Goal: Task Accomplishment & Management: Manage account settings

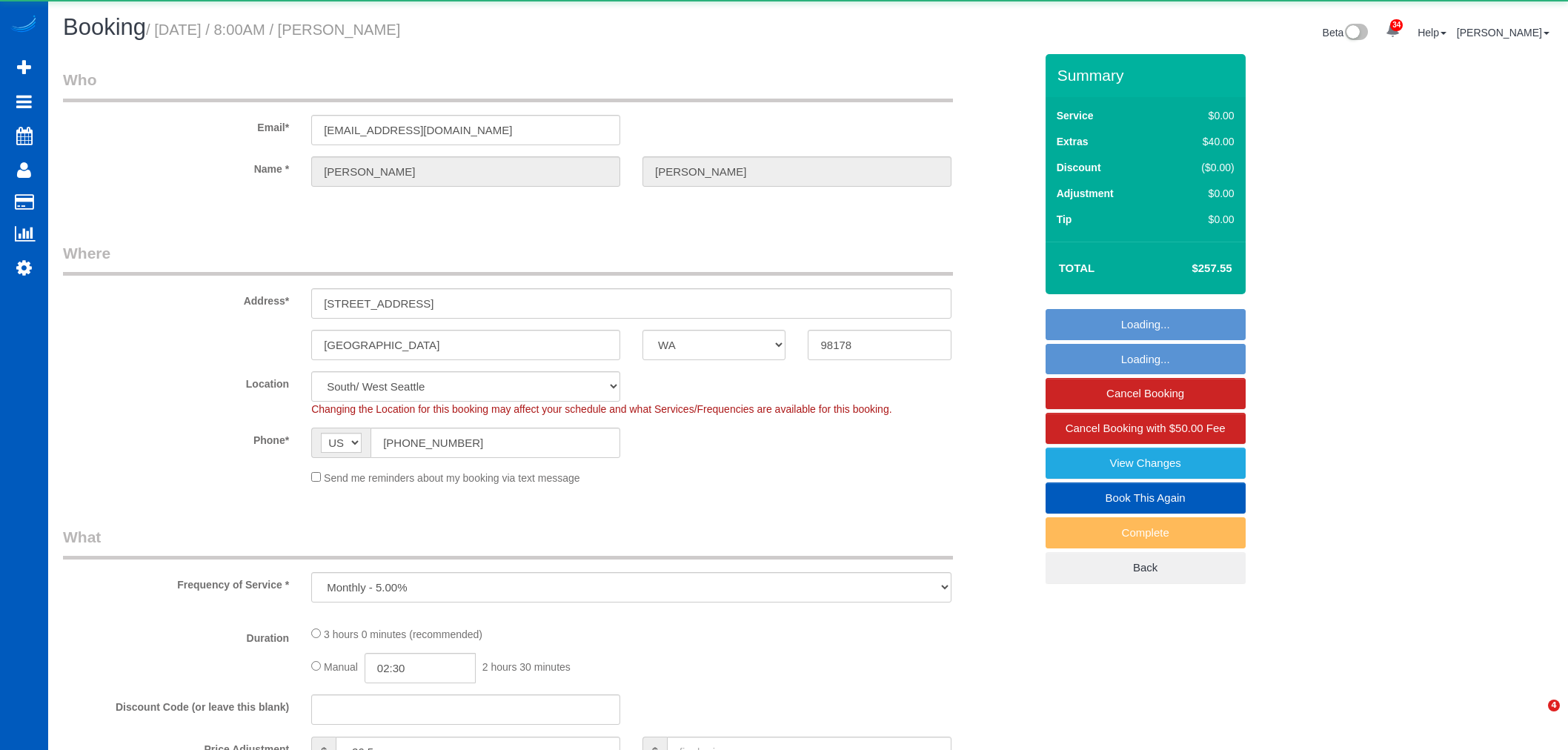
select select "WA"
select select "number:8"
select select "object:3166"
select select "199"
select select "2001"
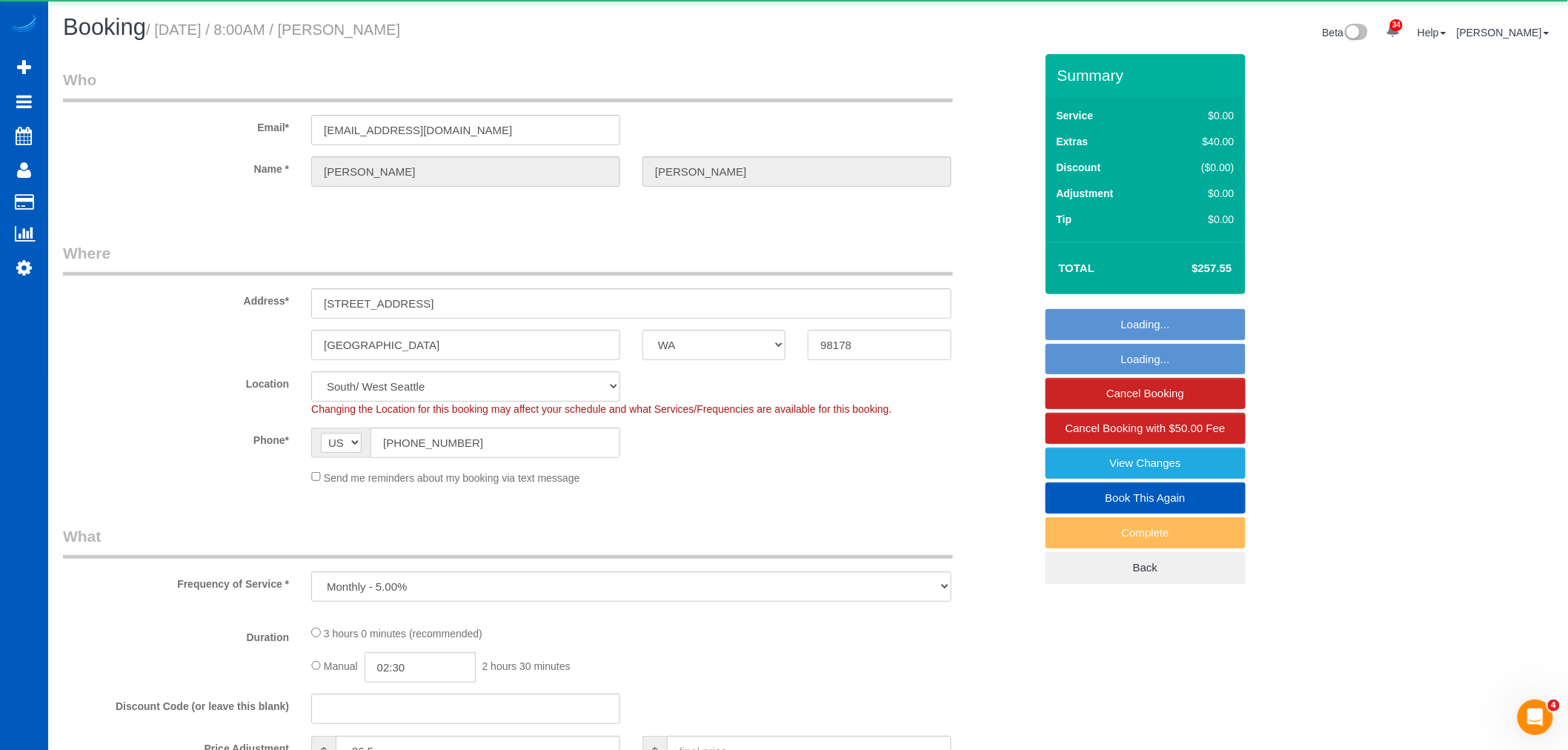
select select "4"
select select "3"
select select "spot12"
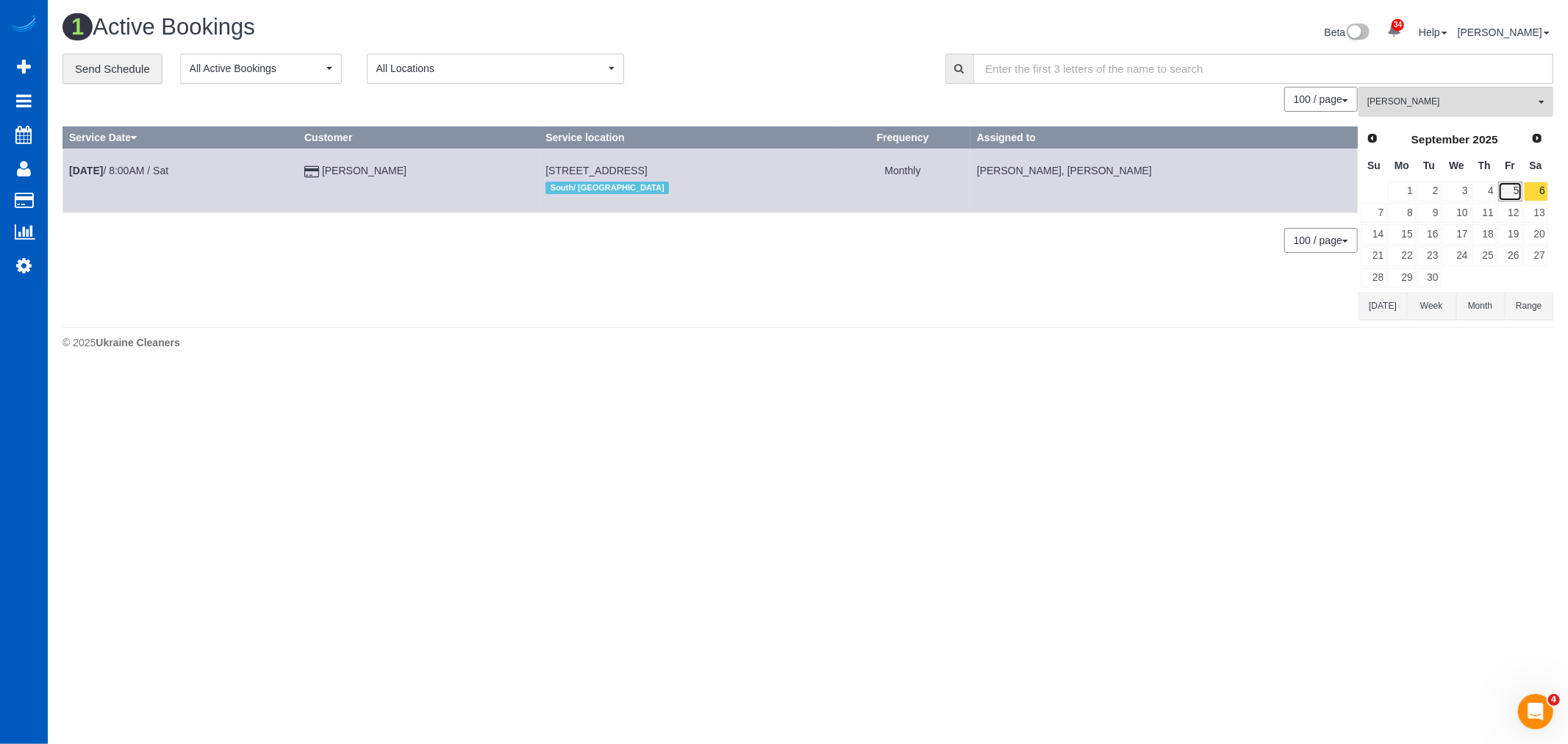
click at [1510, 190] on link "5" at bounding box center [1511, 191] width 24 height 20
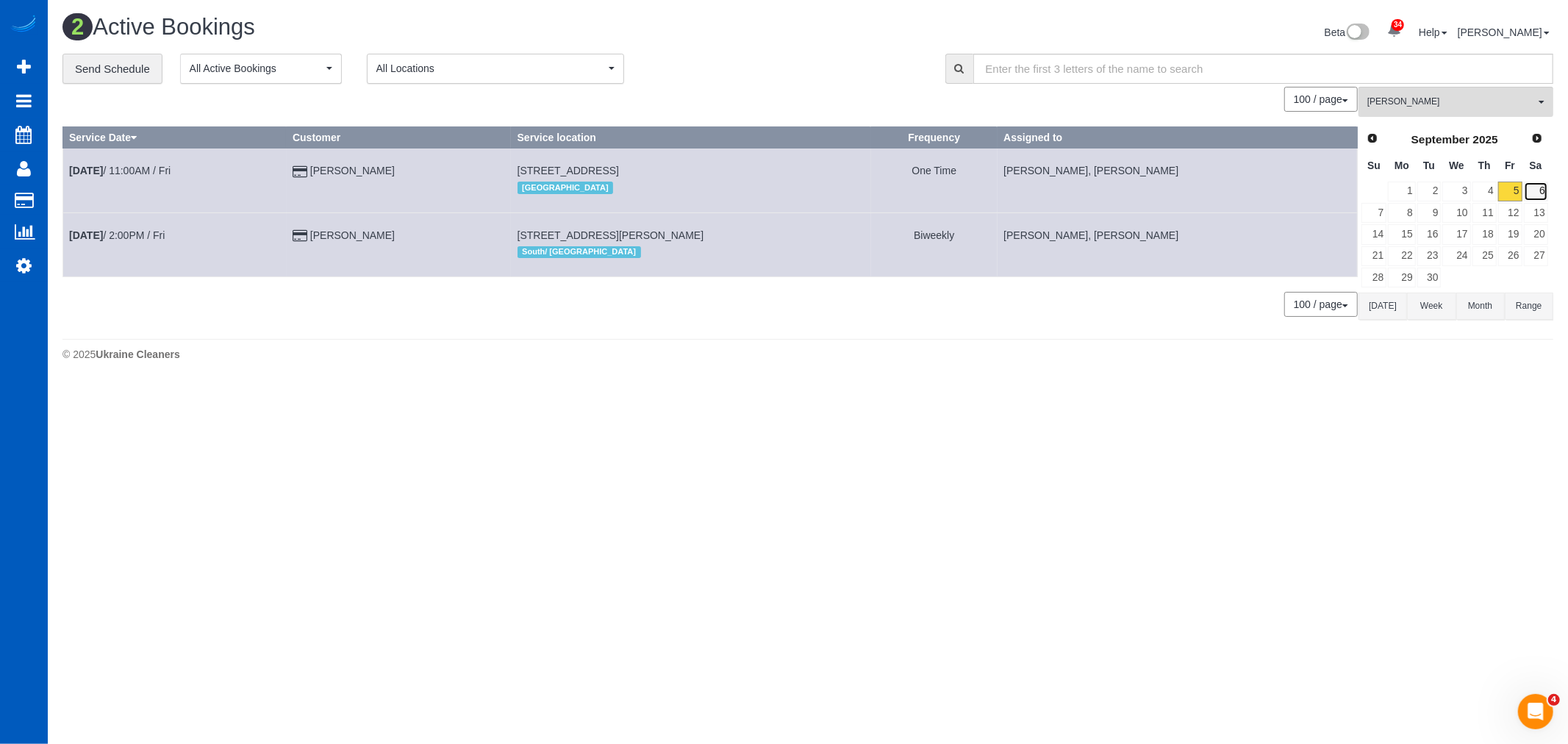
click at [1532, 189] on link "6" at bounding box center [1536, 191] width 24 height 20
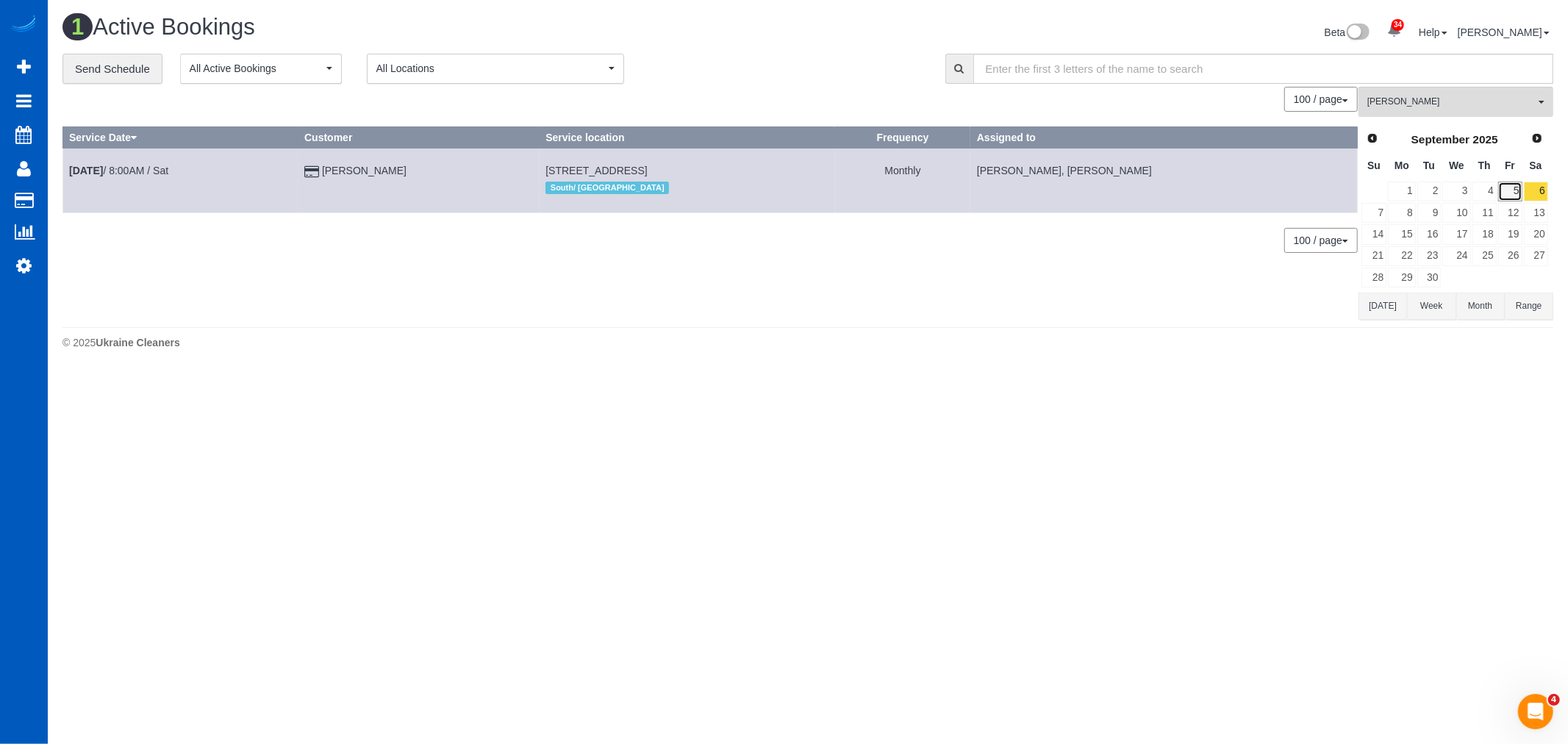
click at [1511, 189] on link "5" at bounding box center [1511, 191] width 24 height 20
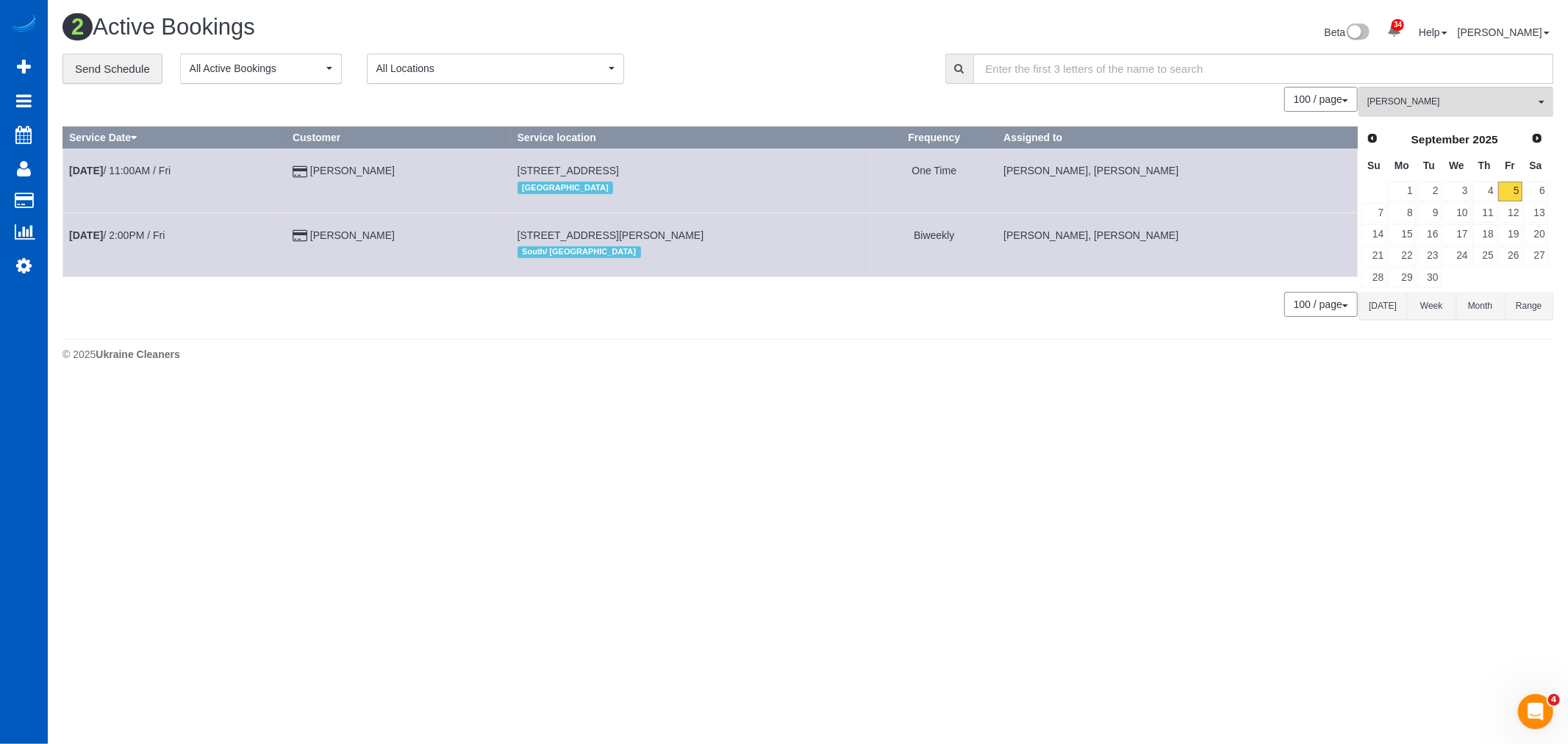
click at [635, 412] on body "34 Beta Your Notifications You have 0 alerts × You have 3 to charge for [DATE] …" at bounding box center [784, 372] width 1568 height 744
click at [1439, 106] on span "[PERSON_NAME]" at bounding box center [1452, 101] width 168 height 13
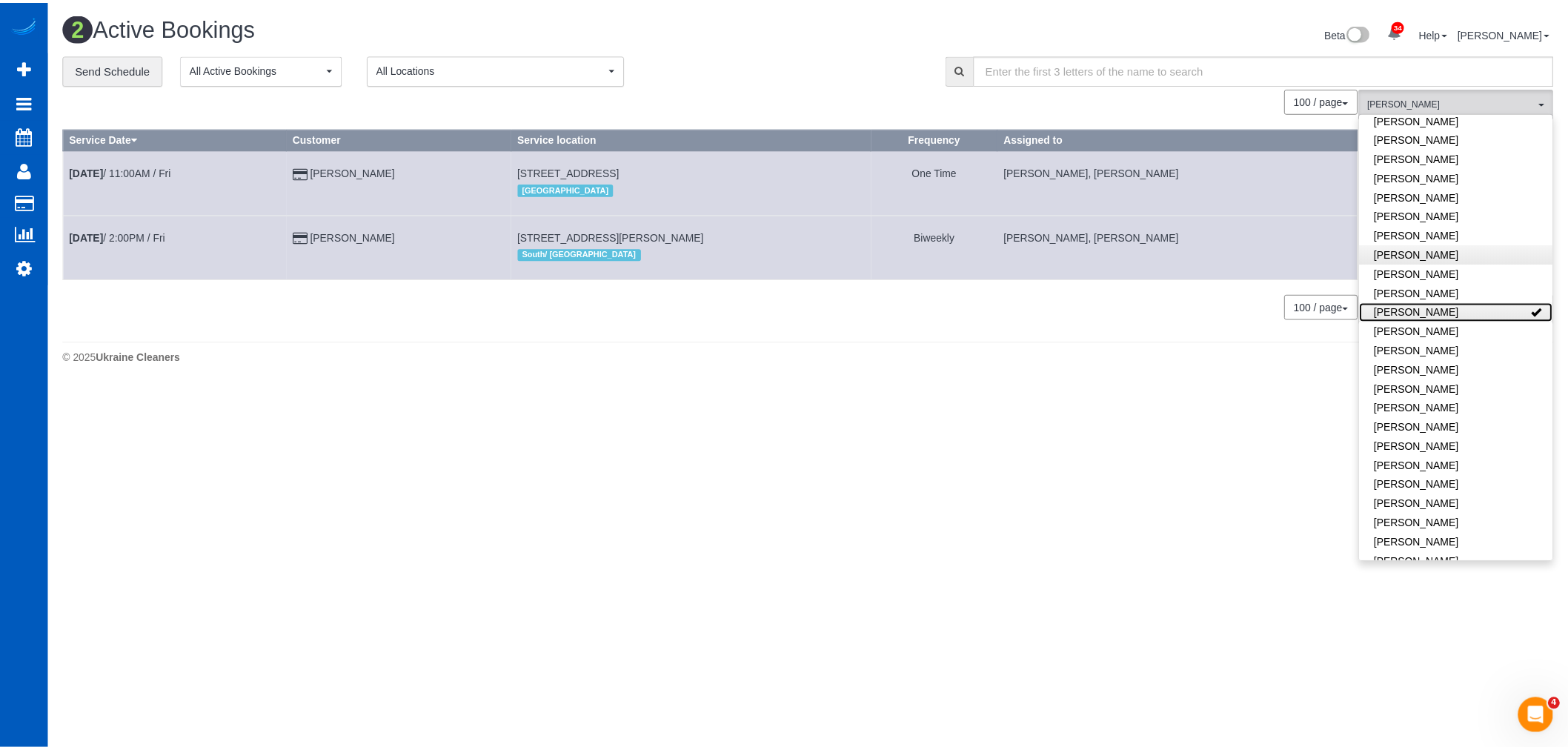
scroll to position [794, 0]
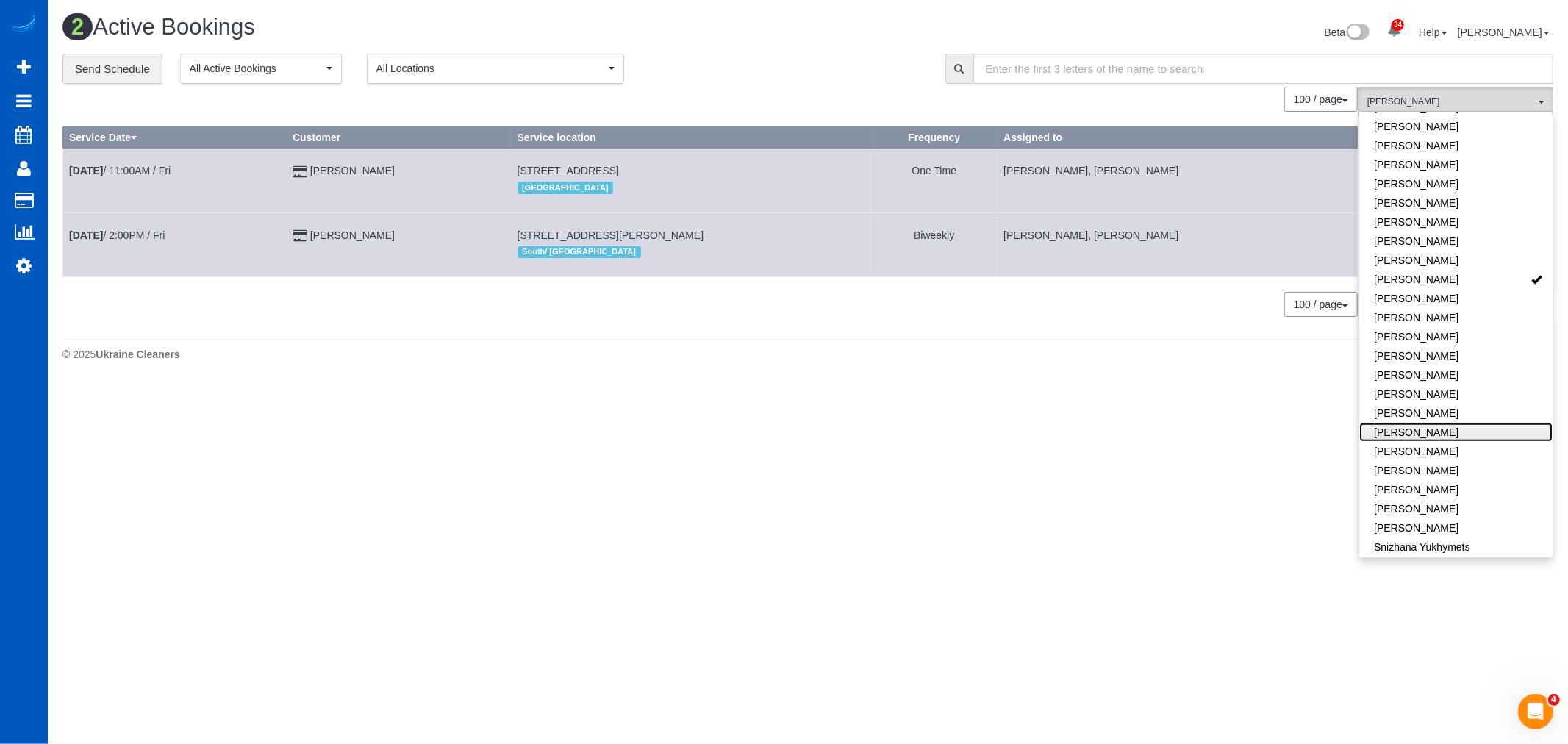
click at [1442, 423] on link "[PERSON_NAME]" at bounding box center [1456, 432] width 194 height 19
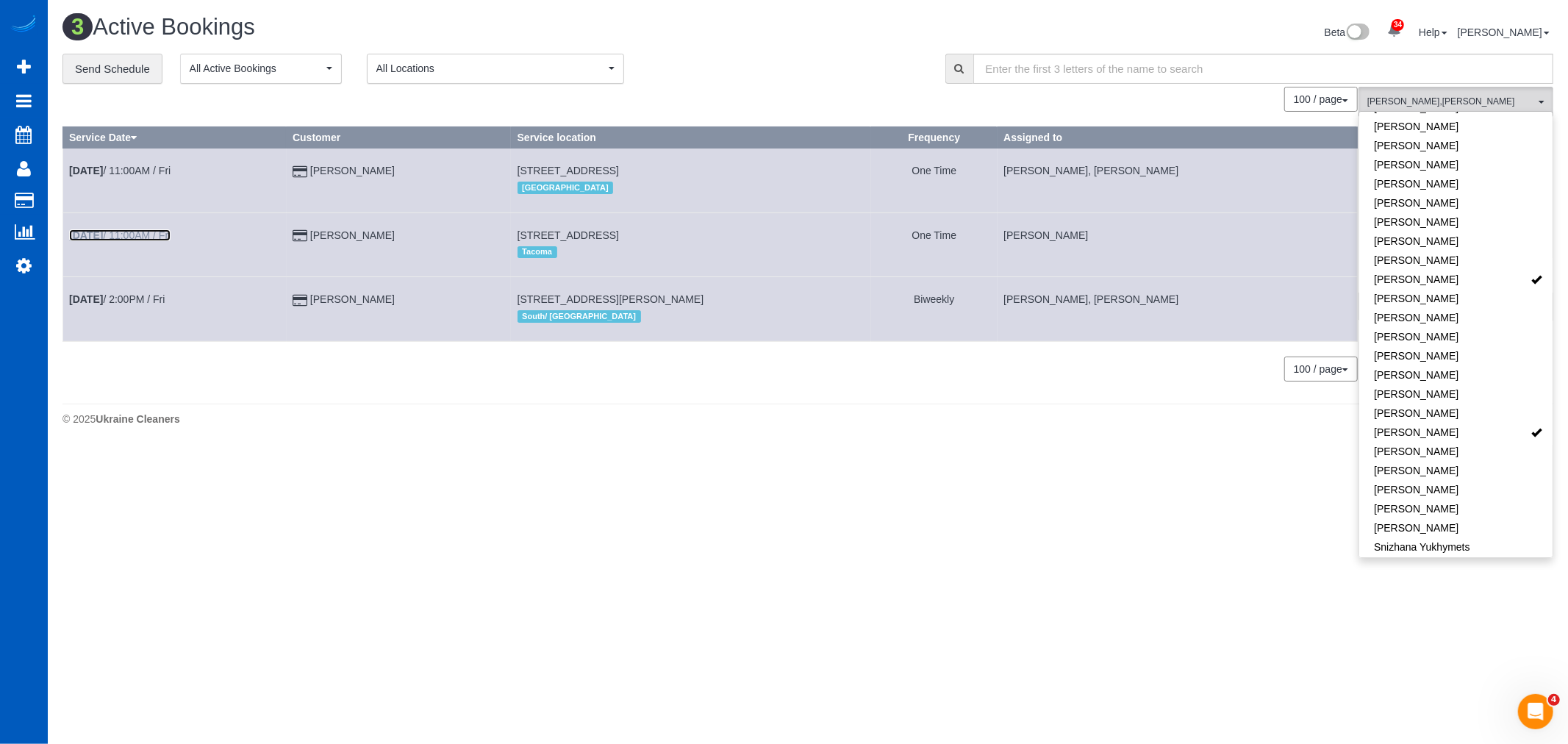
click at [138, 237] on link "[DATE] 11:00AM / Fri" at bounding box center [119, 235] width 101 height 12
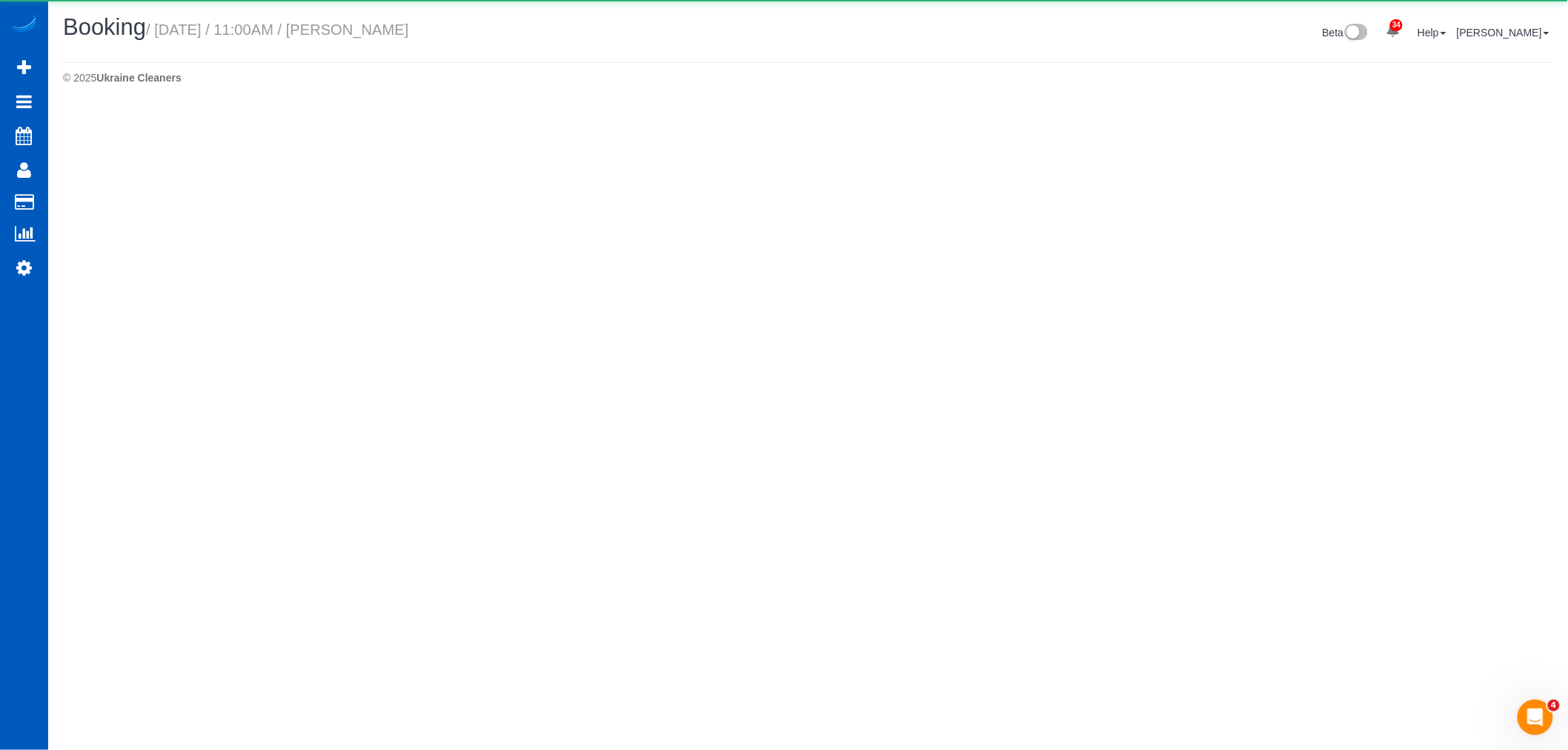
select select "WA"
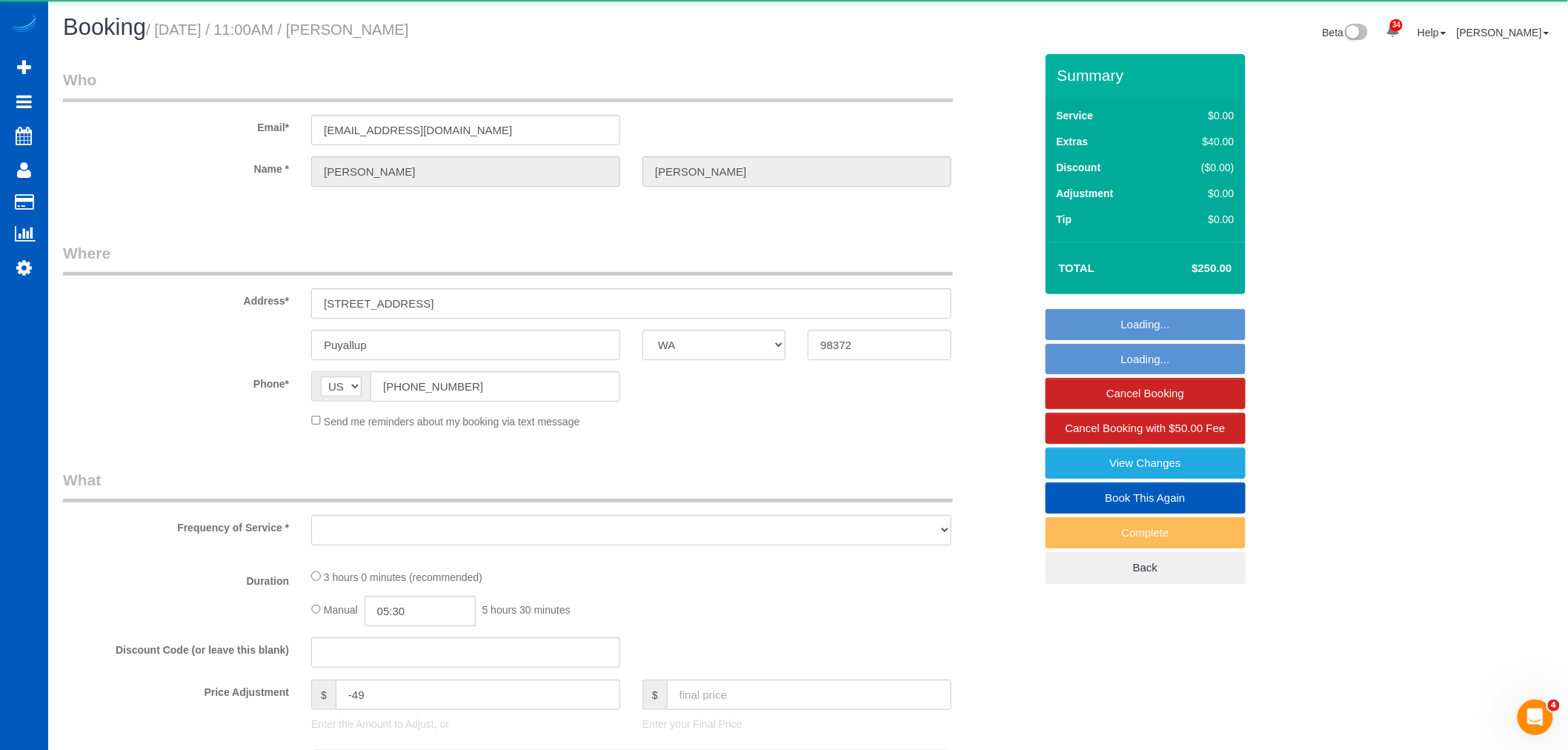
select select "object:3956"
select select "string:fspay-c3f56e8a-03c6-4eb1-b312-ea7e0ef2c45e"
select select "199"
select select "2001"
select select "4"
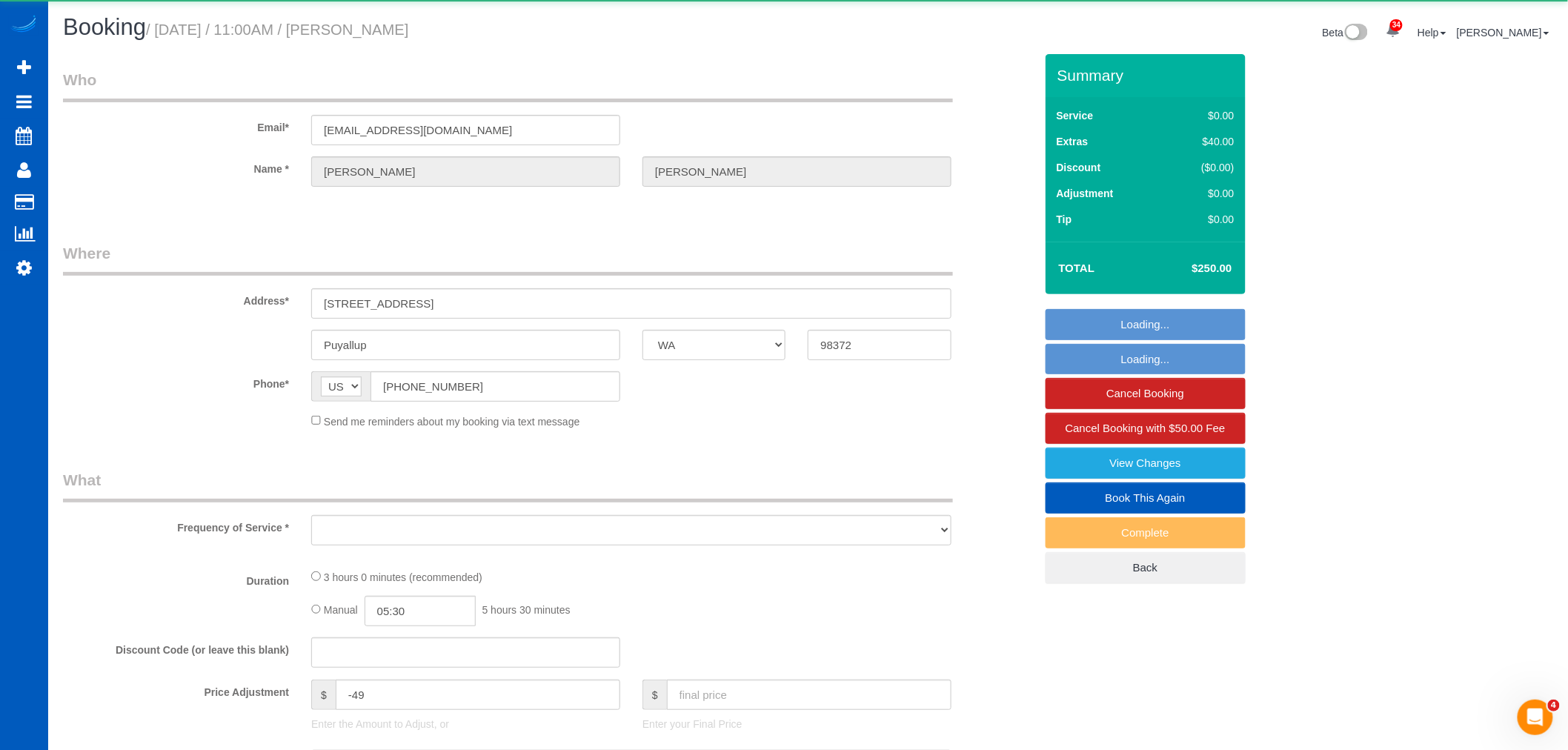
select select "3"
select select "spot25"
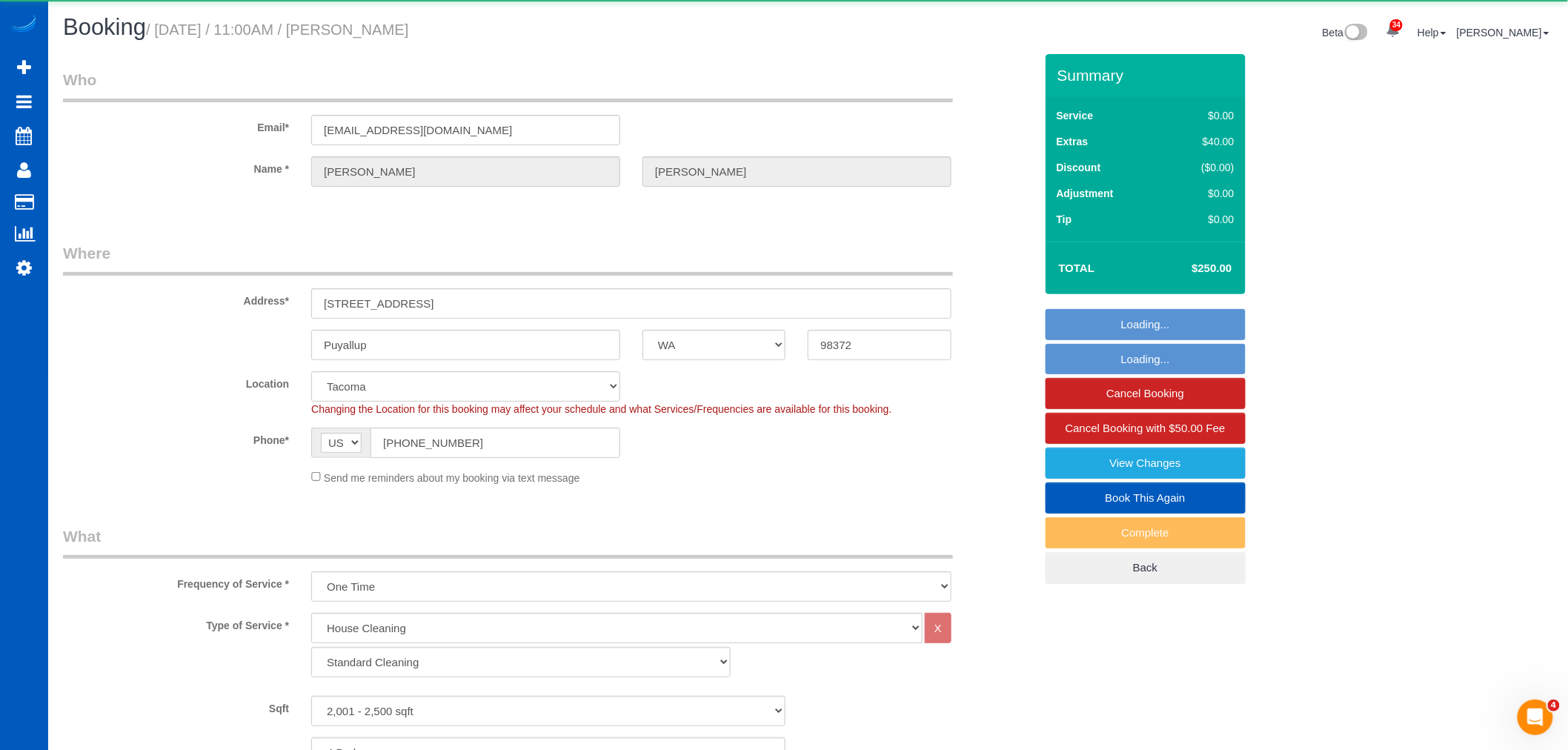
select select "object:4359"
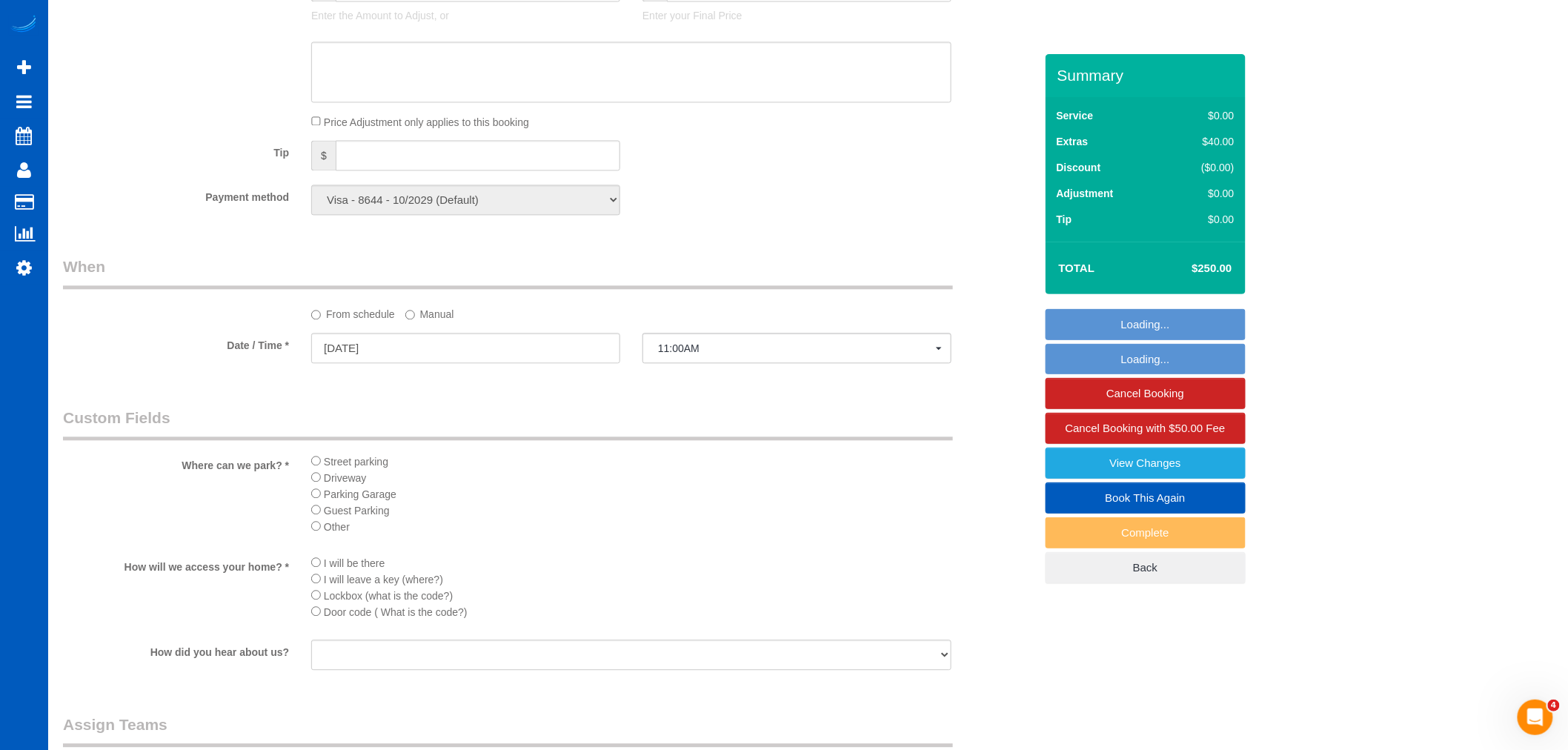
scroll to position [1399, 0]
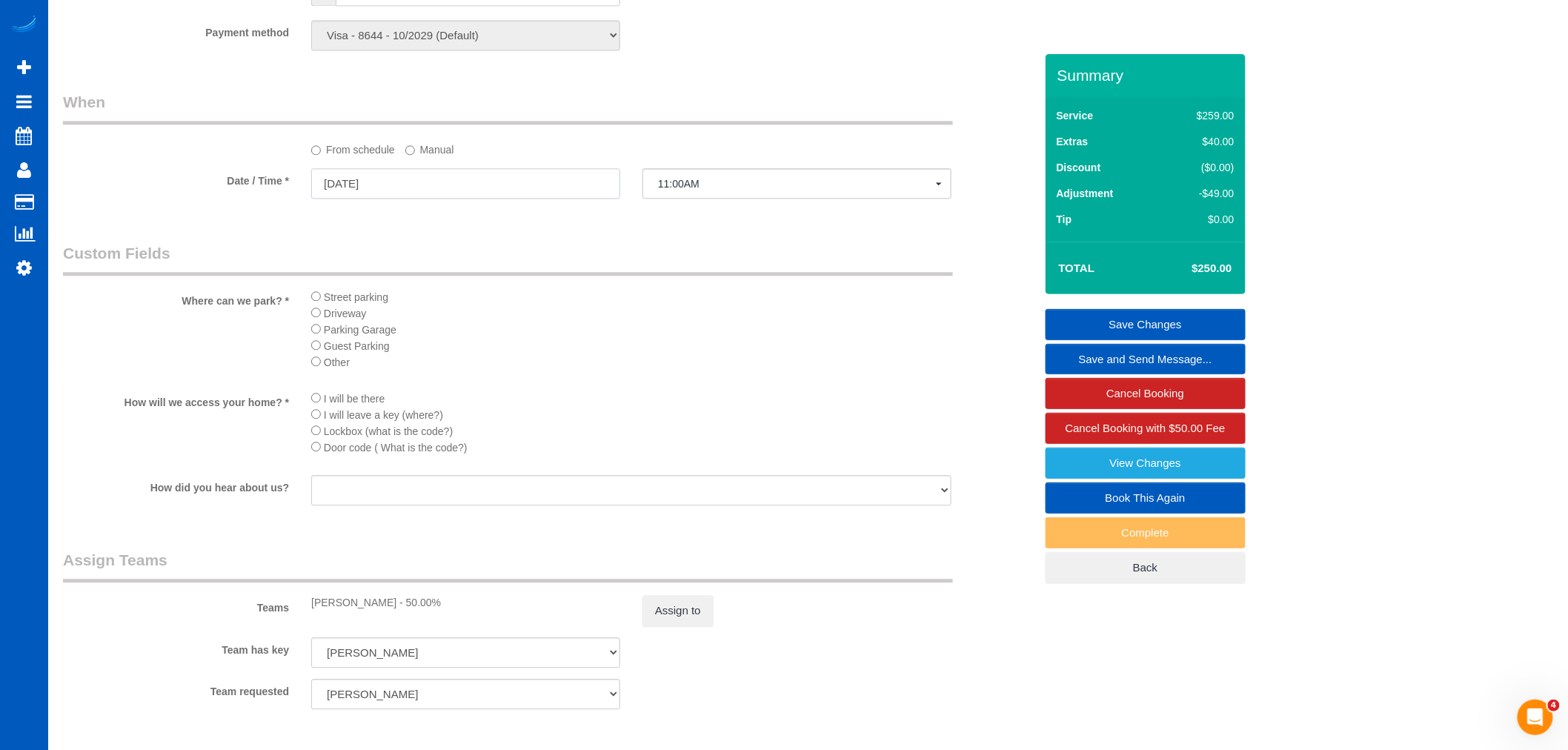
click at [375, 187] on input "[DATE]" at bounding box center [466, 184] width 309 height 30
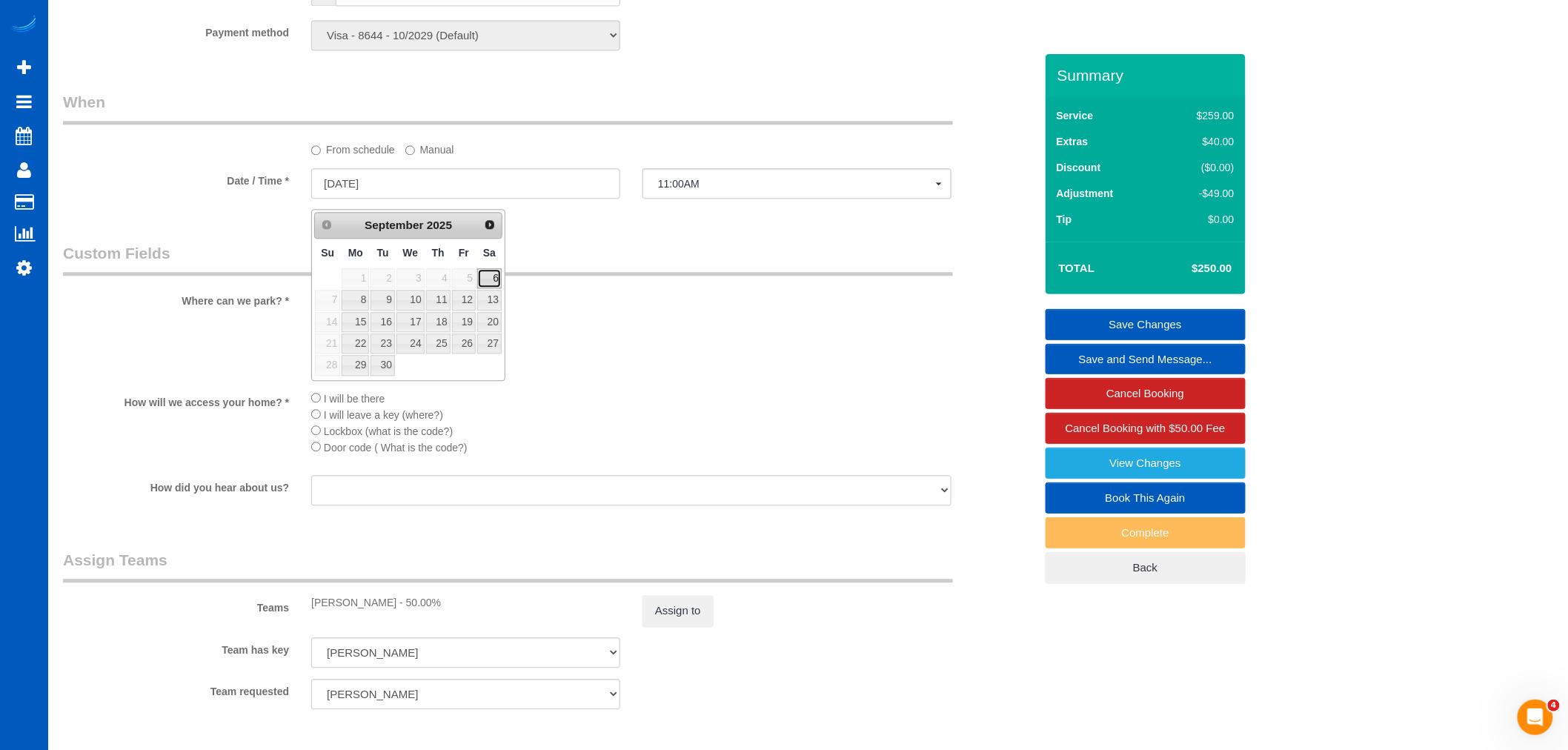
click at [480, 274] on link "6" at bounding box center [489, 278] width 24 height 20
type input "[DATE]"
select select "spot26"
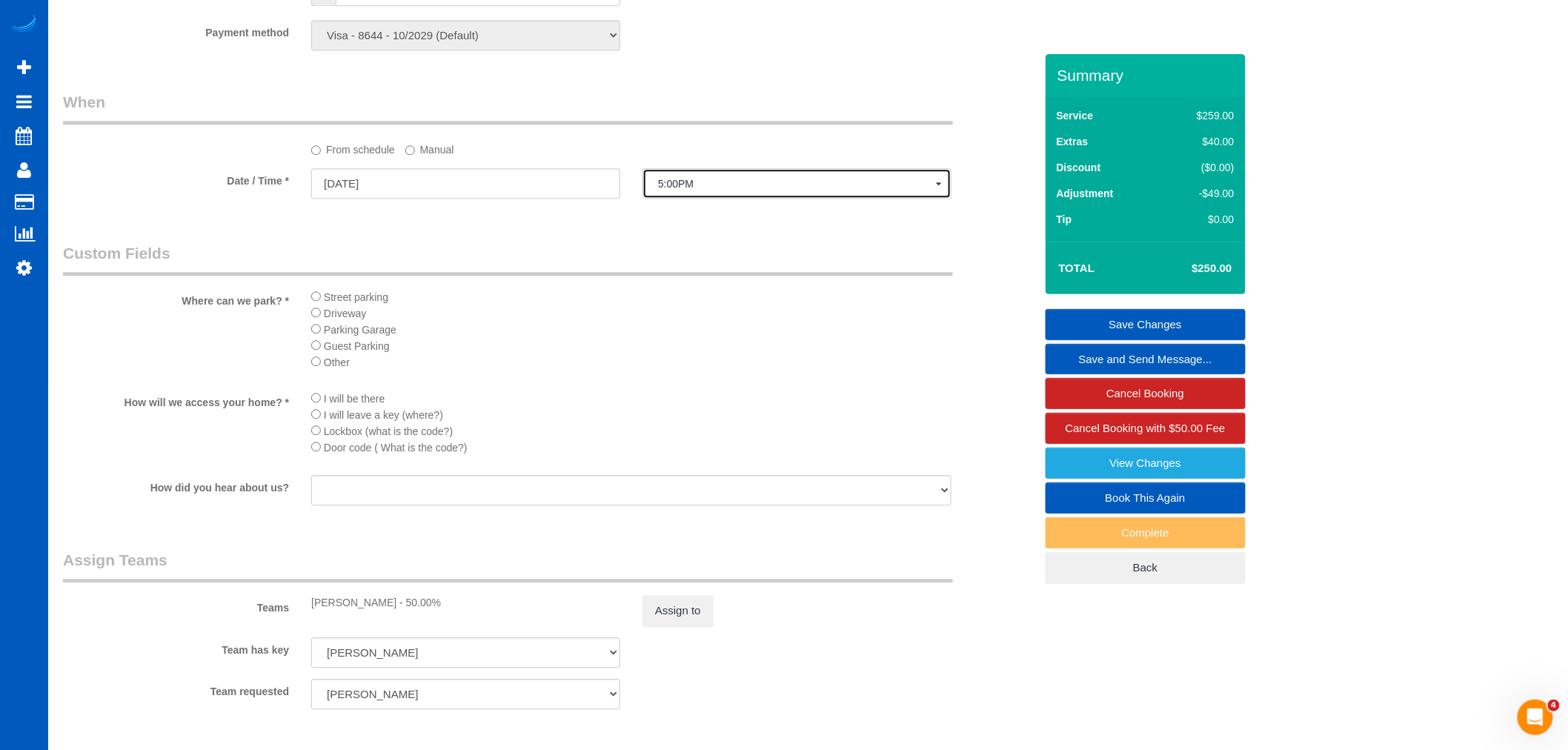
click at [748, 190] on span "5:00PM" at bounding box center [797, 184] width 278 height 12
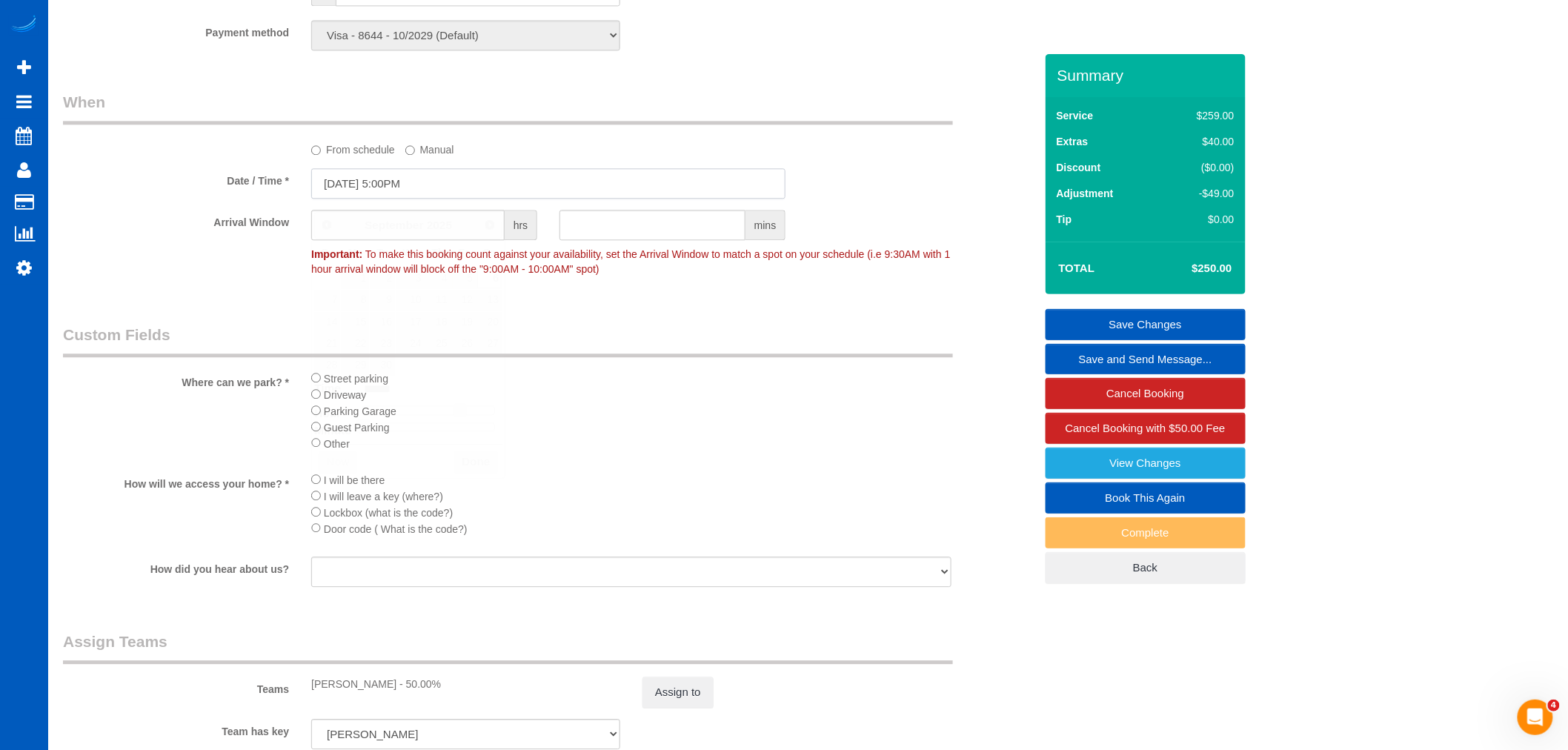
click at [419, 188] on input "[DATE] 5:00PM" at bounding box center [548, 184] width 474 height 30
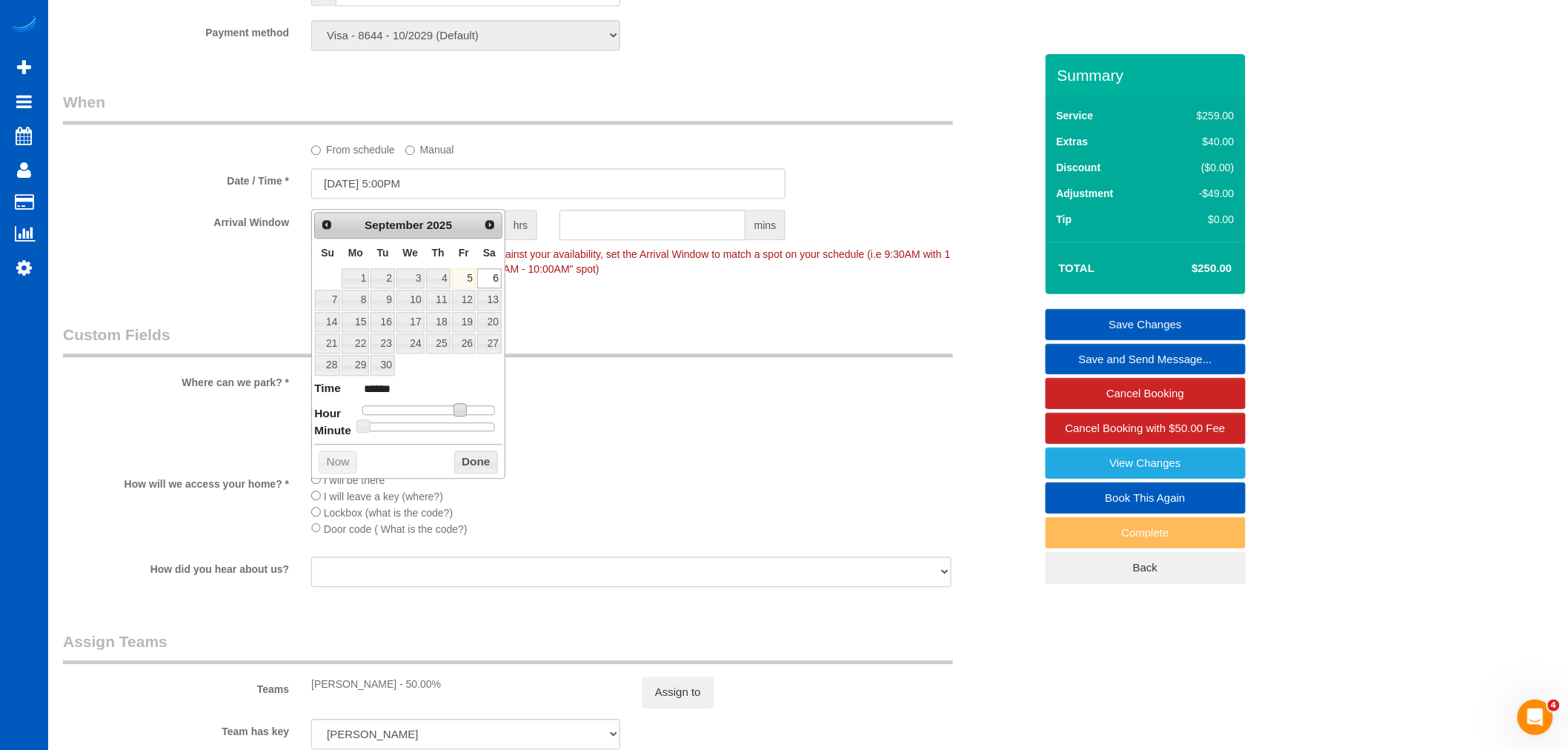
type input "[DATE] 4:00PM"
type input "******"
type input "[DATE] 2:00PM"
type input "******"
type input "[DATE] 1:00PM"
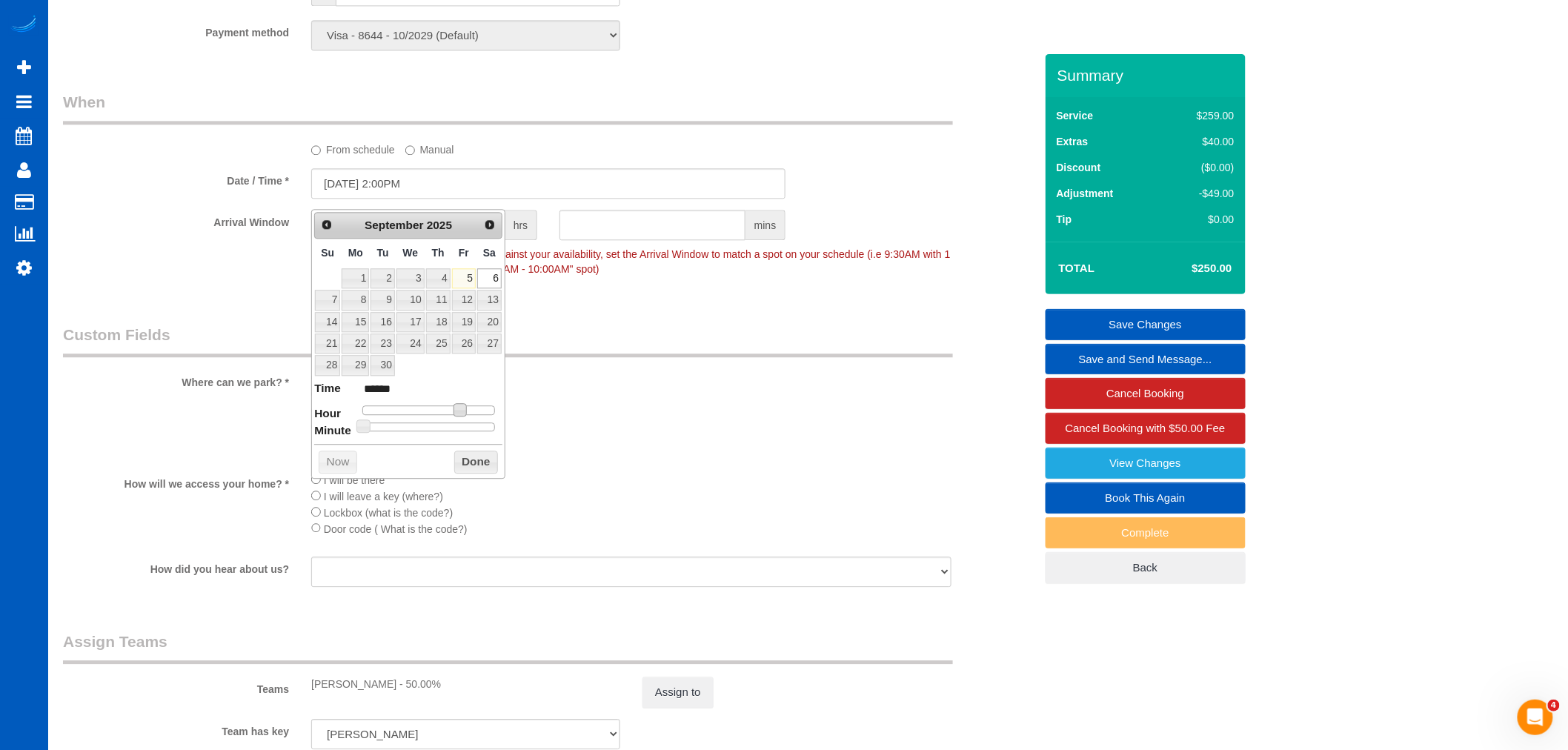
type input "******"
type input "[DATE] 12:00PM"
type input "*******"
type input "[DATE] 10:00AM"
type input "*******"
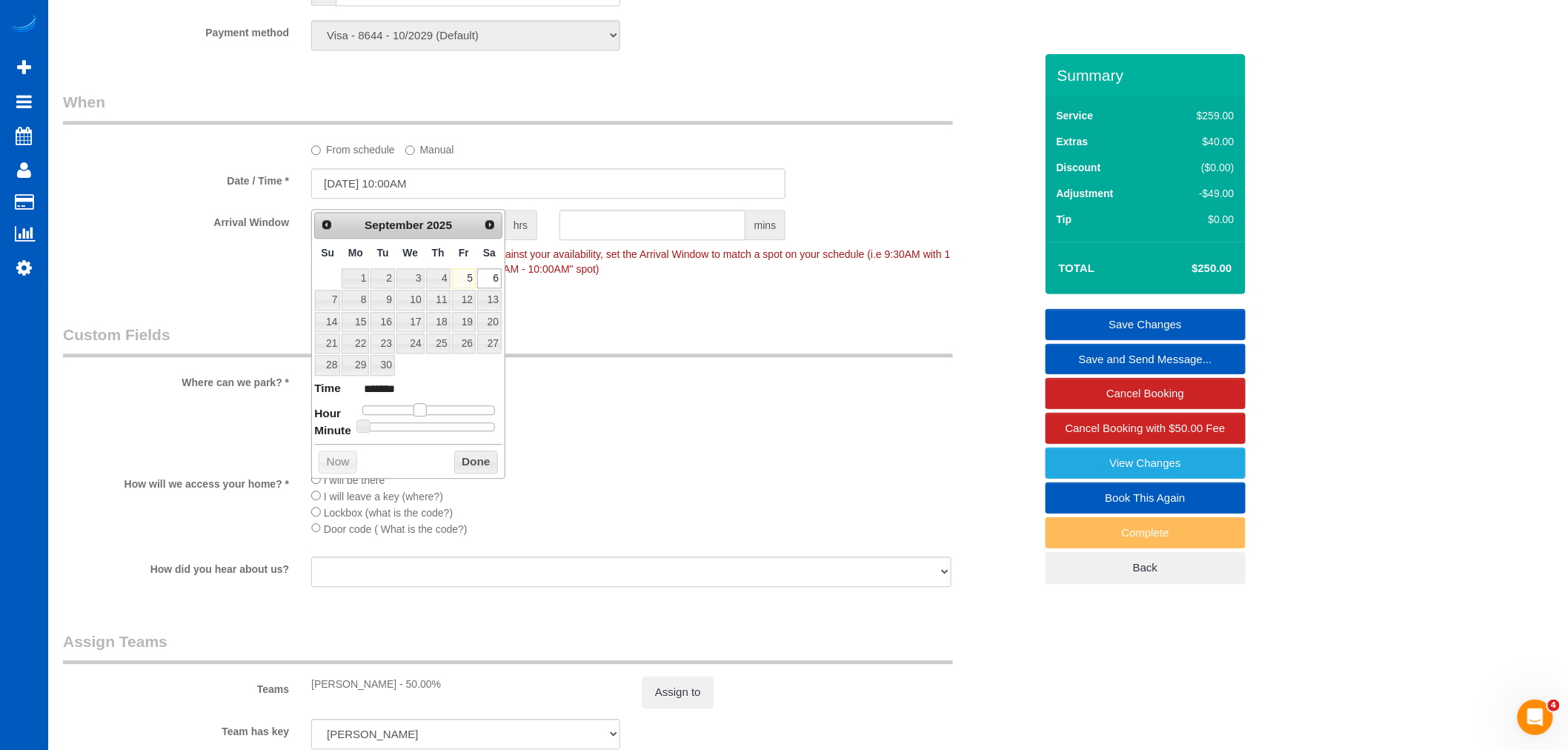
type input "[DATE] 9:00AM"
type input "******"
type input "[DATE] 10:00AM"
type input "*******"
type input "[DATE] 11:00AM"
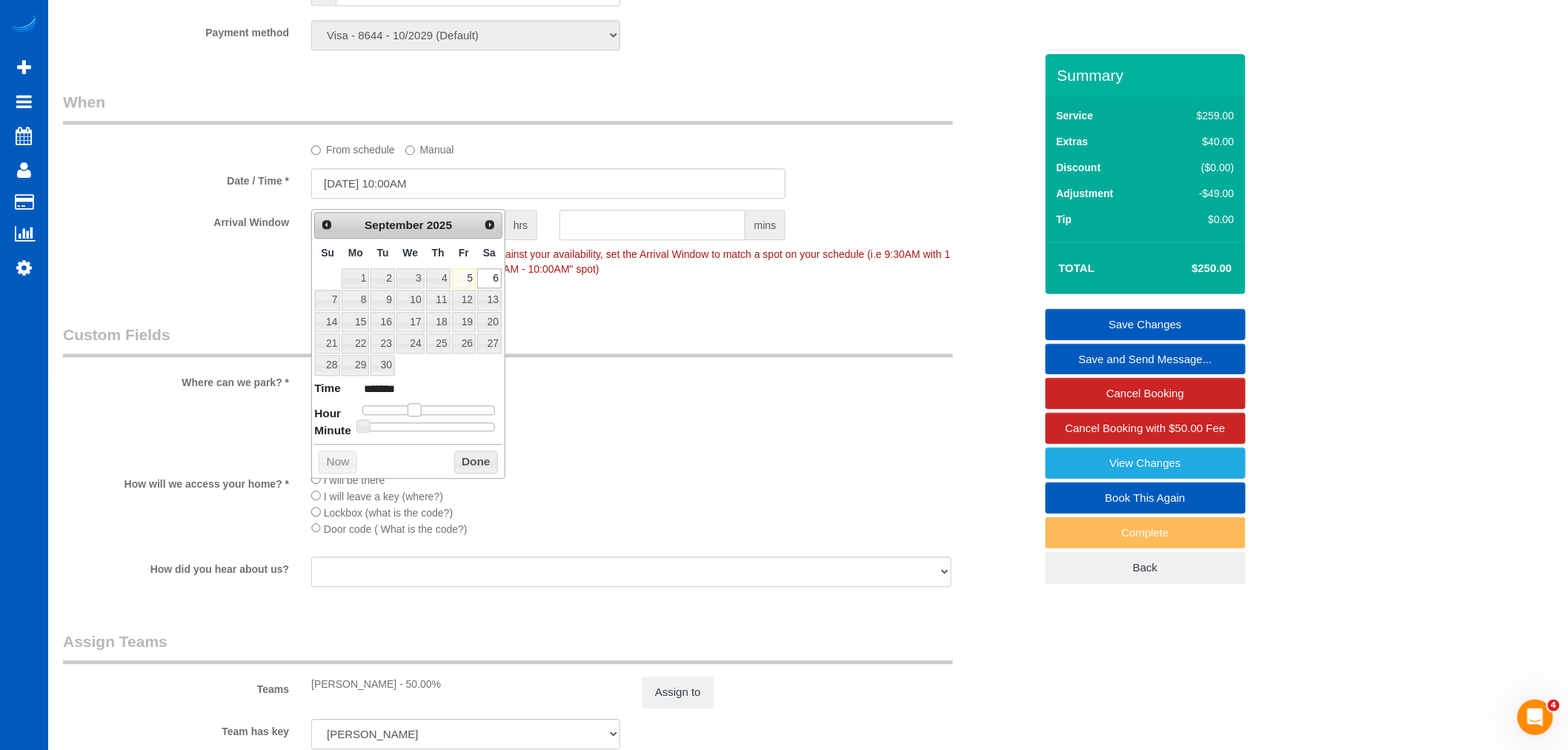
type input "*******"
type input "[DATE] 12:00PM"
type input "*******"
type input "[DATE] 11:00AM"
type input "*******"
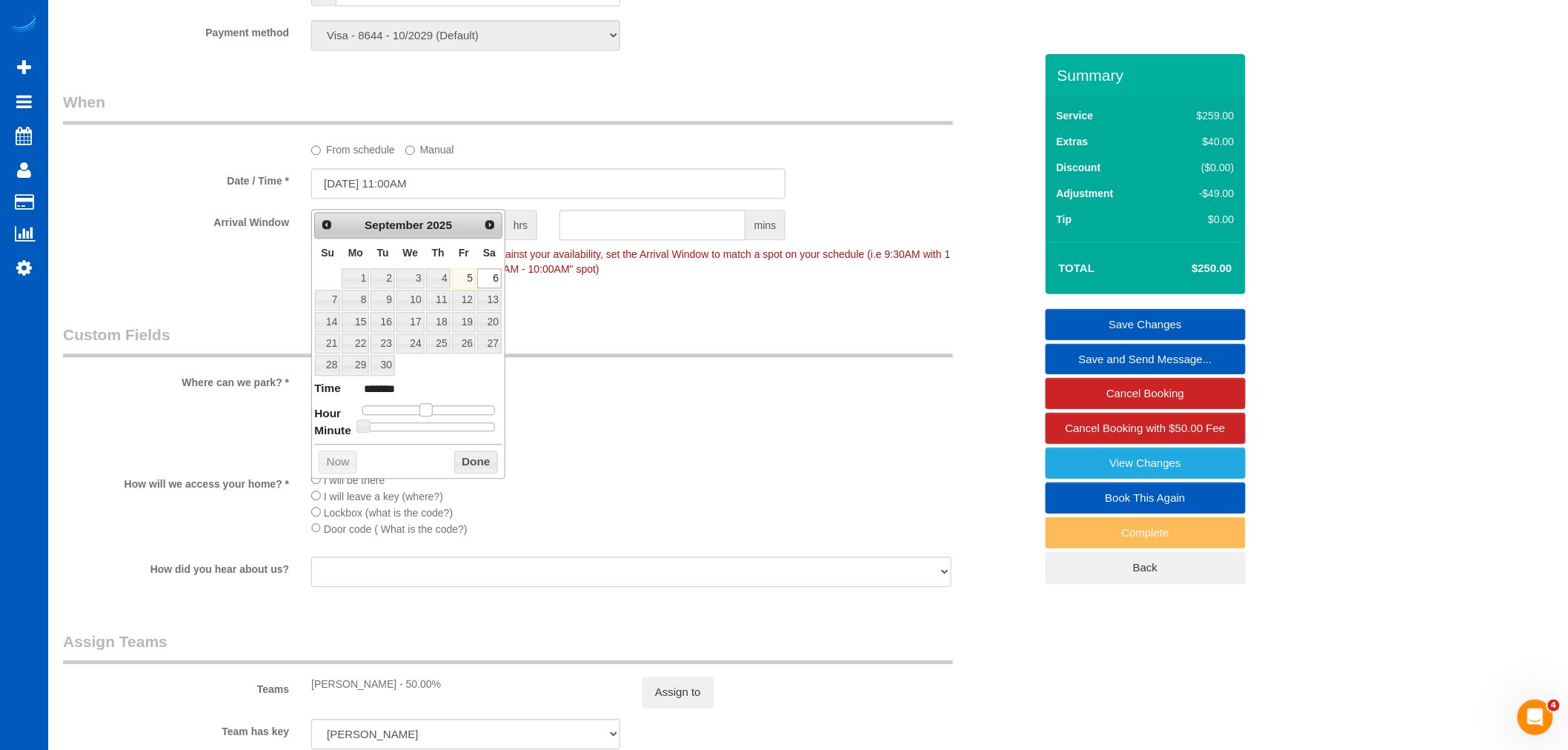
drag, startPoint x: 454, startPoint y: 412, endPoint x: 421, endPoint y: 410, distance: 33.1
click at [421, 410] on span at bounding box center [426, 410] width 14 height 14
click at [472, 464] on button "Done" at bounding box center [475, 462] width 43 height 24
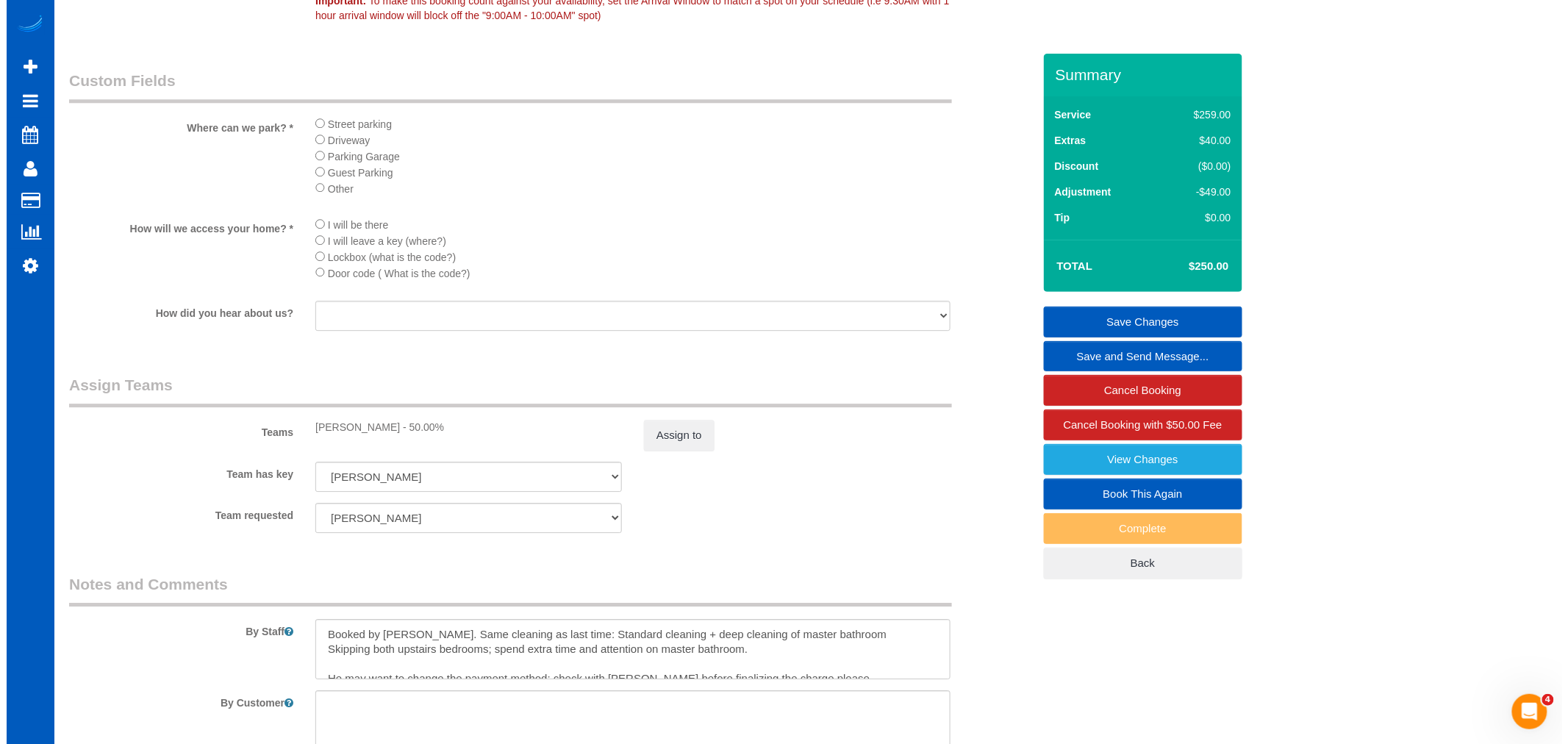
scroll to position [1716, 0]
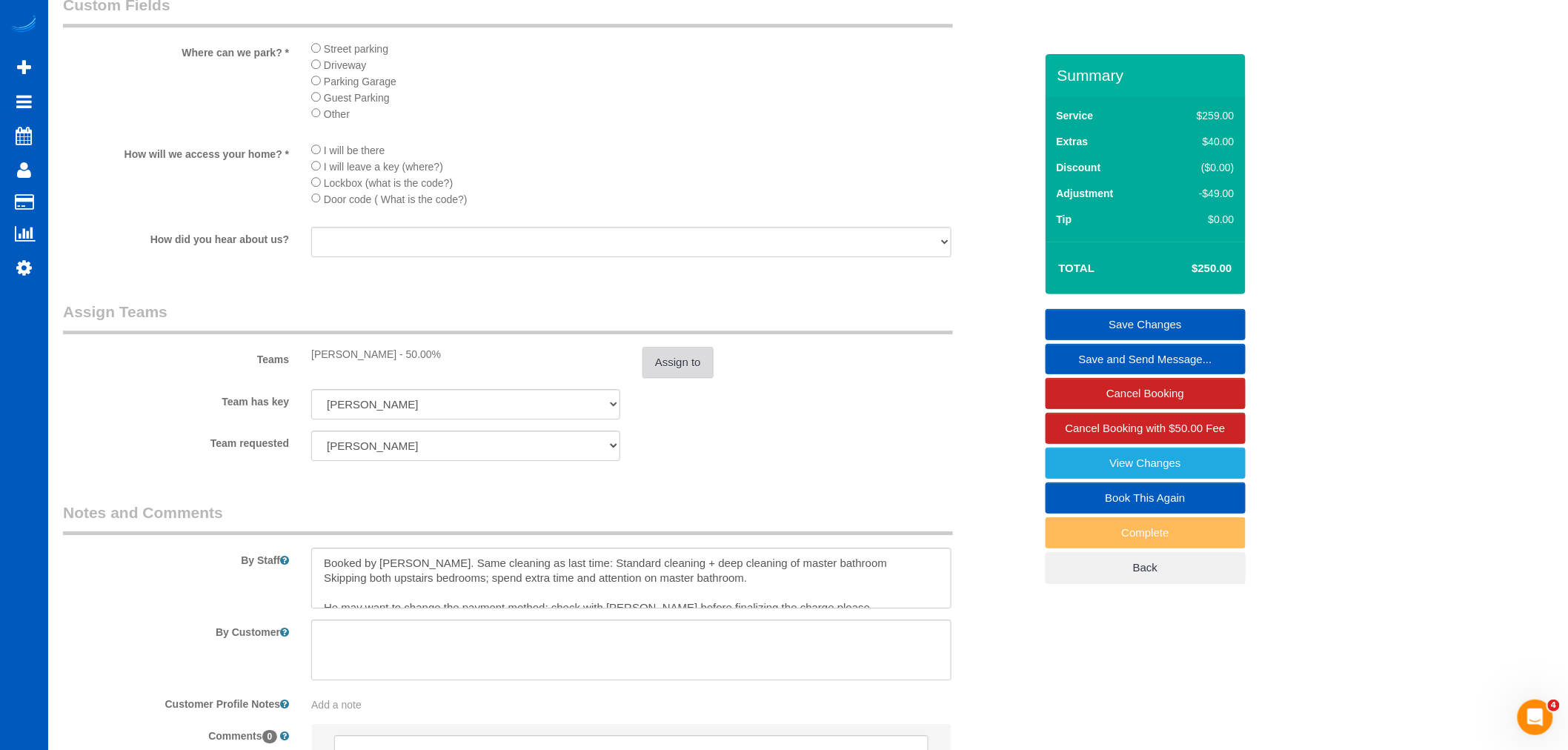
click at [693, 378] on button "Assign to" at bounding box center [677, 362] width 71 height 31
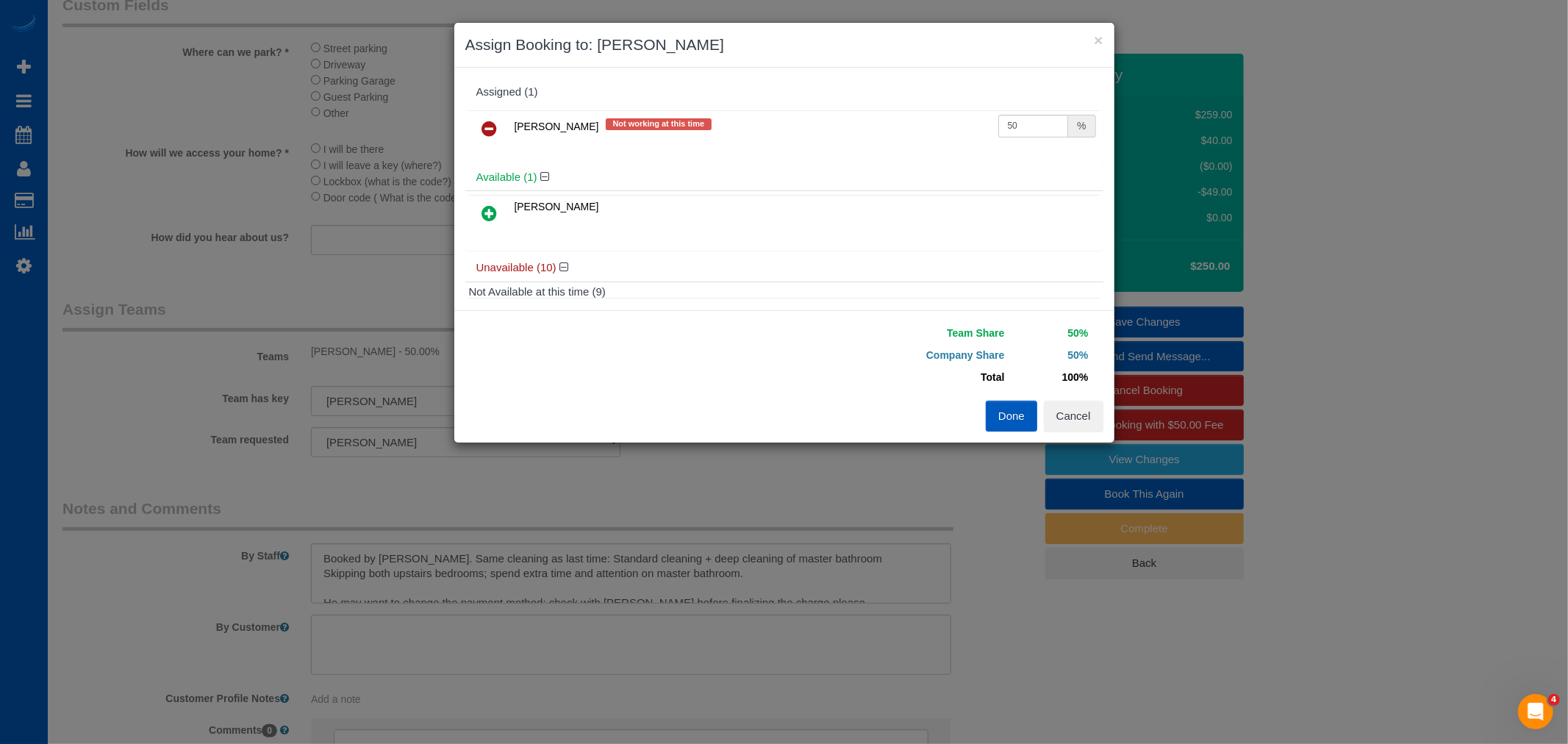
click at [487, 123] on icon at bounding box center [490, 129] width 15 height 17
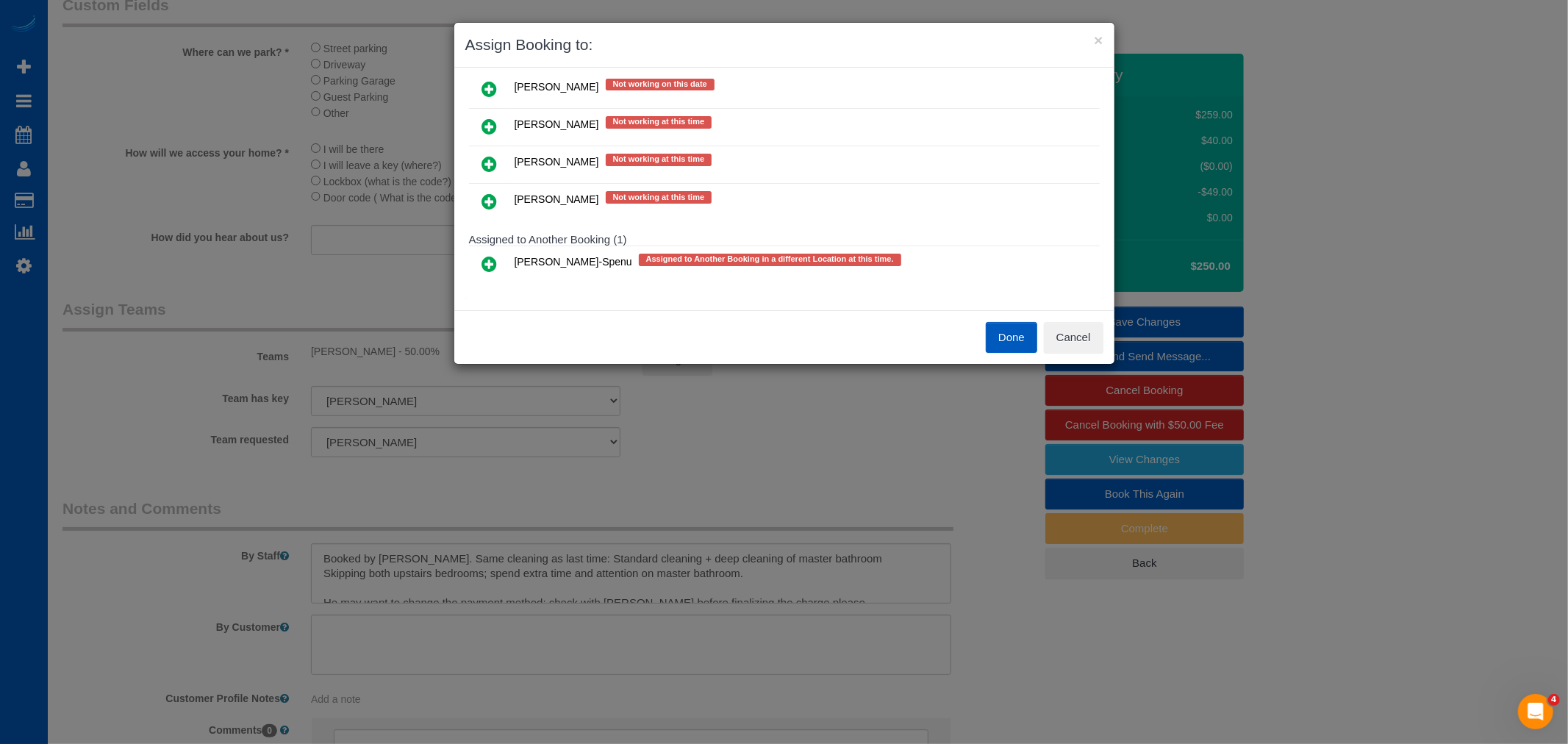
scroll to position [423, 0]
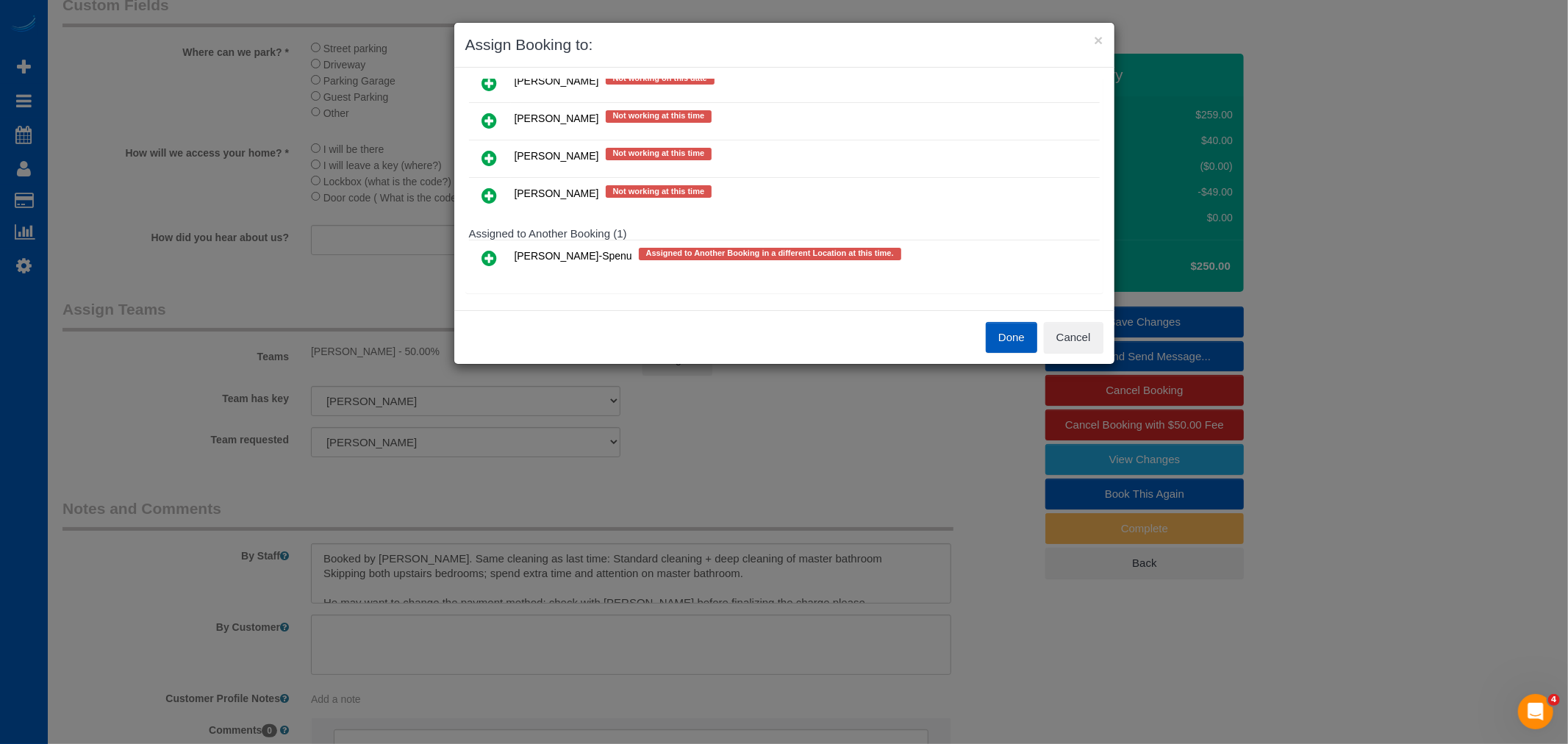
click at [1064, 357] on div "Done Cancel" at bounding box center [784, 336] width 660 height 54
click at [1064, 343] on button "Cancel" at bounding box center [1074, 337] width 60 height 31
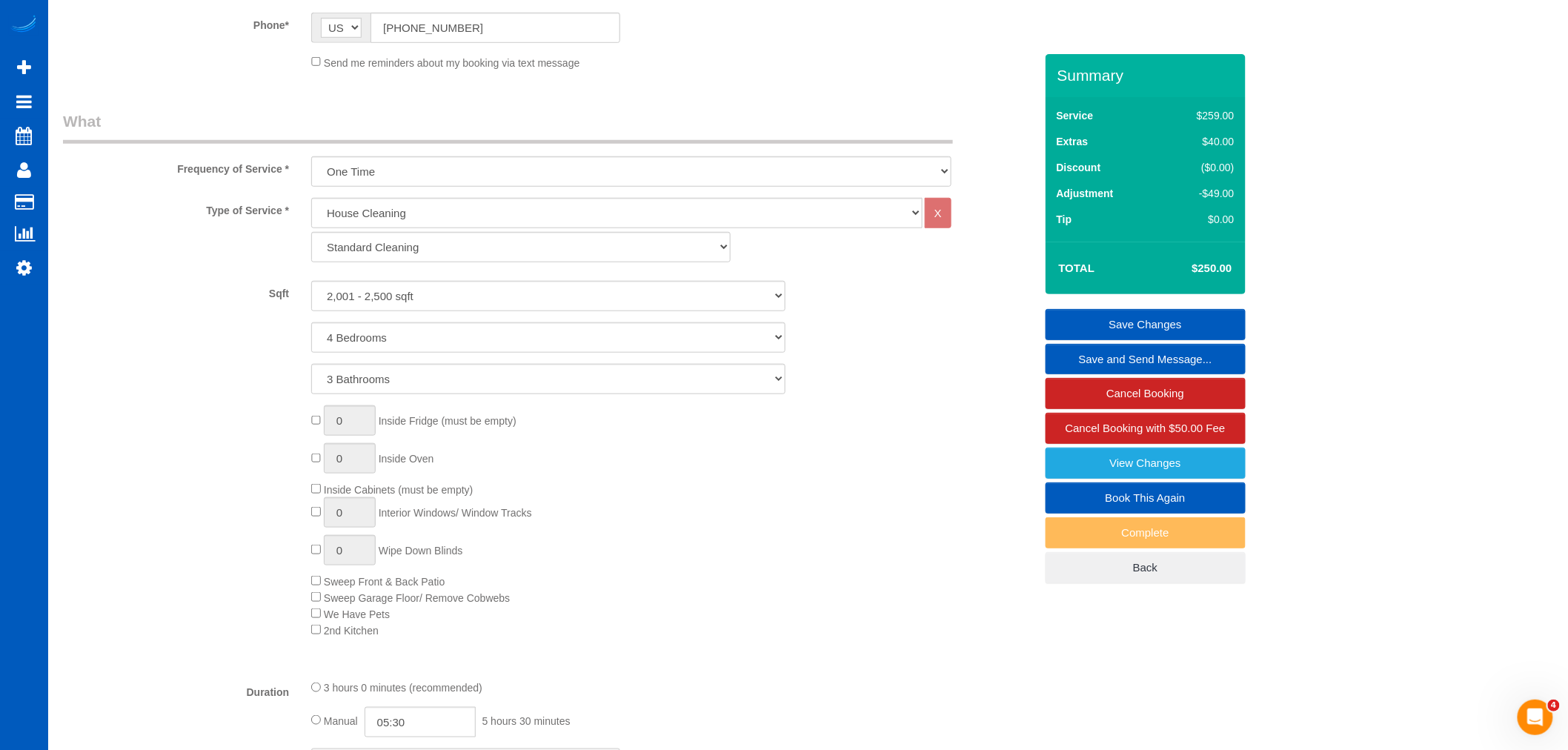
scroll to position [247, 0]
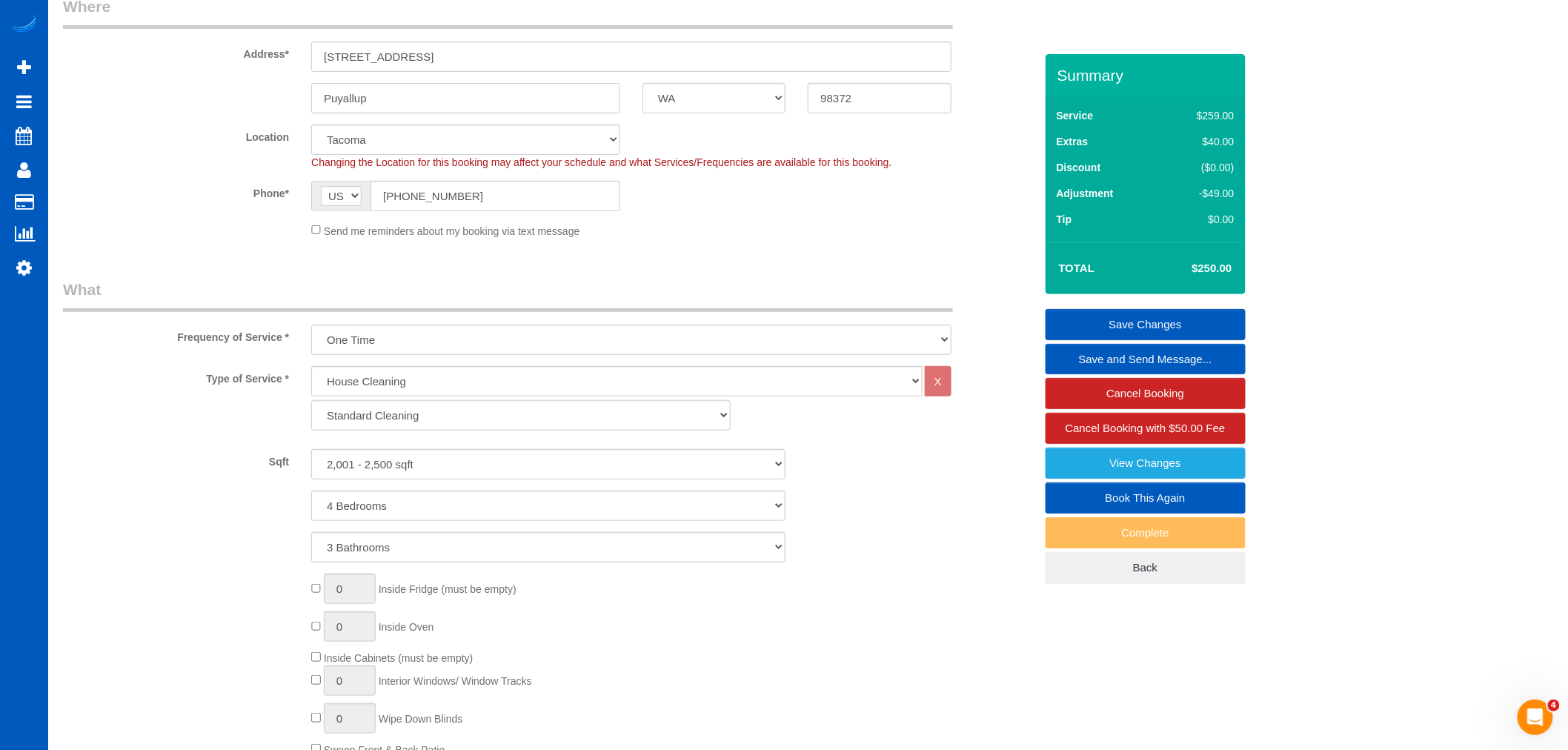
click at [359, 98] on input "Puyallup" at bounding box center [466, 98] width 309 height 30
click at [376, 136] on select "North [GEOGRAPHIC_DATA] [GEOGRAPHIC_DATA] [GEOGRAPHIC_DATA] [GEOGRAPHIC_DATA] […" at bounding box center [466, 139] width 309 height 30
select select "8"
click at [311, 124] on select "North [GEOGRAPHIC_DATA] [GEOGRAPHIC_DATA] [GEOGRAPHIC_DATA] [GEOGRAPHIC_DATA] […" at bounding box center [466, 139] width 309 height 30
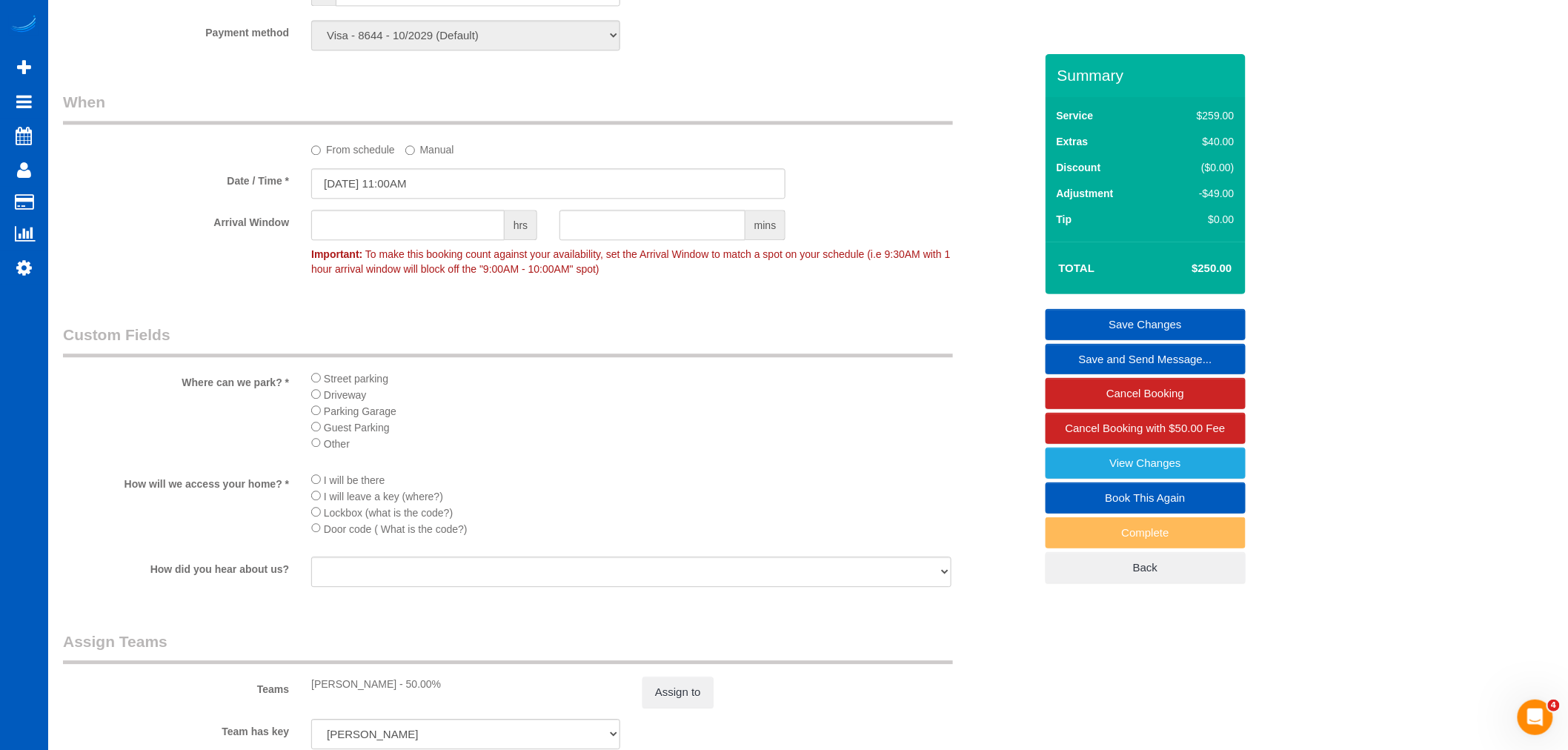
select select "object:4894"
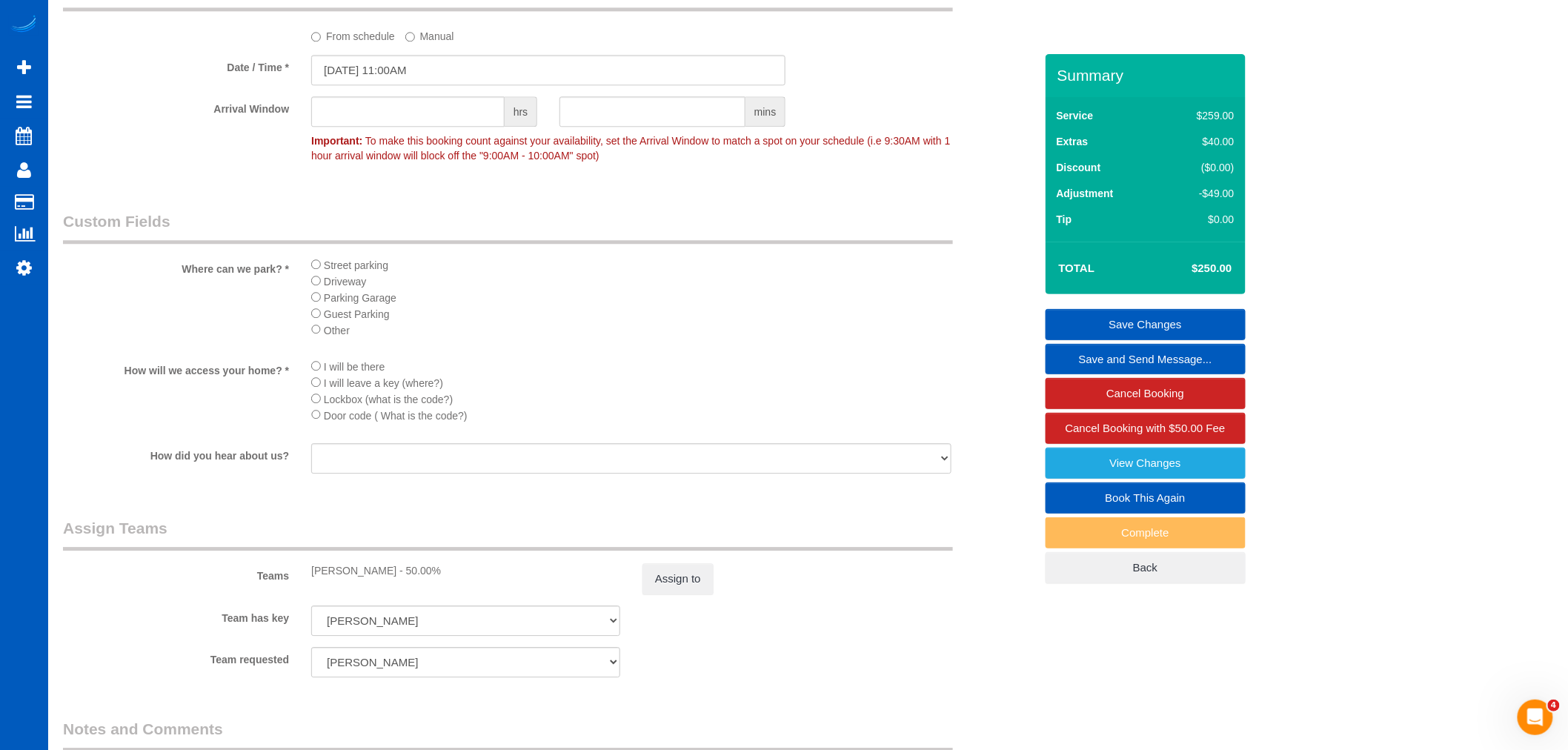
select select "2001"
select select "4"
select select "3"
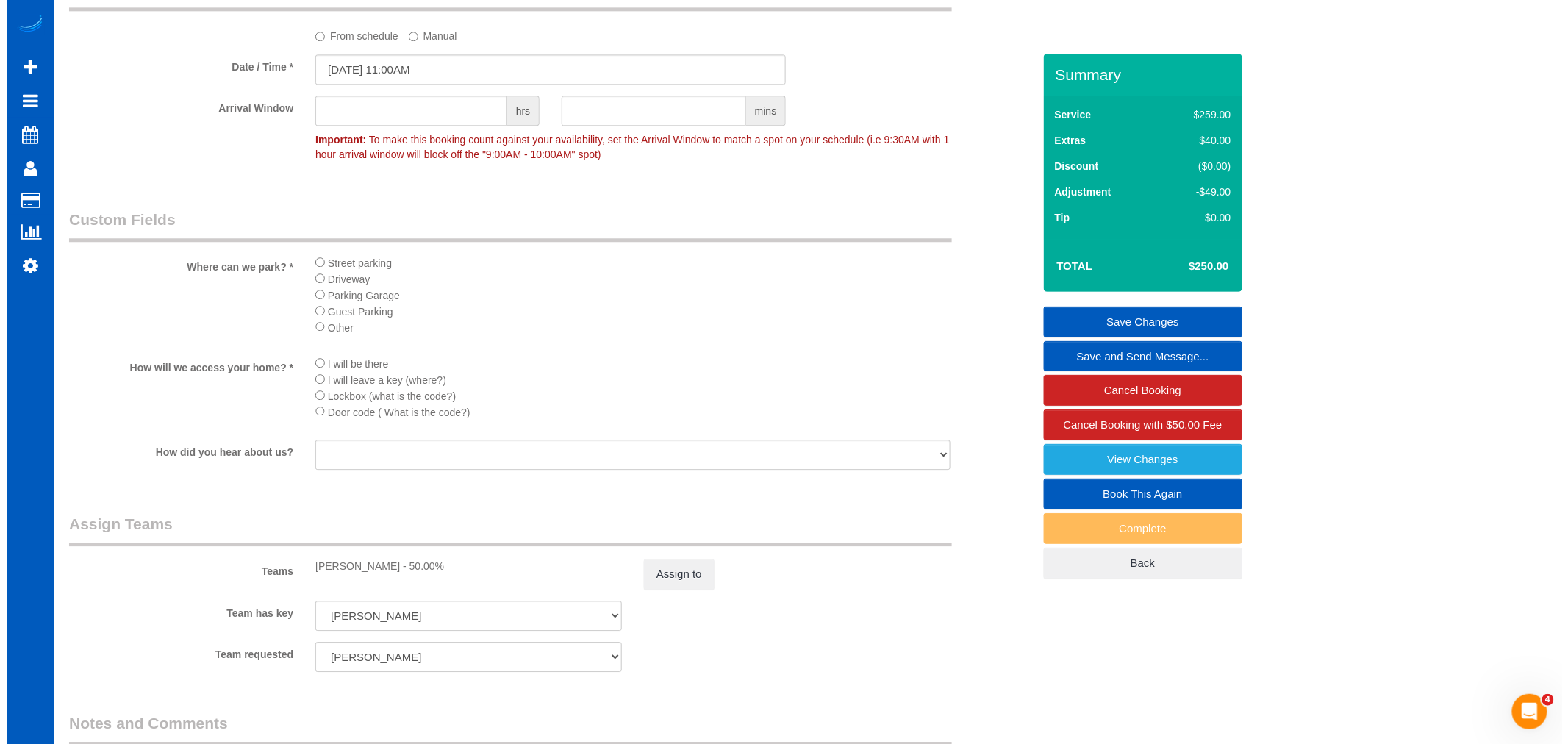
scroll to position [1634, 0]
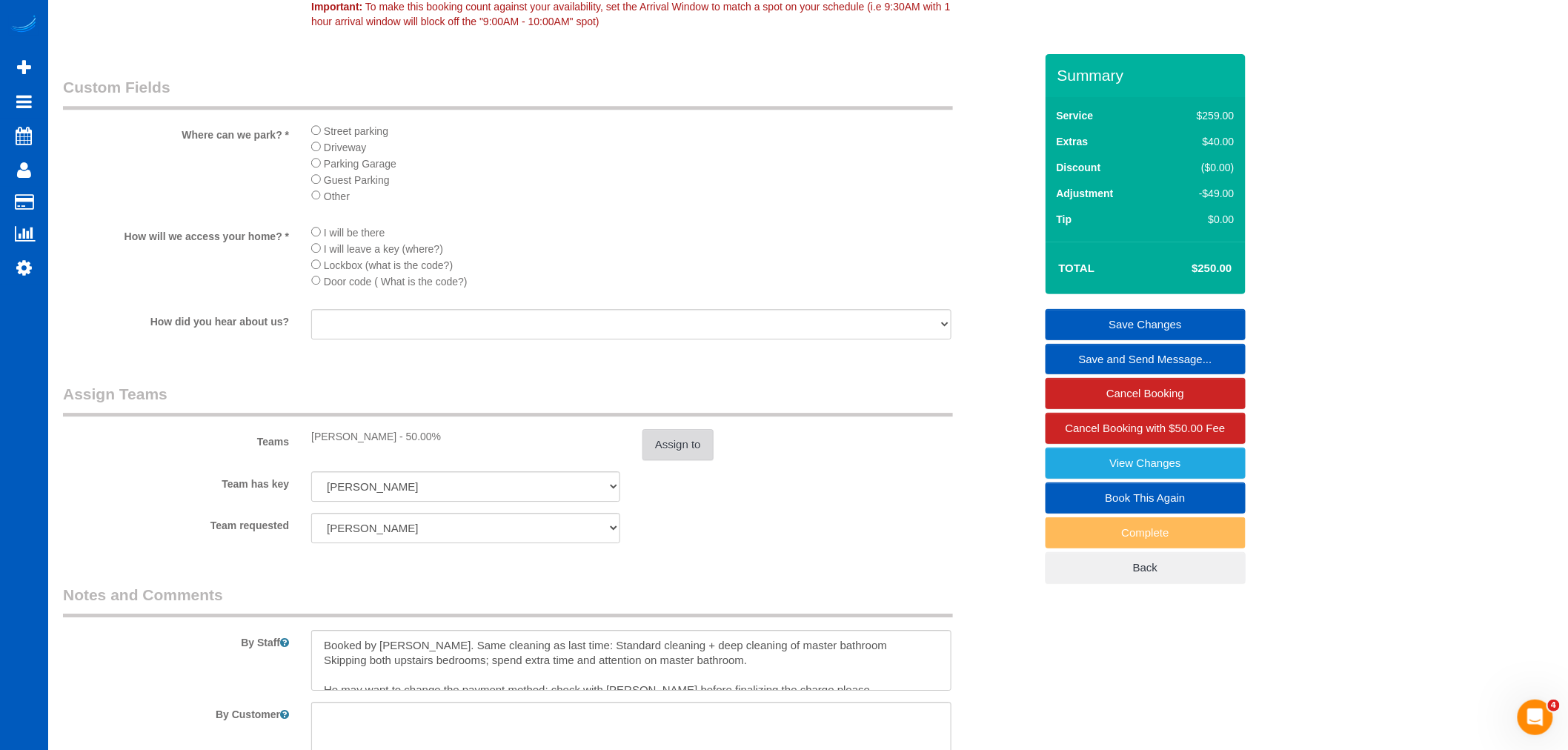
click at [667, 460] on button "Assign to" at bounding box center [677, 444] width 71 height 31
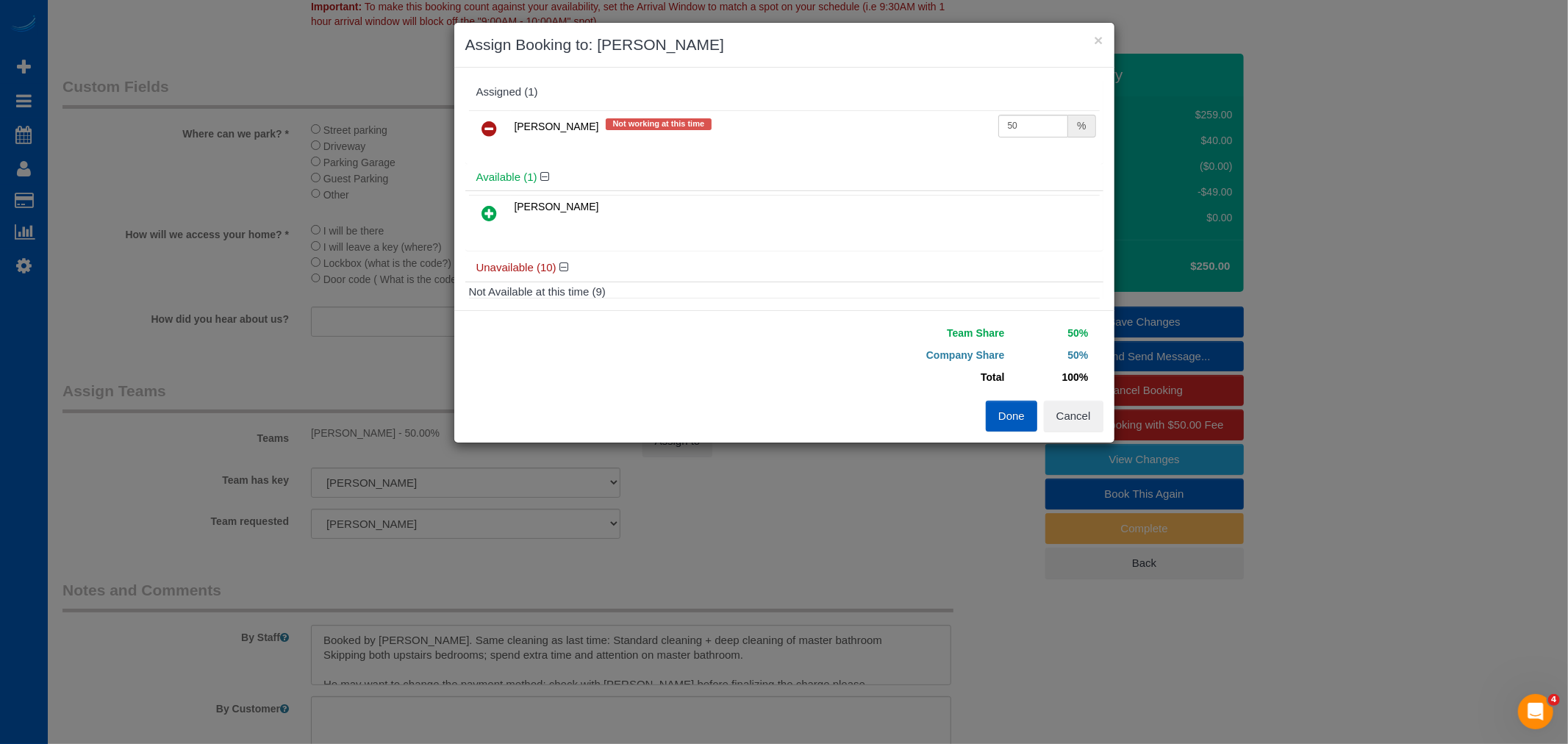
click at [494, 131] on icon at bounding box center [490, 129] width 15 height 17
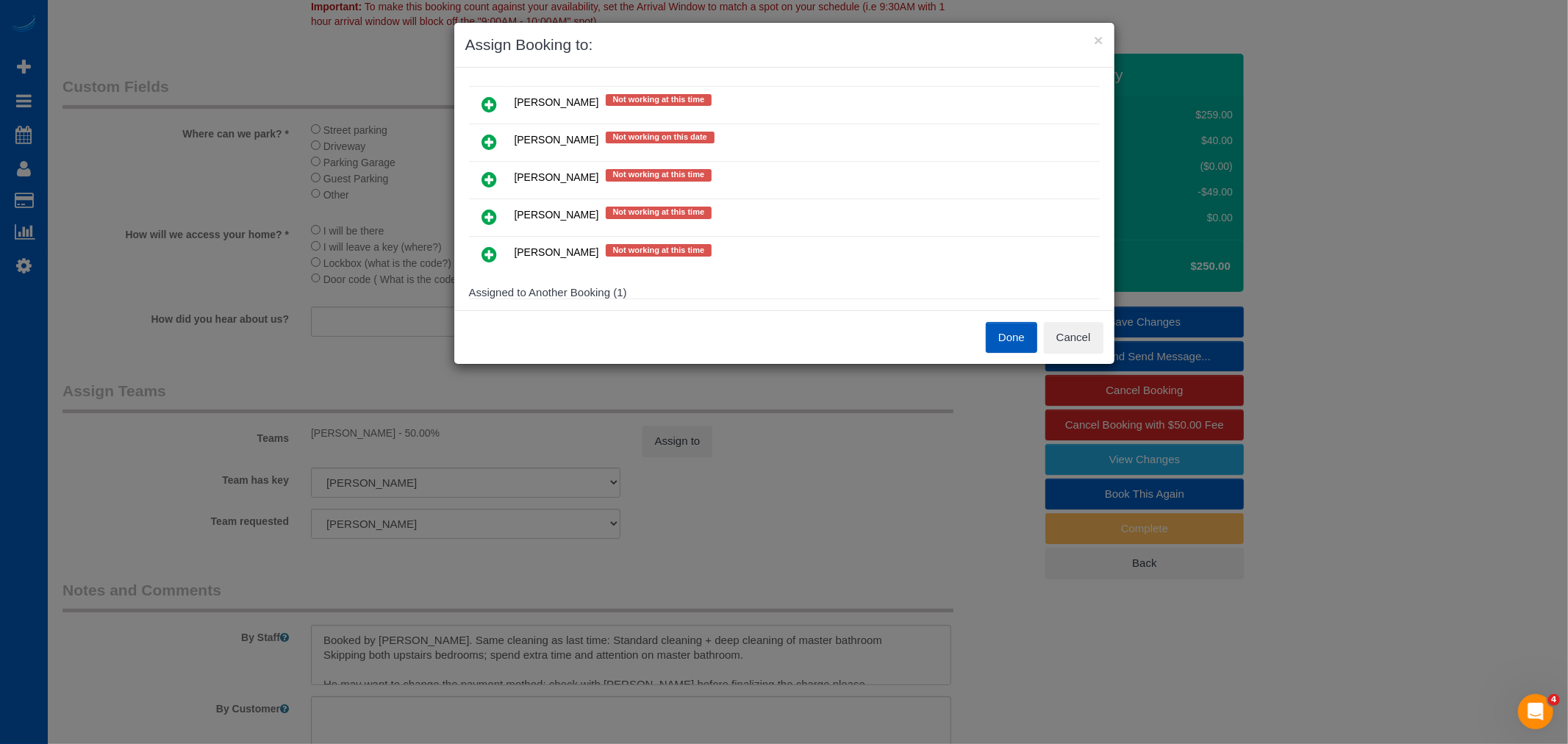
scroll to position [423, 0]
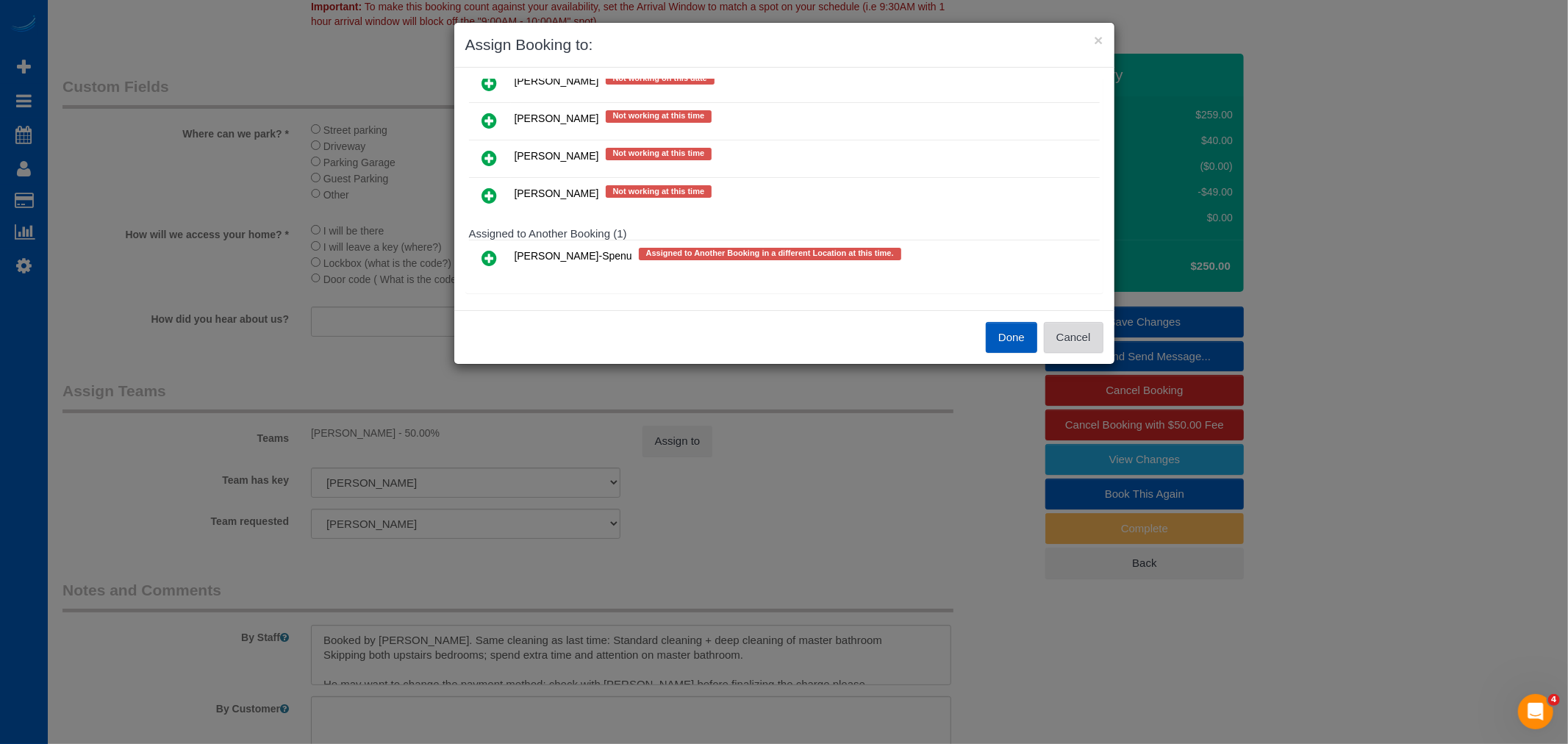
click at [1066, 350] on button "Cancel" at bounding box center [1074, 337] width 60 height 31
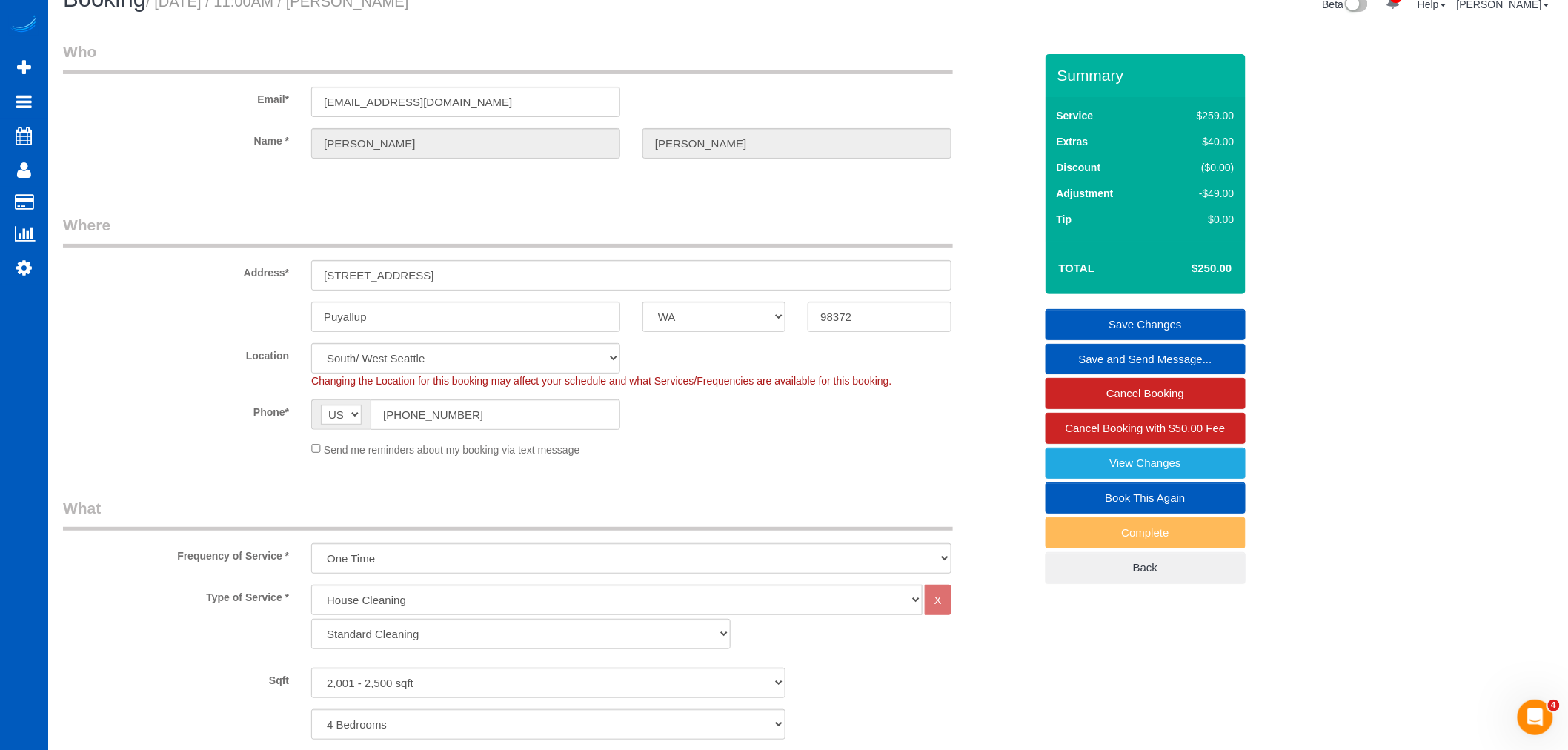
scroll to position [0, 0]
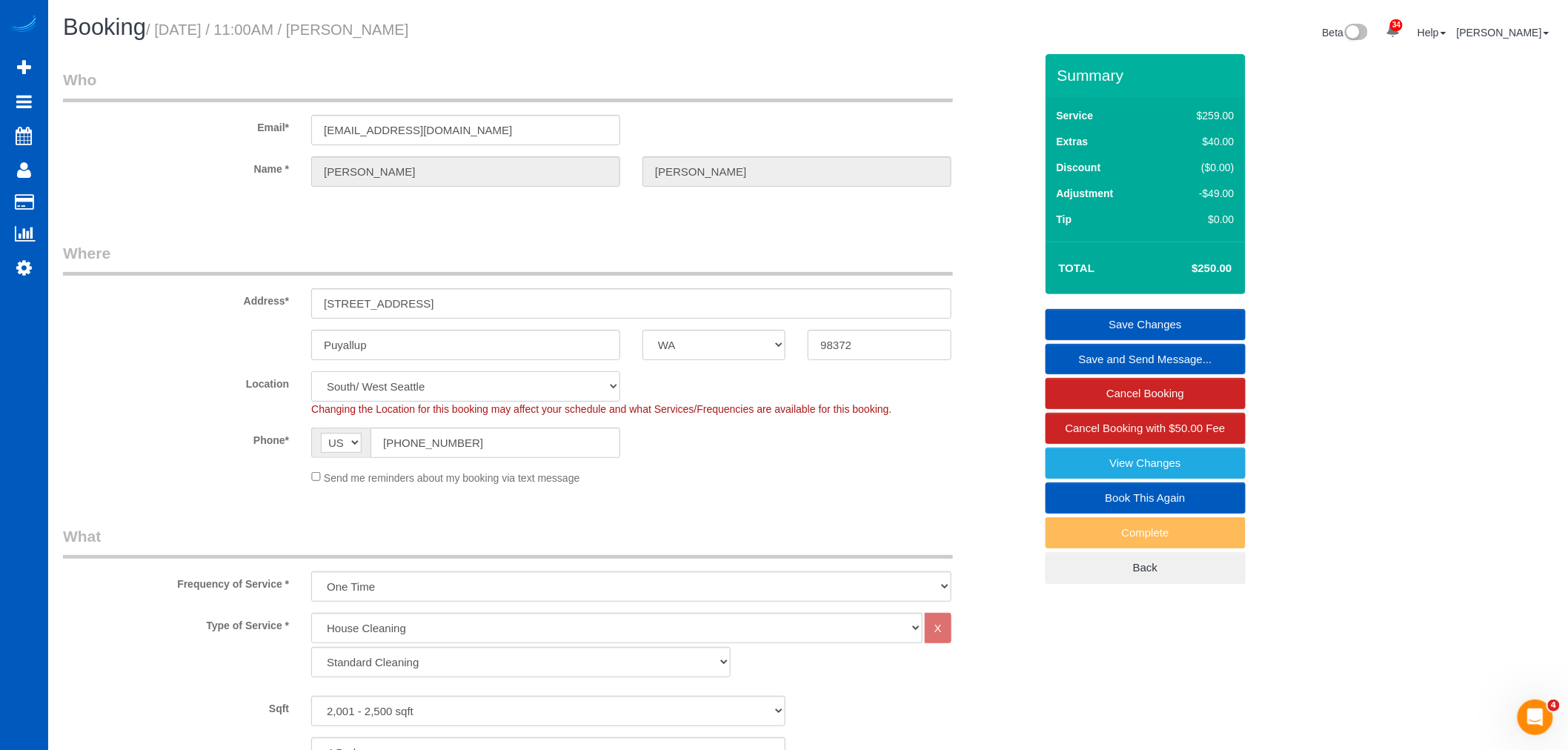
click at [405, 397] on select "North [GEOGRAPHIC_DATA] [GEOGRAPHIC_DATA] [GEOGRAPHIC_DATA] [GEOGRAPHIC_DATA] […" at bounding box center [466, 386] width 309 height 30
click at [404, 389] on select "North [GEOGRAPHIC_DATA] [GEOGRAPHIC_DATA] [GEOGRAPHIC_DATA] [GEOGRAPHIC_DATA] […" at bounding box center [466, 386] width 309 height 30
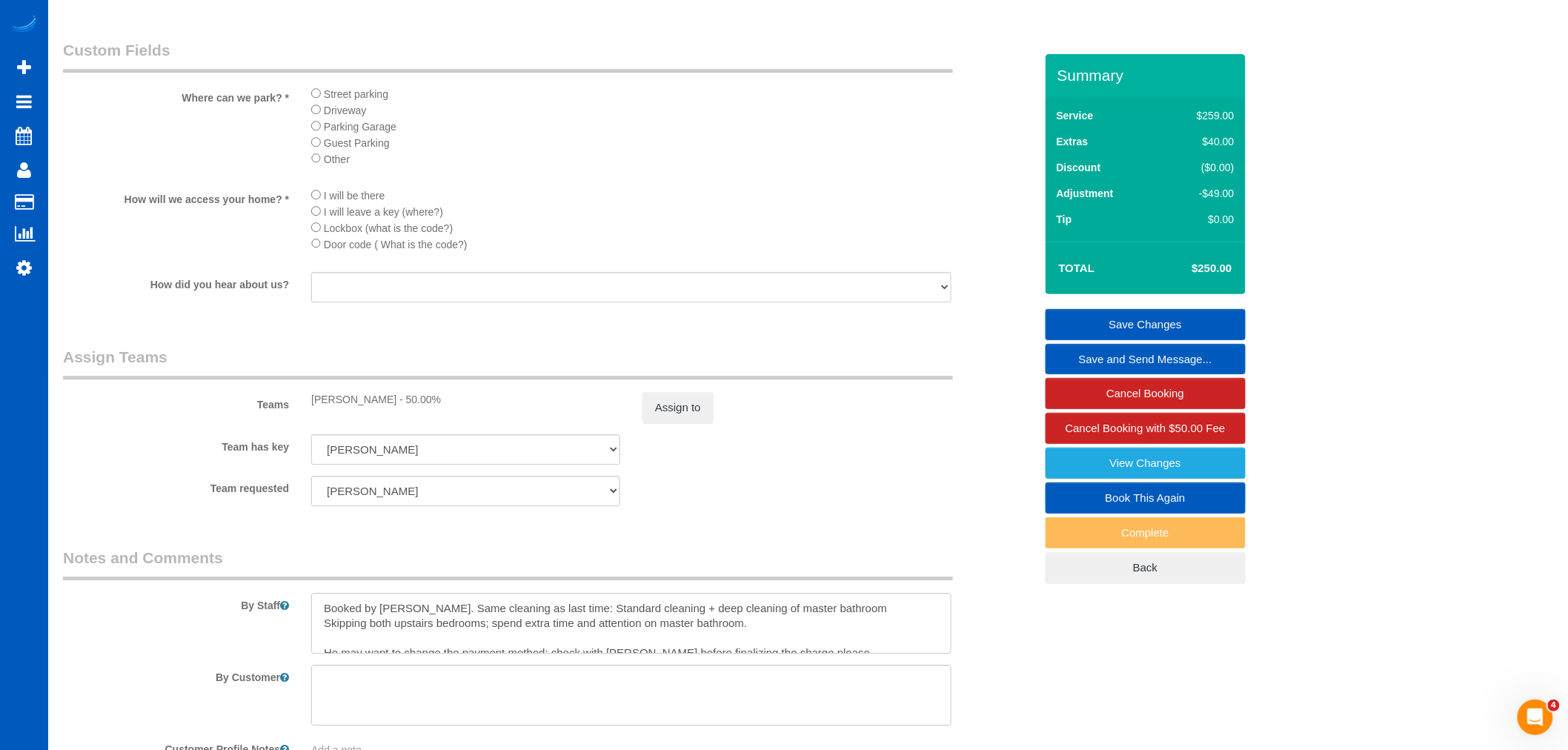
scroll to position [1894, 0]
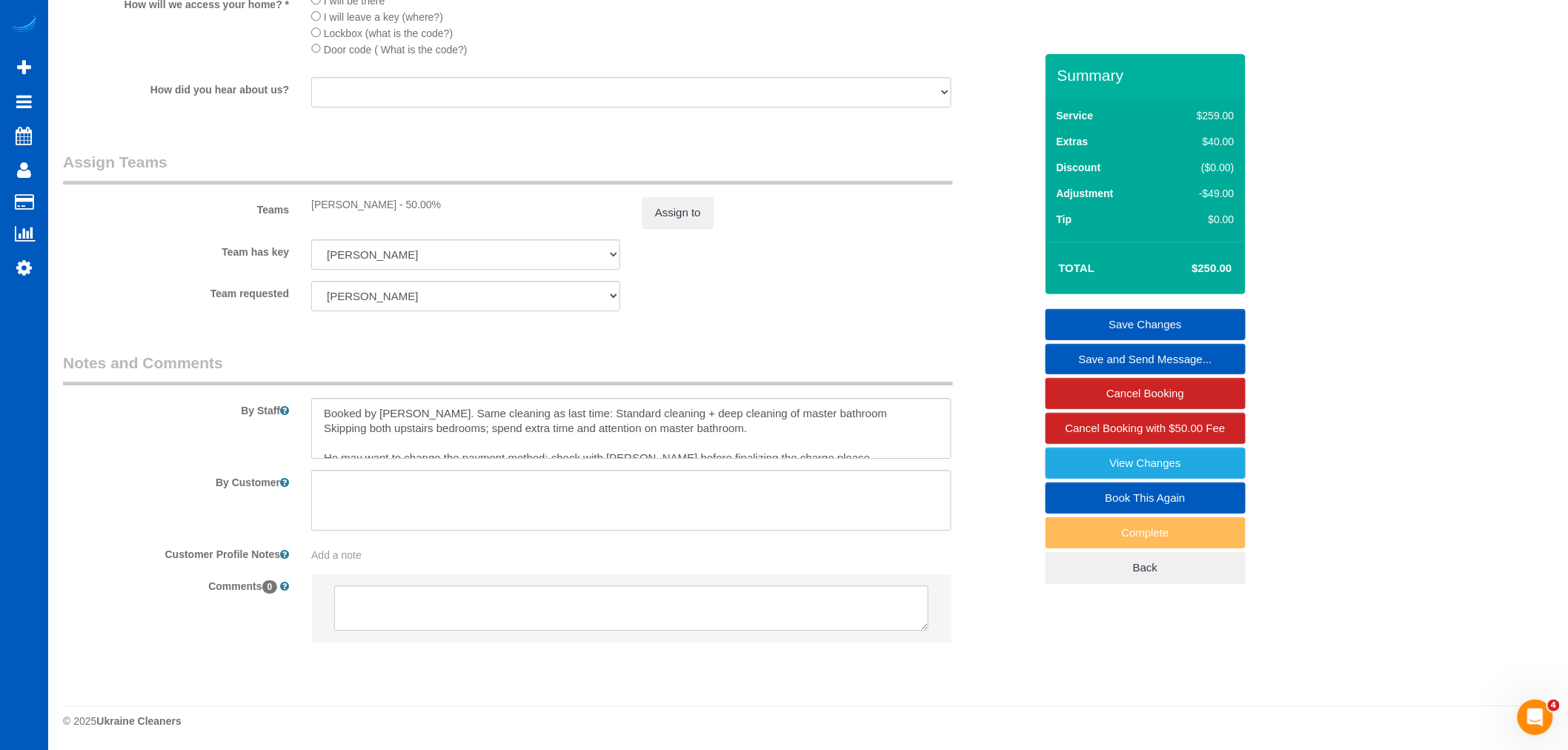
click at [690, 245] on div "Team has key Olha Dezhniuk [PERSON_NAME] [PERSON_NAME] Trokhymiuk [PERSON_NAME]…" at bounding box center [549, 255] width 994 height 30
click at [686, 238] on sui-booking-teams "Teams [PERSON_NAME] - 50.00% Assign to Team has key Olha Dezhniuk [PERSON_NAME]…" at bounding box center [549, 231] width 971 height 160
click at [684, 224] on button "Assign to" at bounding box center [677, 213] width 71 height 31
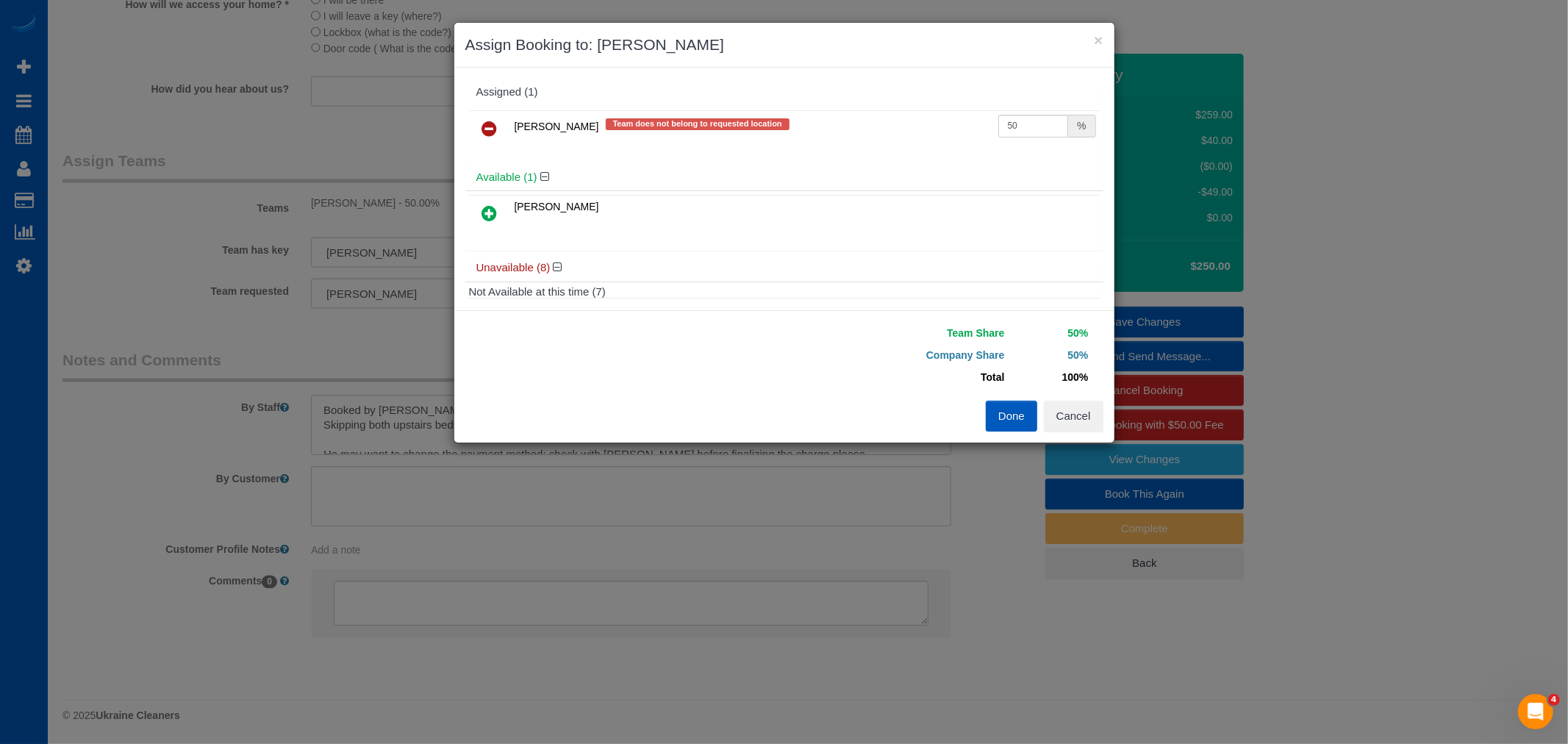
click at [473, 206] on link at bounding box center [490, 214] width 35 height 29
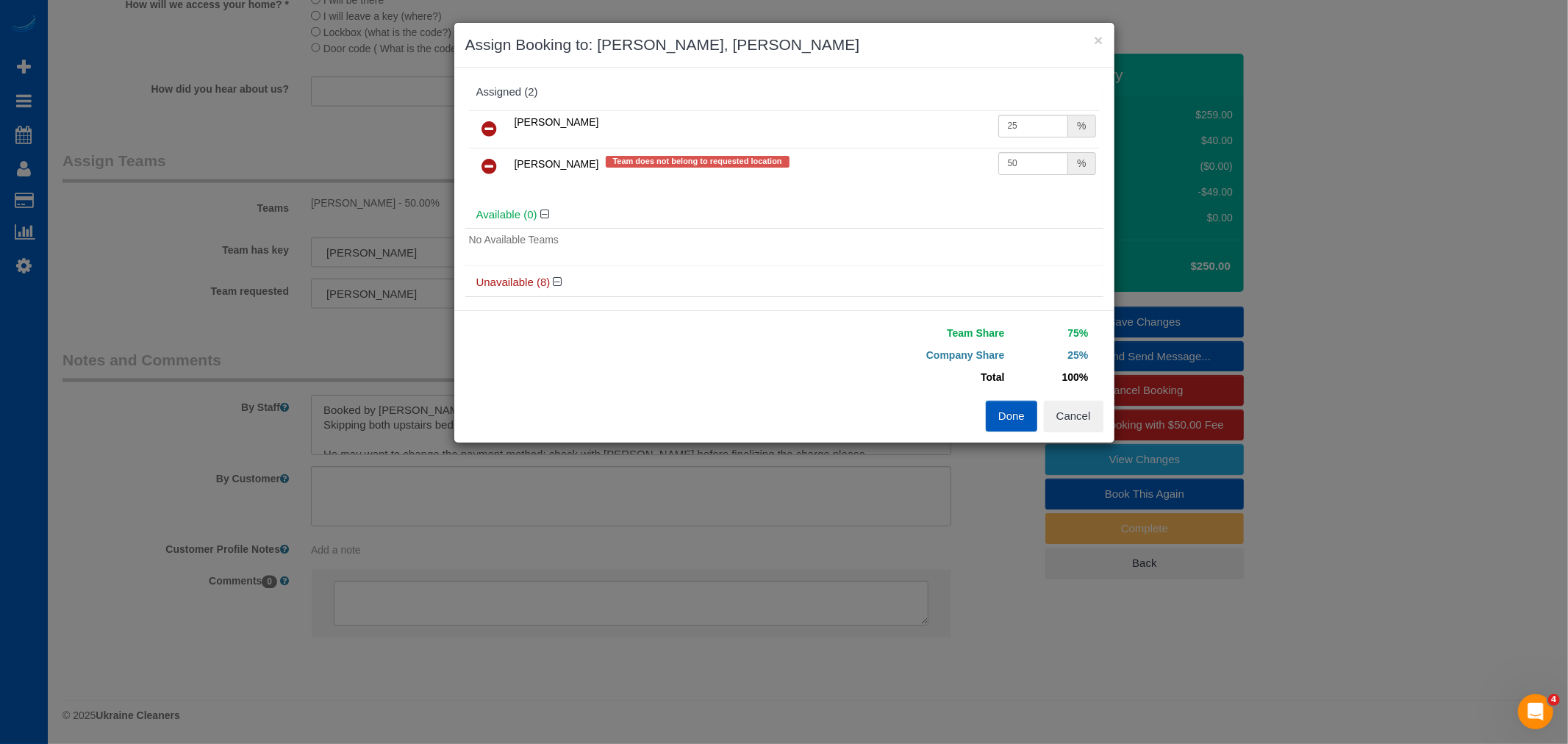
click at [481, 138] on link at bounding box center [490, 129] width 35 height 29
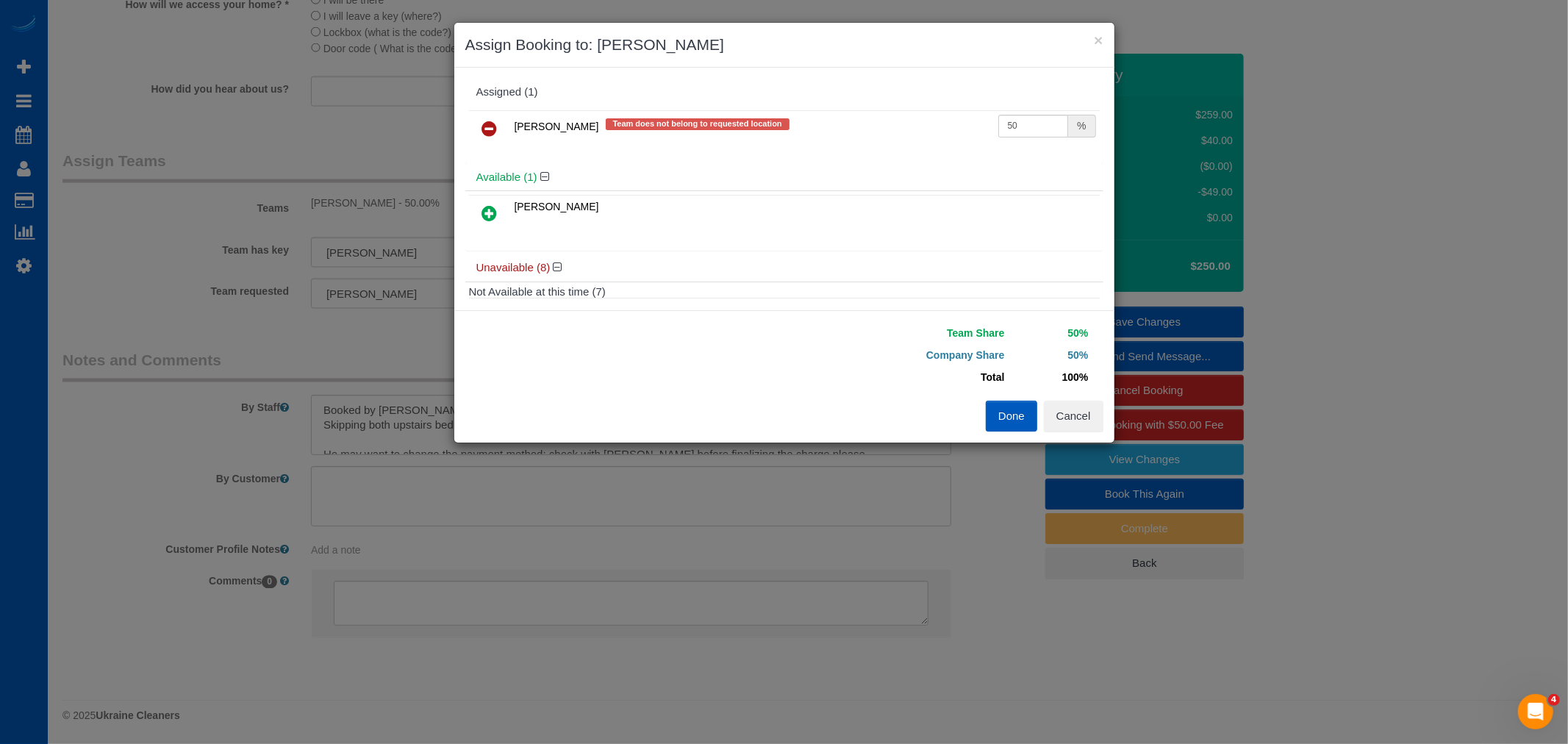
click at [481, 138] on link at bounding box center [490, 129] width 35 height 29
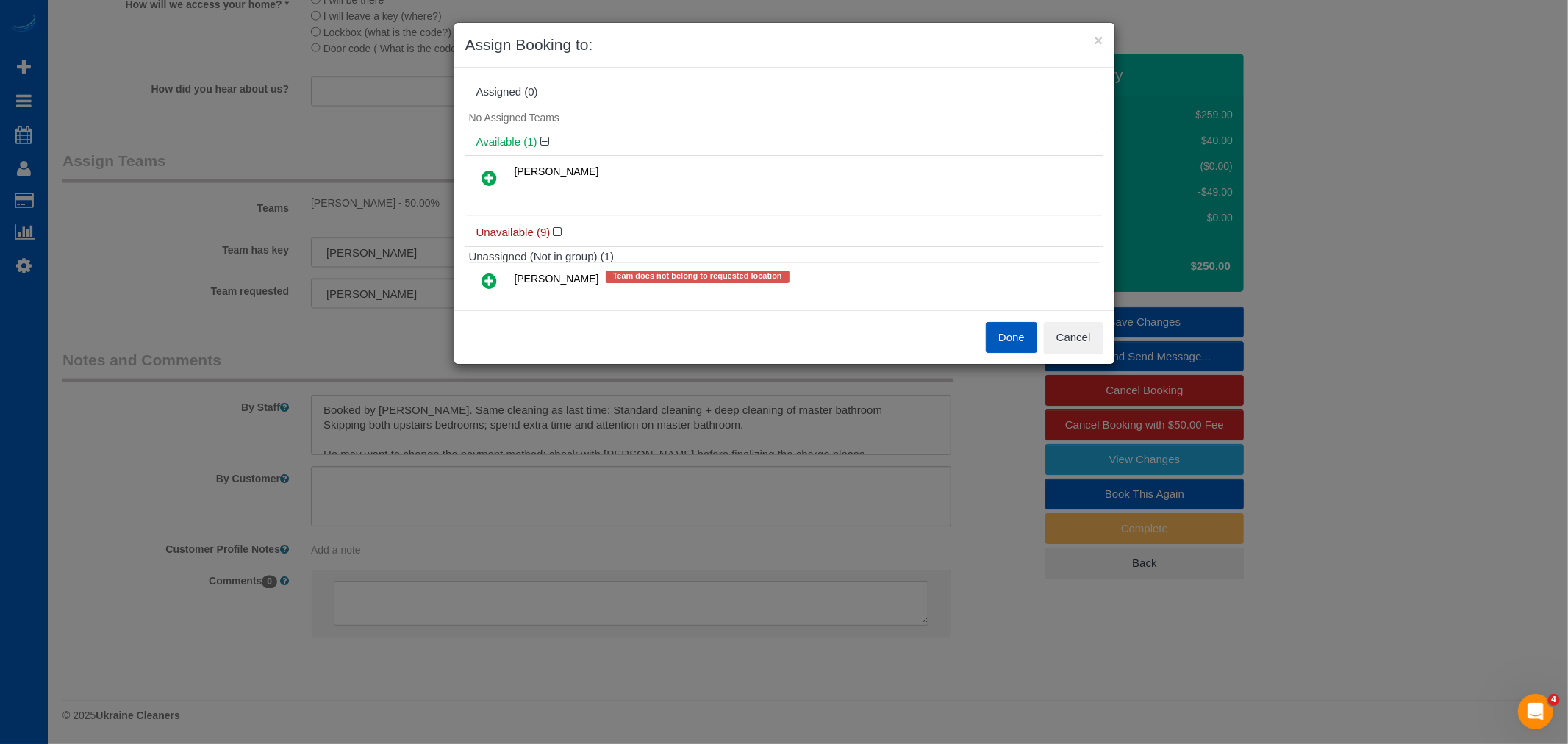
click at [489, 173] on icon at bounding box center [490, 178] width 15 height 17
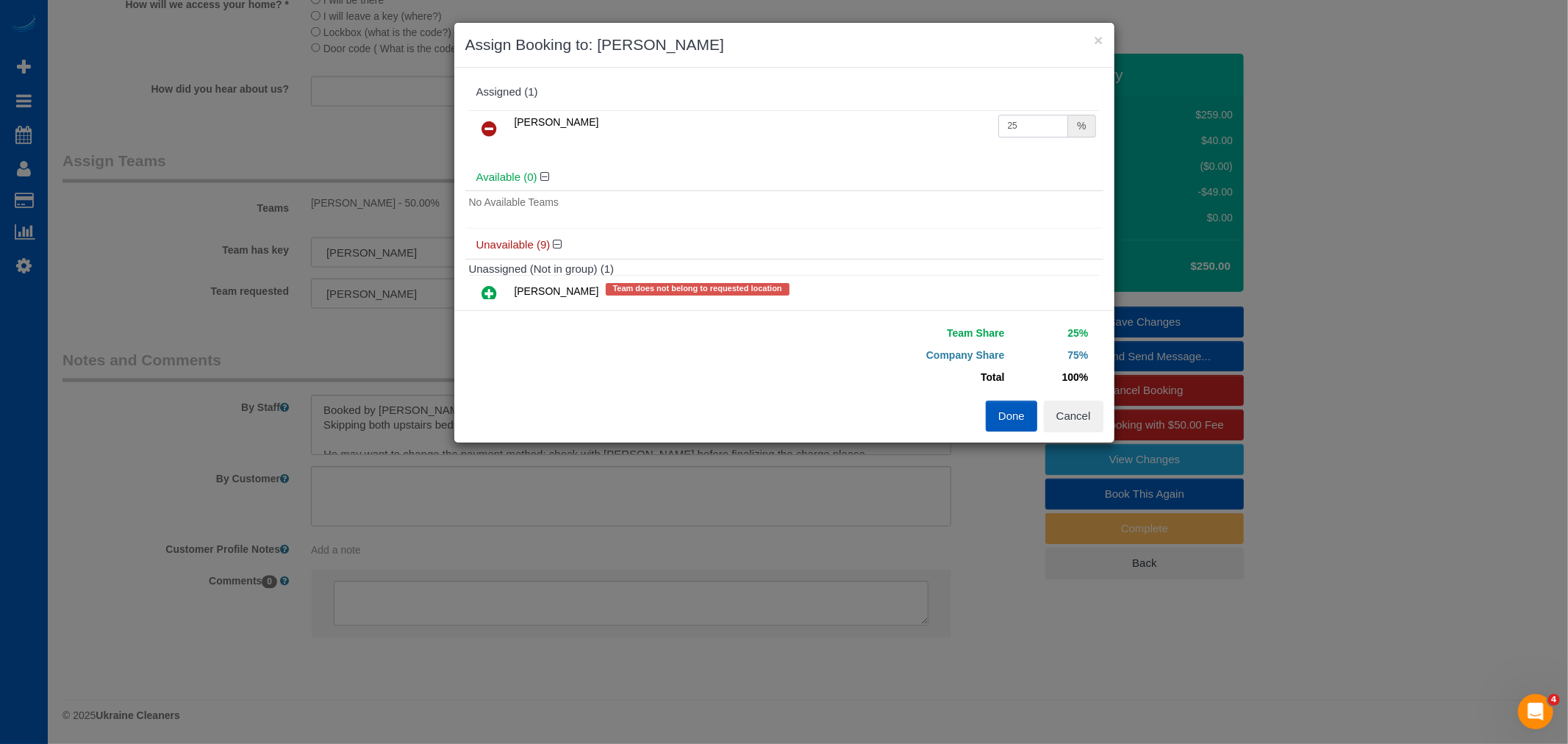
drag, startPoint x: 989, startPoint y: 127, endPoint x: 820, endPoint y: 128, distance: 169.0
click at [820, 128] on tr "[PERSON_NAME] 25 %" at bounding box center [784, 129] width 631 height 38
type input "50"
drag, startPoint x: 1001, startPoint y: 422, endPoint x: 1004, endPoint y: 408, distance: 14.3
click at [1001, 417] on button "Done" at bounding box center [1012, 416] width 51 height 31
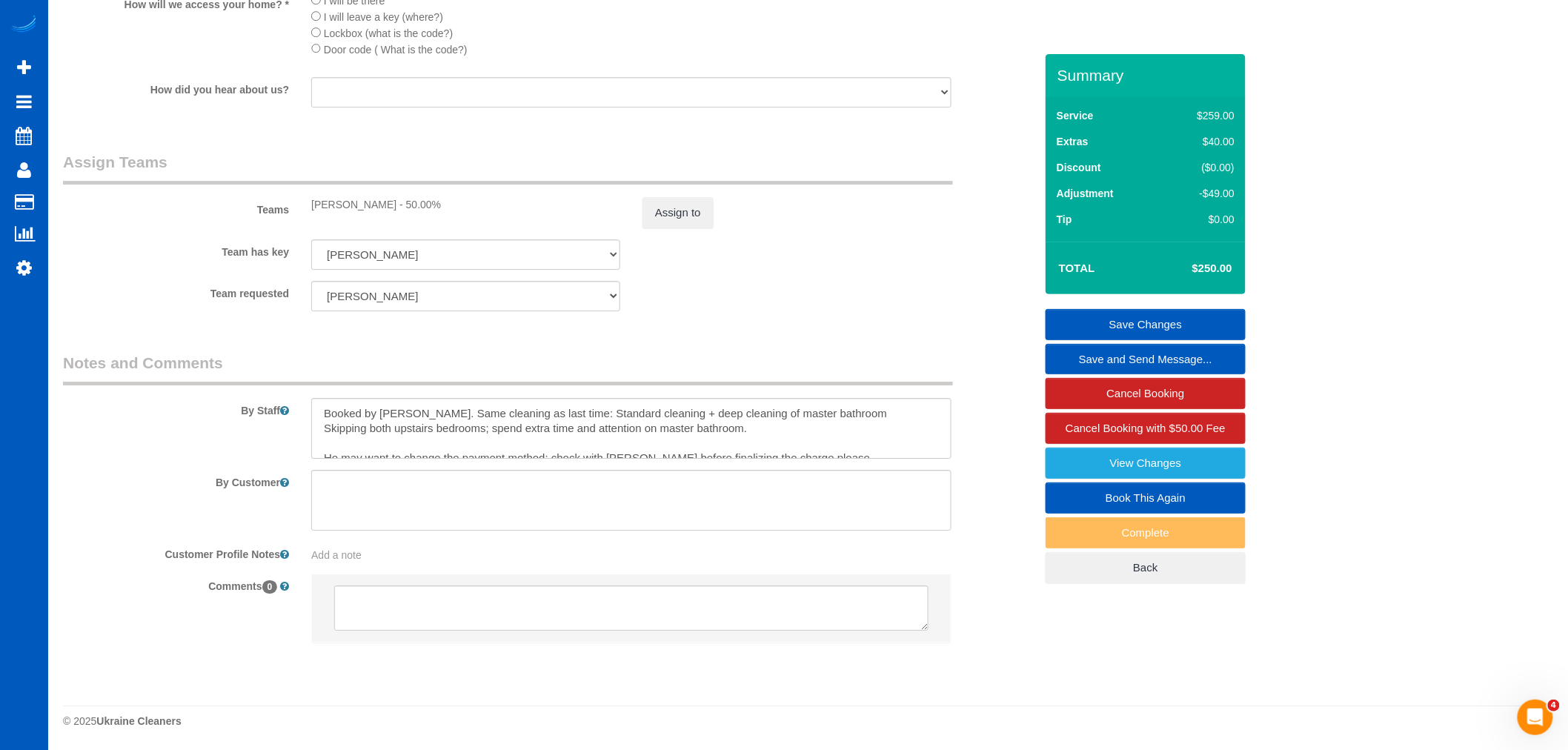
click at [1125, 324] on link "Save Changes" at bounding box center [1145, 325] width 200 height 31
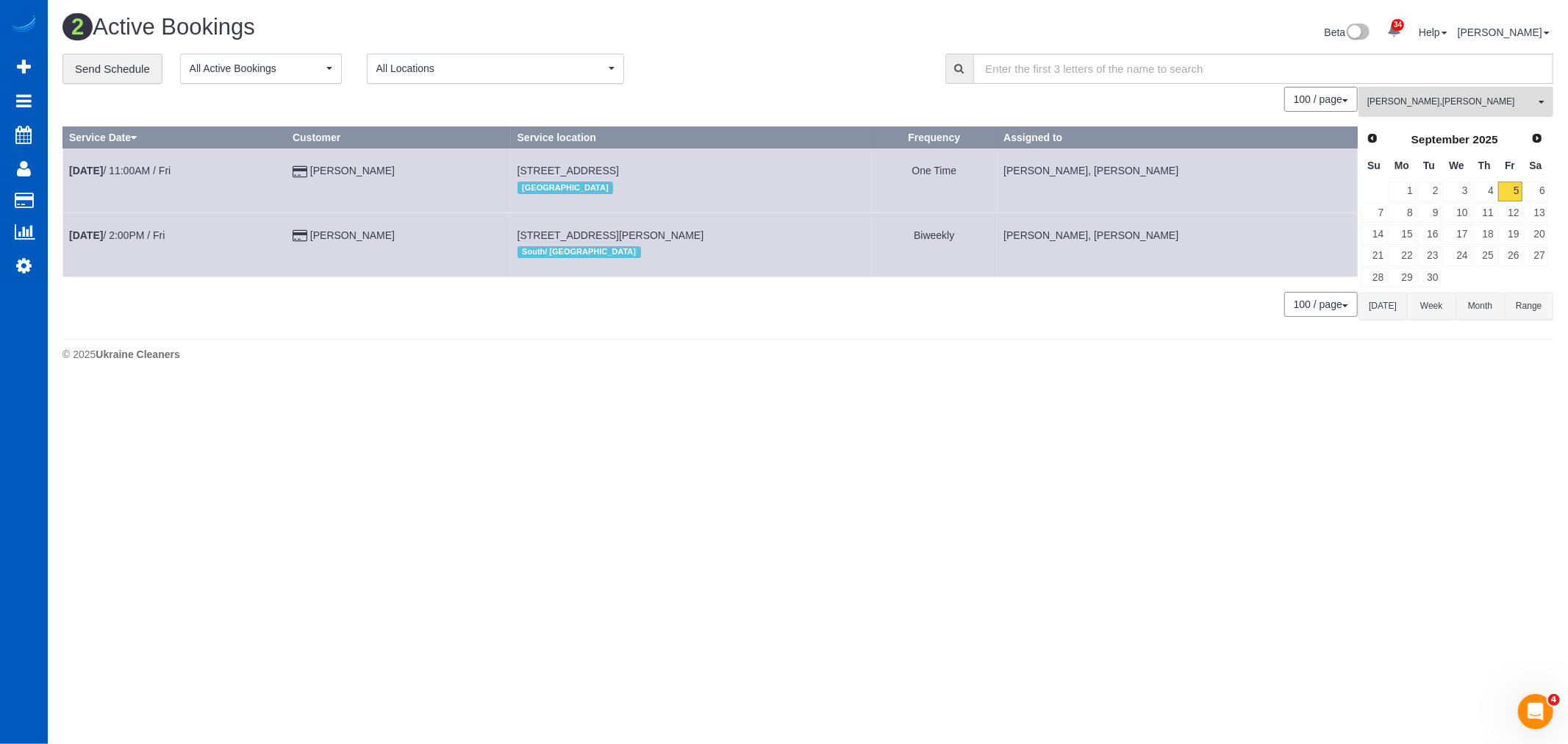
click at [1415, 96] on span "[PERSON_NAME] , [PERSON_NAME]" at bounding box center [1452, 101] width 168 height 13
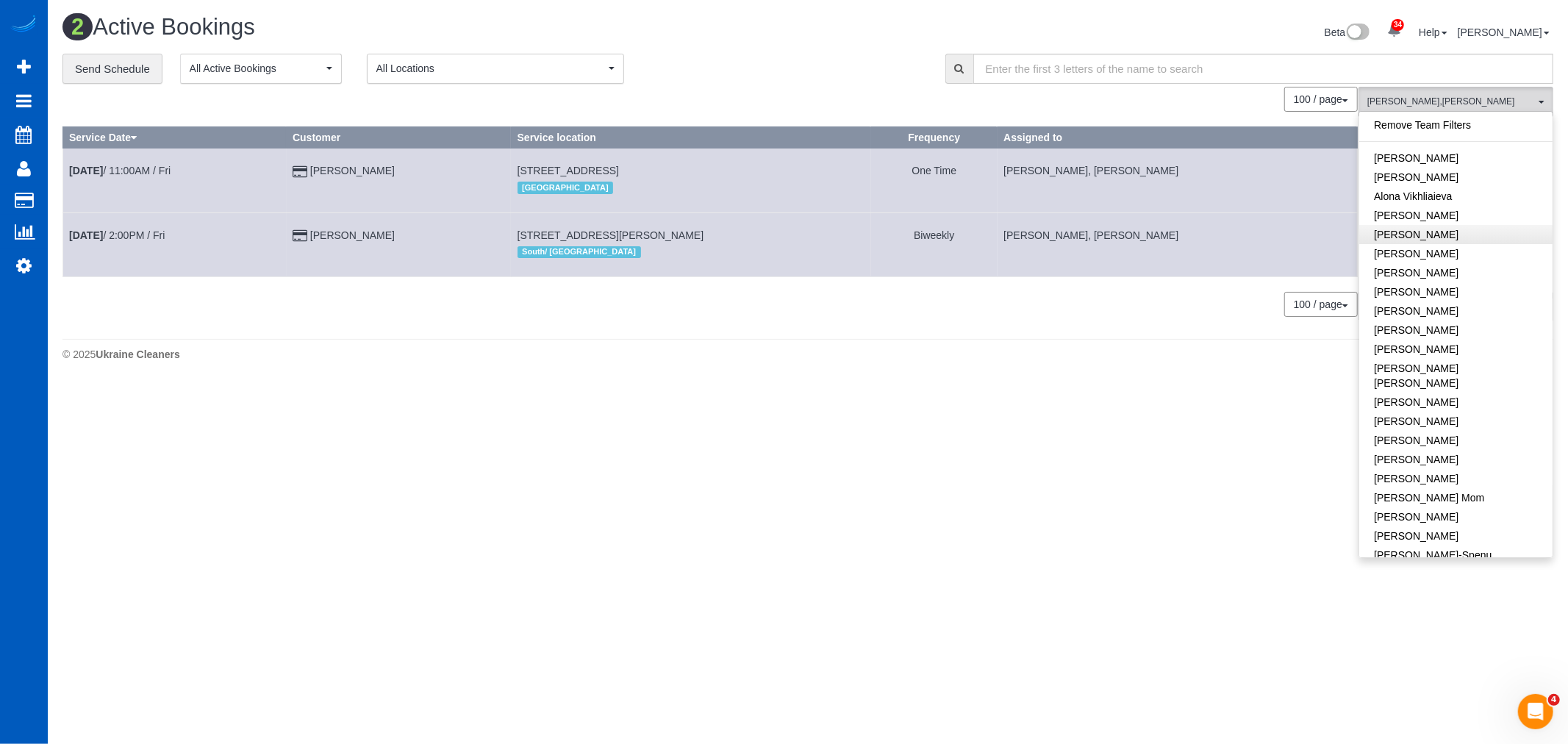
click at [1439, 120] on link "Remove Team Filters" at bounding box center [1456, 125] width 194 height 19
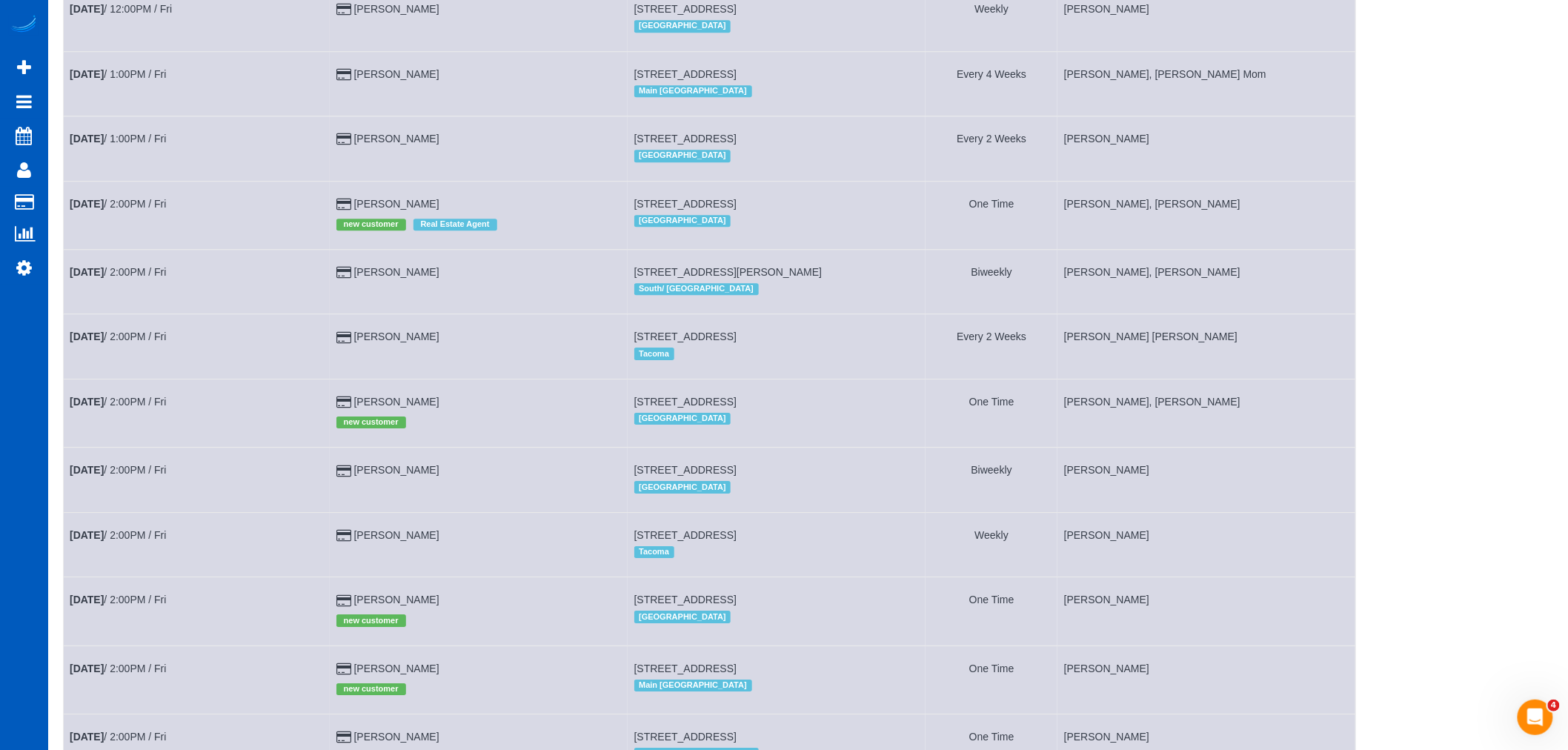
scroll to position [1718, 0]
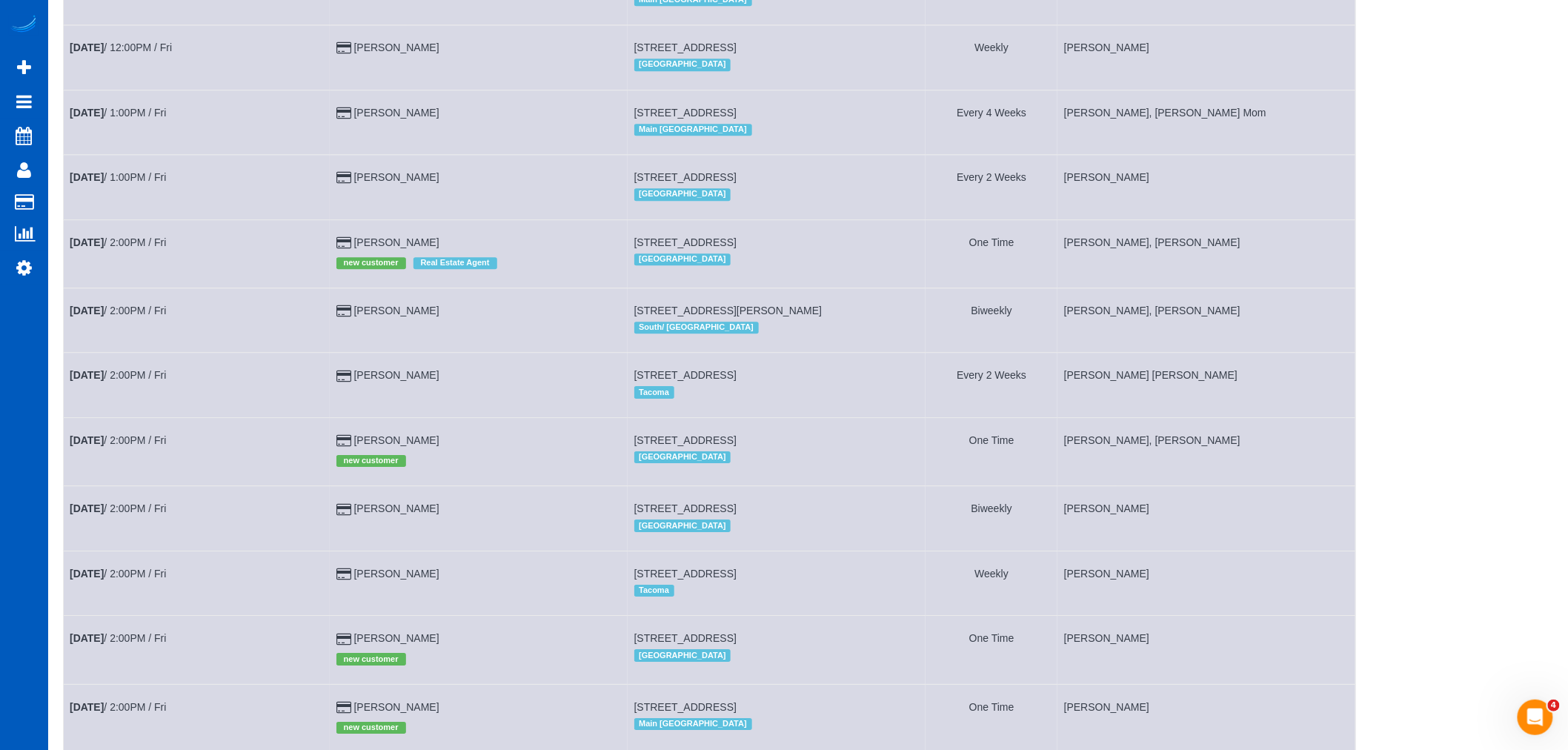
click at [136, 286] on td "[DATE] 2:00PM / Fri" at bounding box center [197, 253] width 267 height 68
click at [139, 248] on link "[DATE] 2:00PM / Fri" at bounding box center [117, 242] width 96 height 12
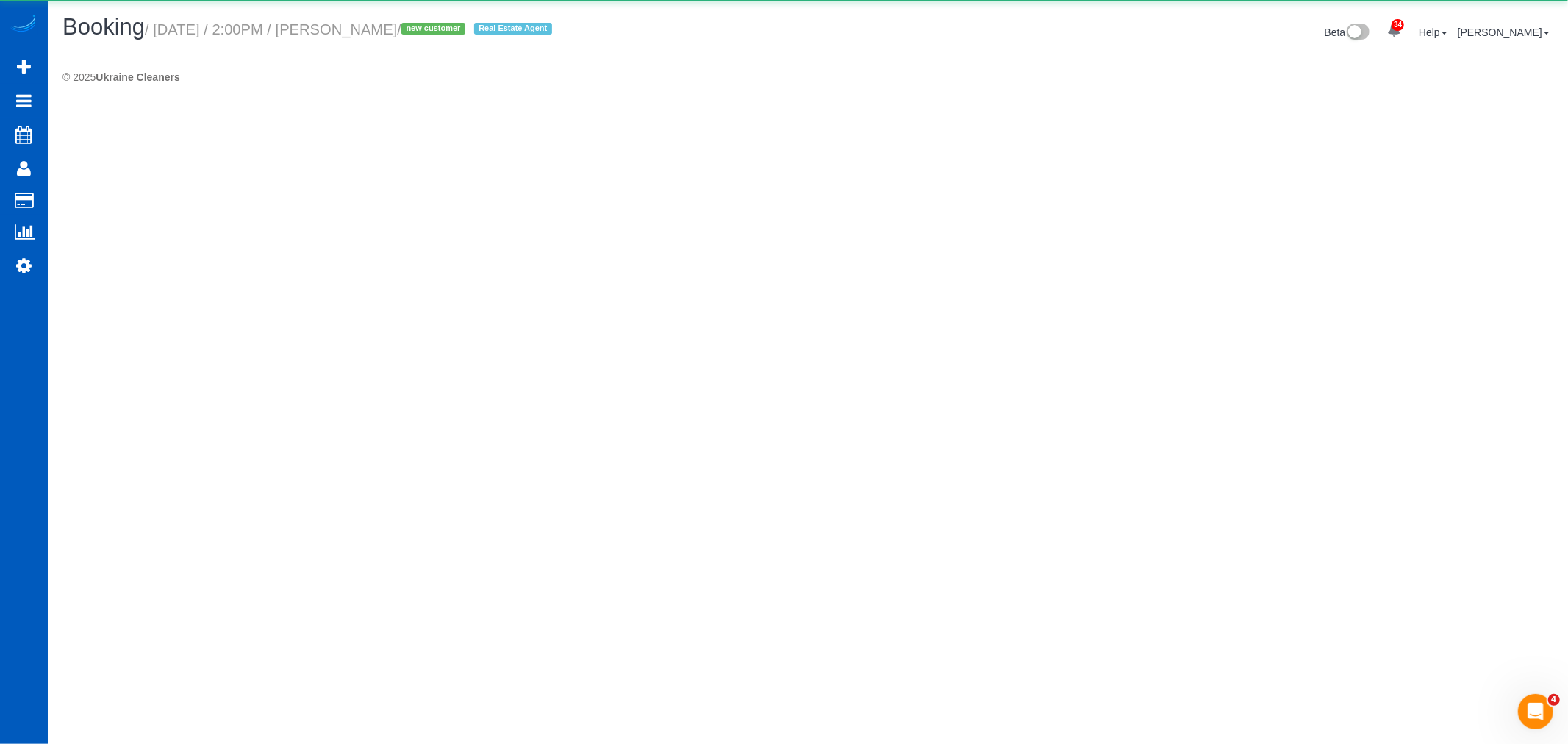
select select "CO"
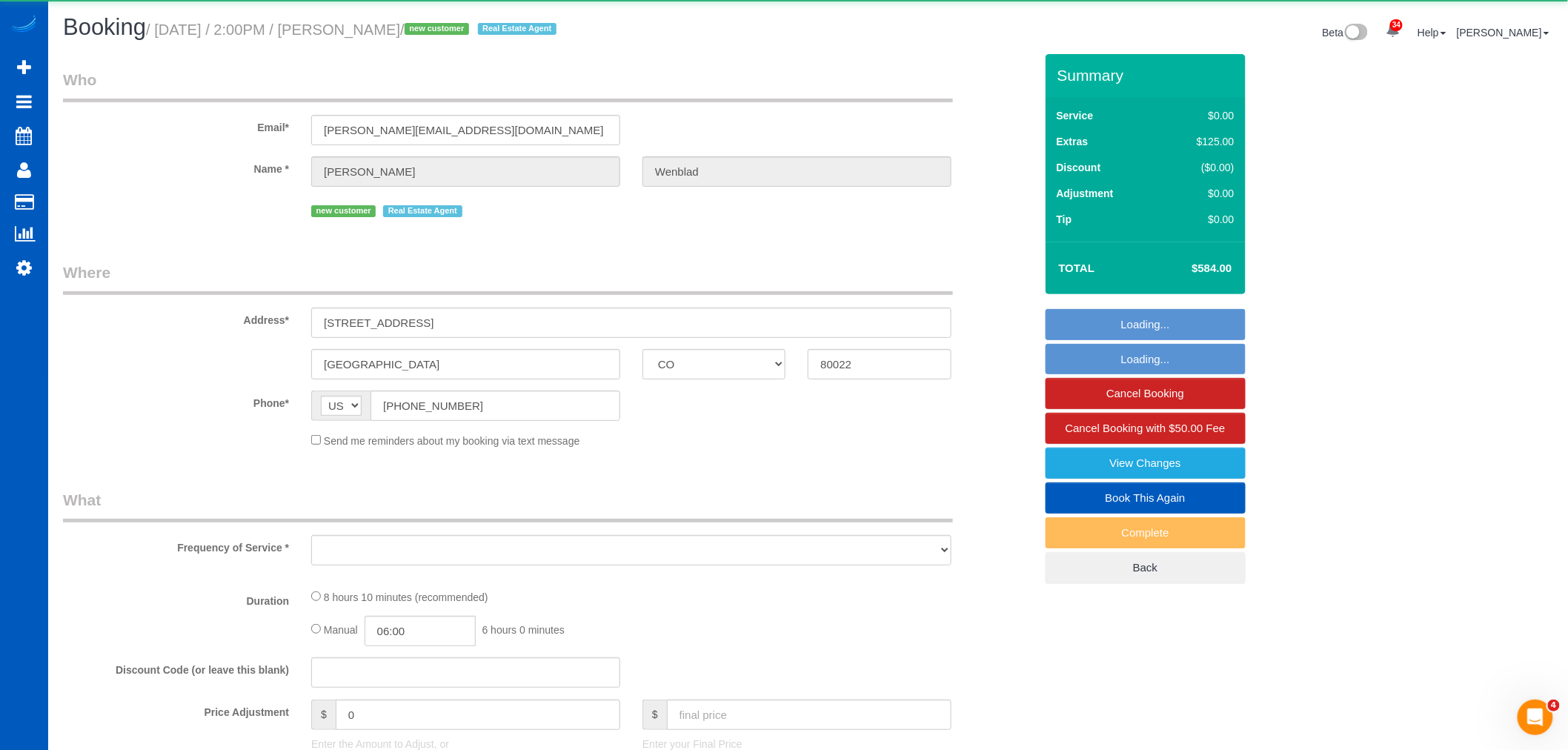
select select "object:6856"
select select "string:fspay-a3309155-2777-4f0c-a44a-7bb032cc4e80"
select select "number:8"
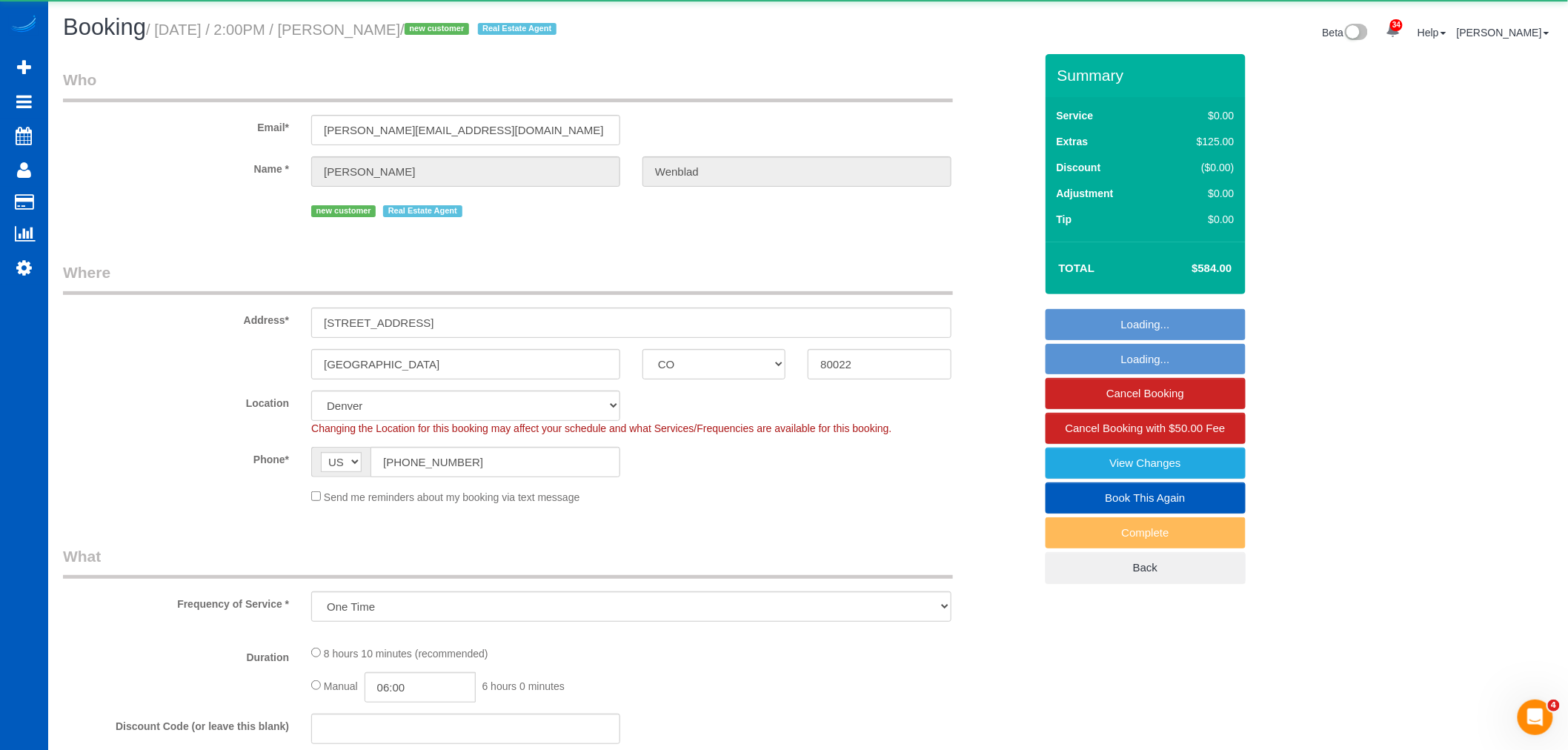
select select "object:7032"
select select "199"
select select "1501"
select select "3"
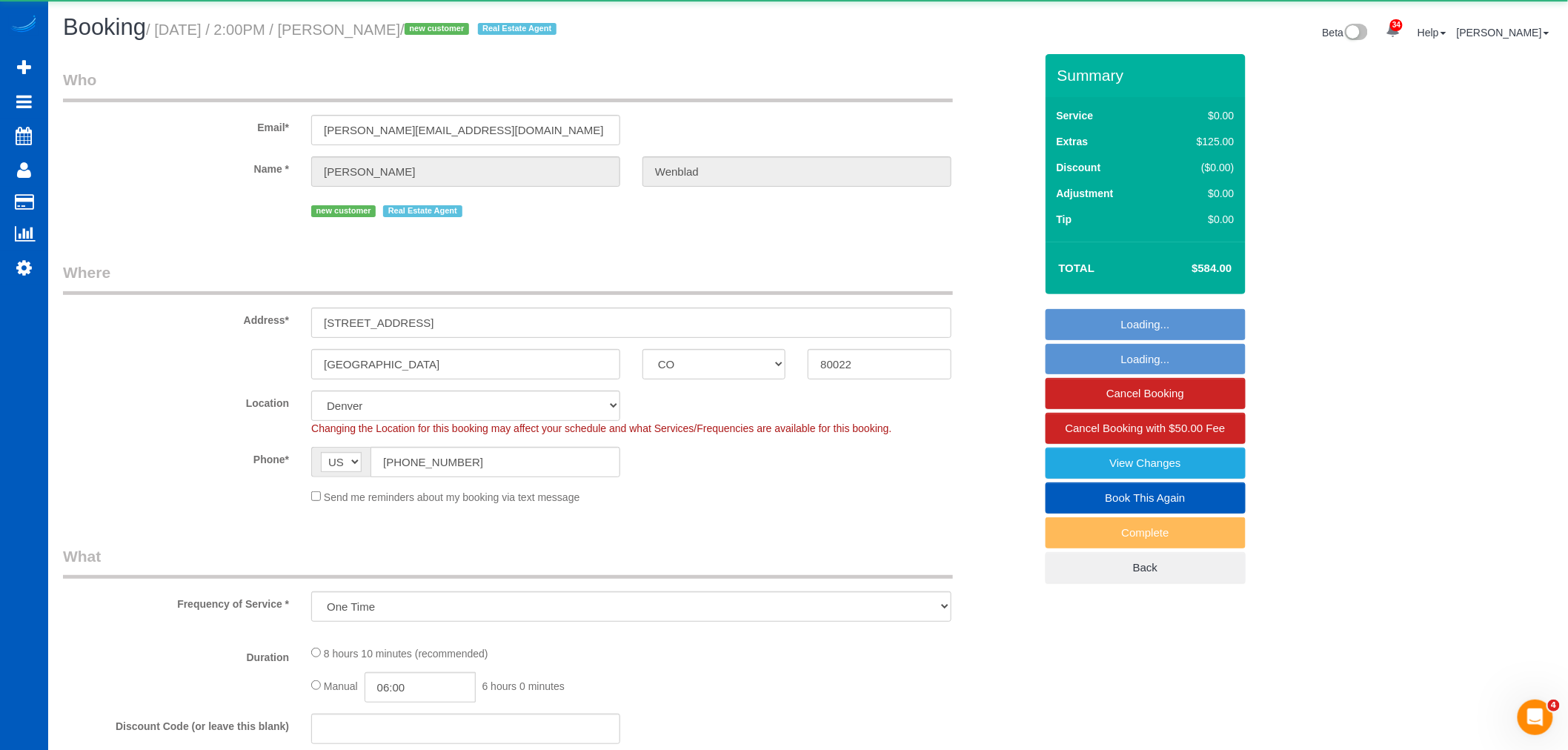
select select "spot34"
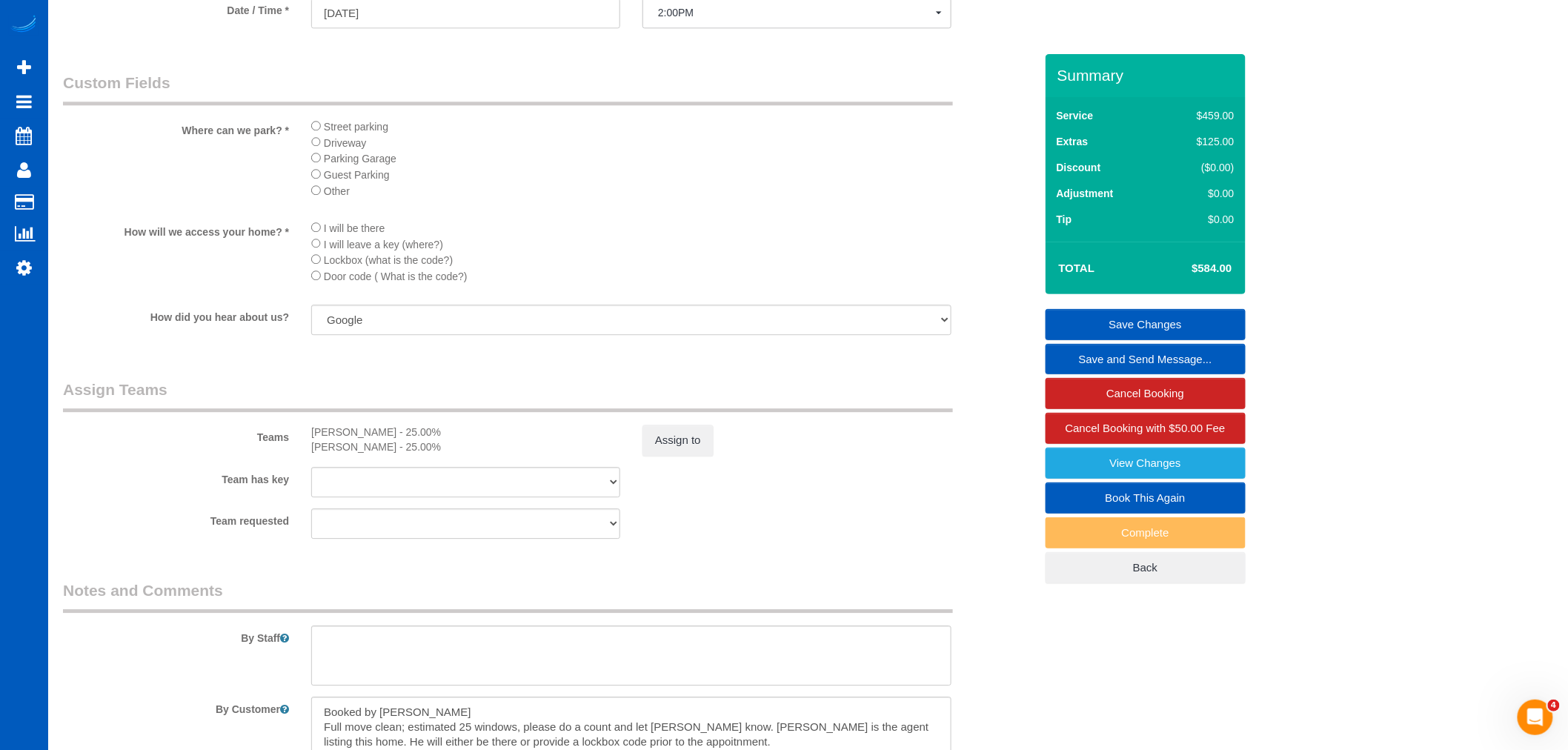
scroll to position [1565, 0]
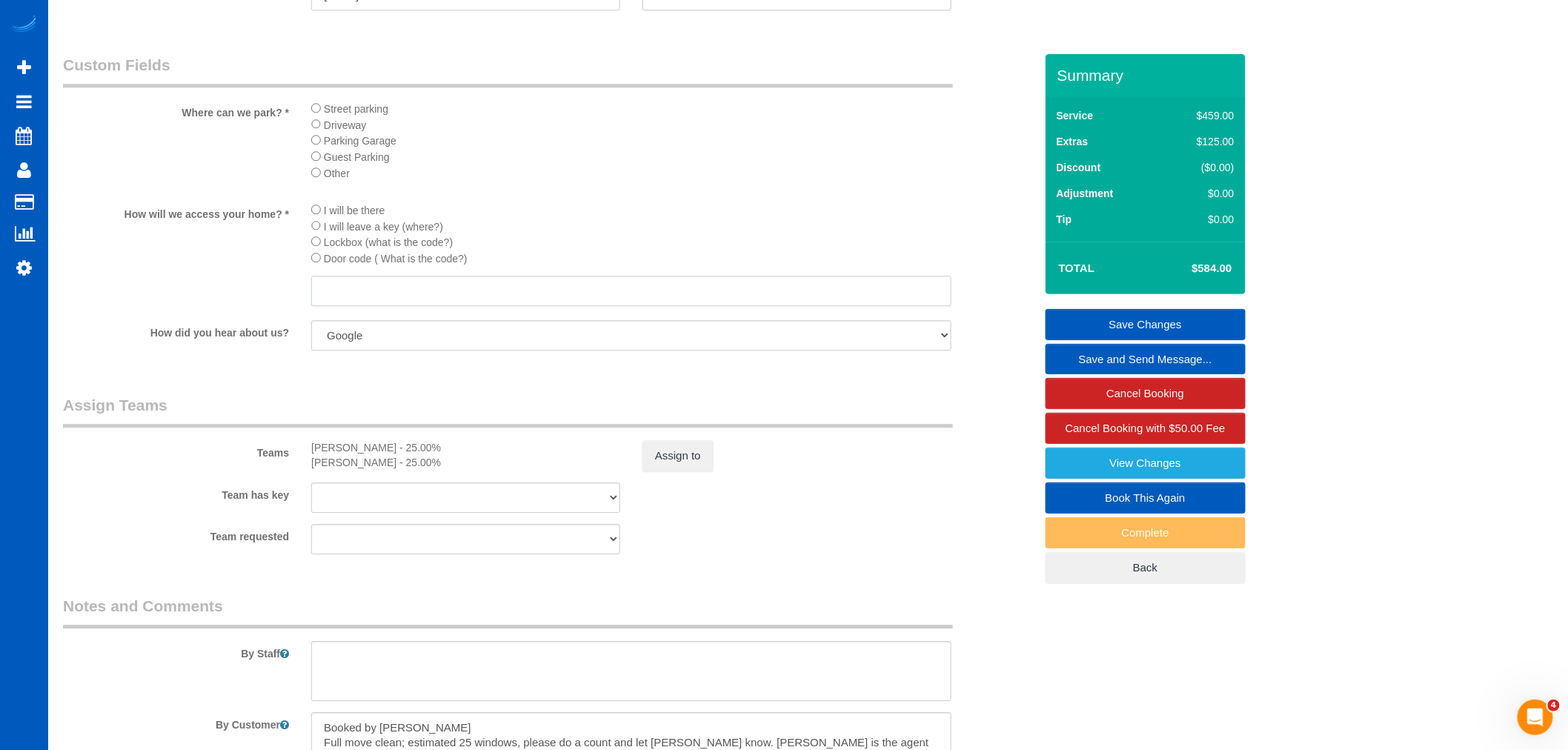
click at [369, 306] on input "text" at bounding box center [631, 291] width 640 height 30
click at [332, 306] on input "gtarage 8953" at bounding box center [631, 291] width 640 height 30
type input "garage 8953"
click at [582, 420] on legend "Assign Teams" at bounding box center [508, 411] width 890 height 34
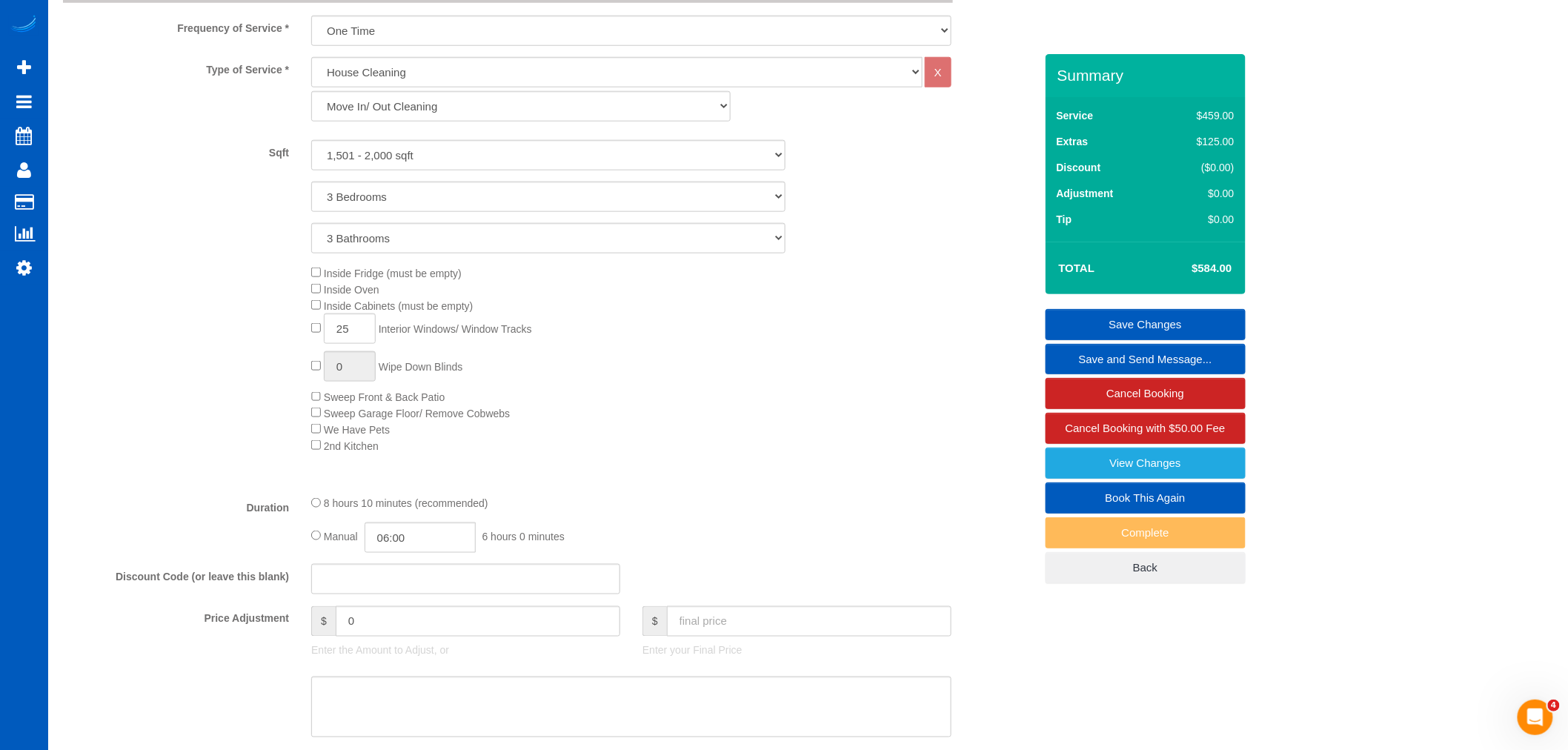
scroll to position [247, 0]
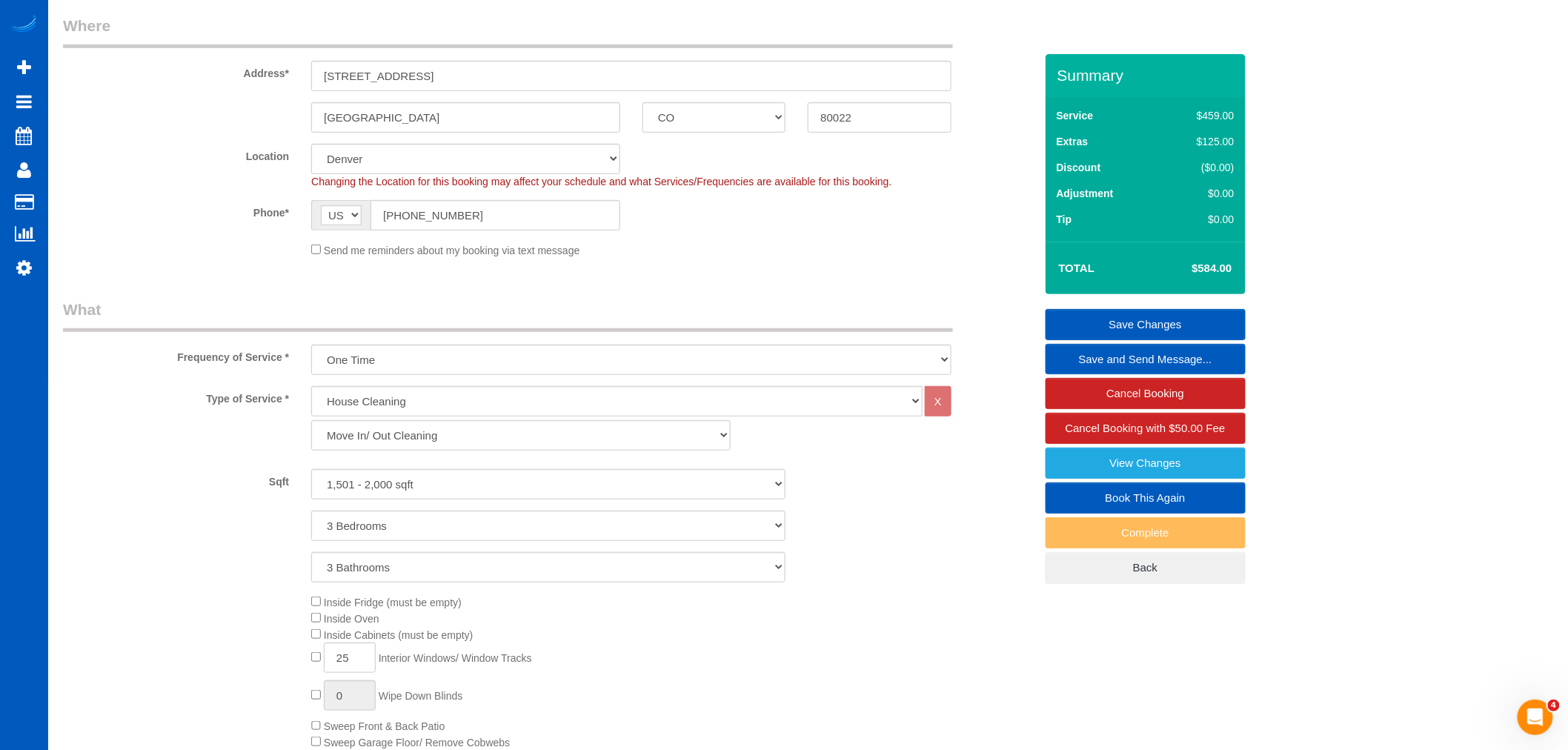
click at [1099, 309] on link "Save Changes" at bounding box center [1145, 325] width 200 height 31
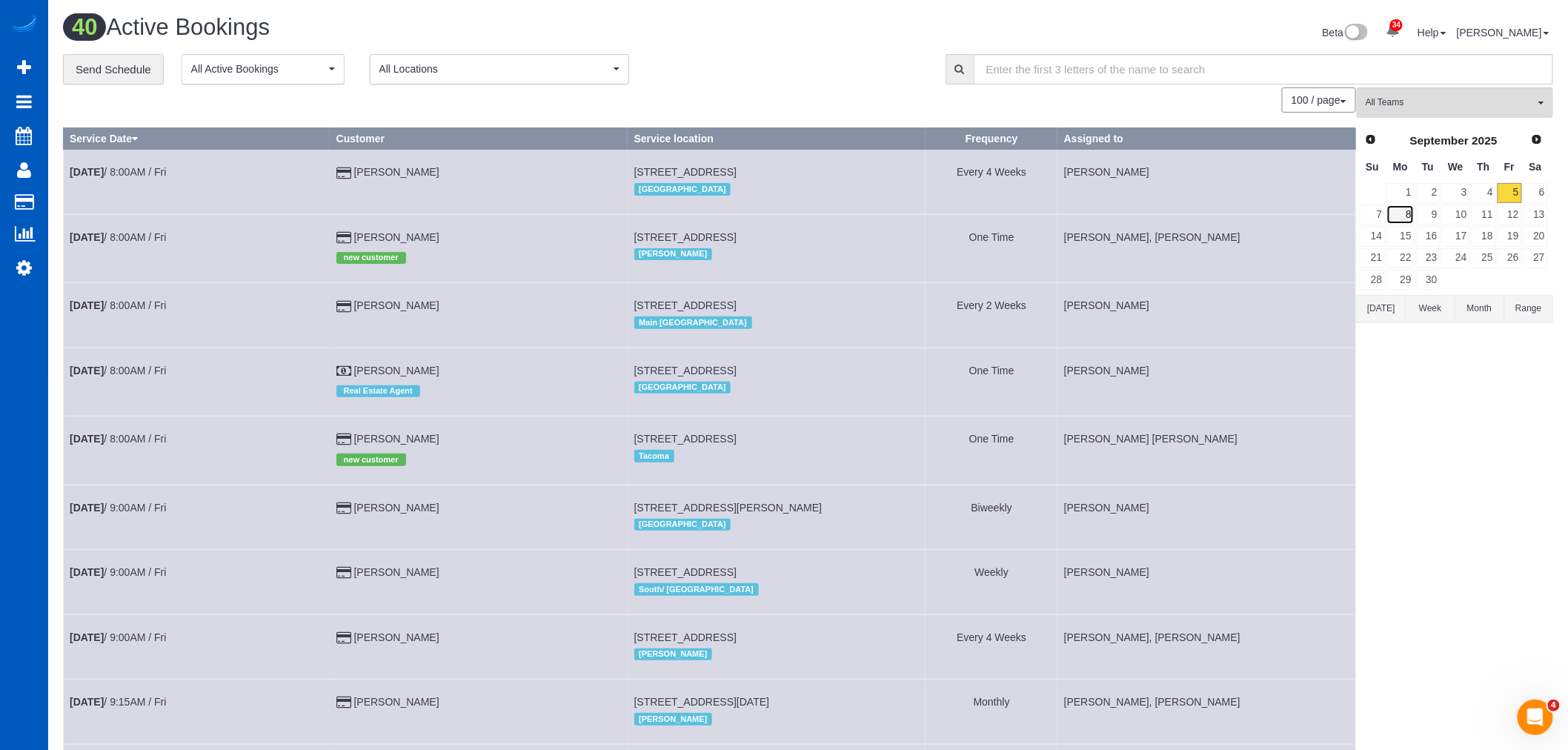
click at [1406, 218] on link "8" at bounding box center [1400, 214] width 27 height 20
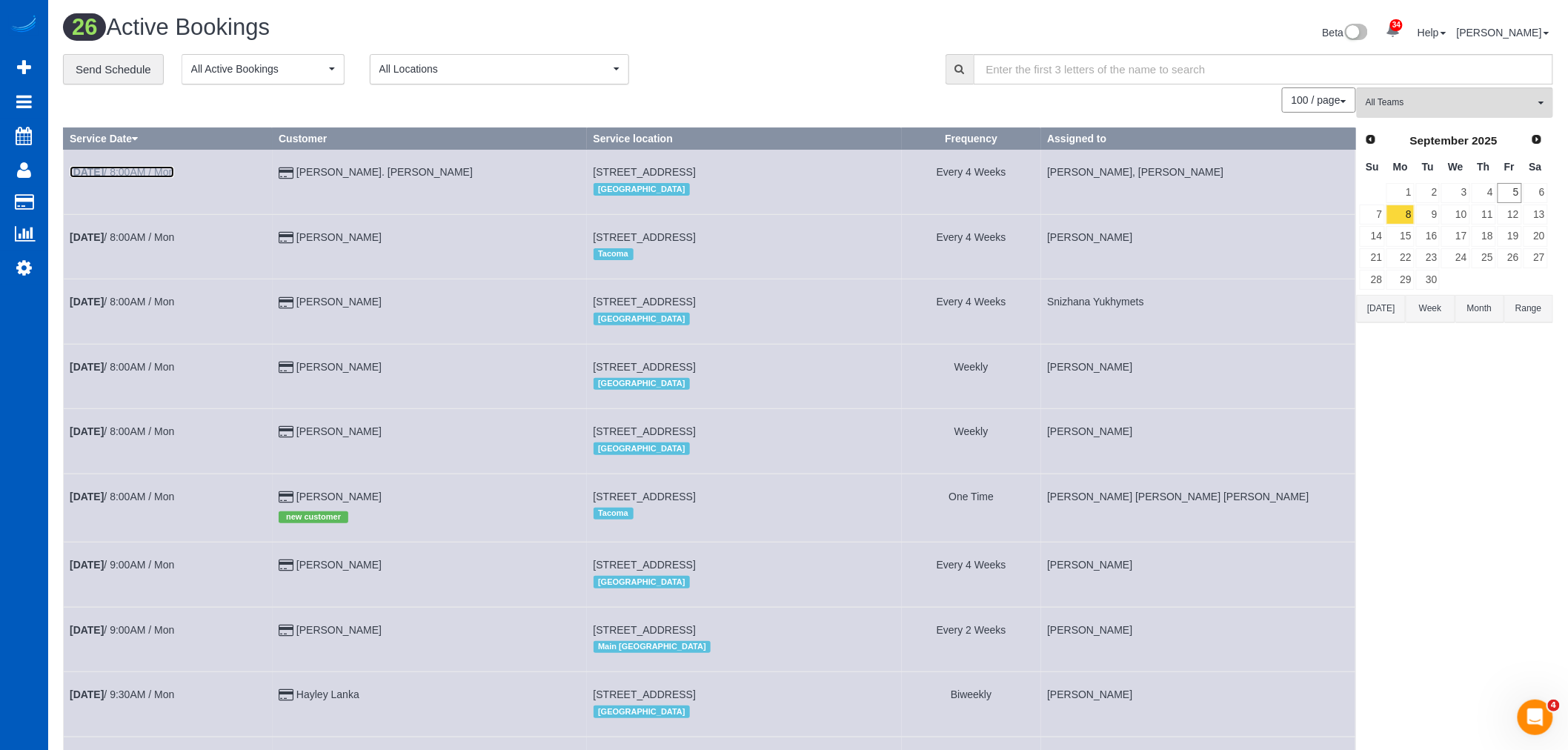
click at [88, 169] on b "[DATE]" at bounding box center [86, 172] width 34 height 12
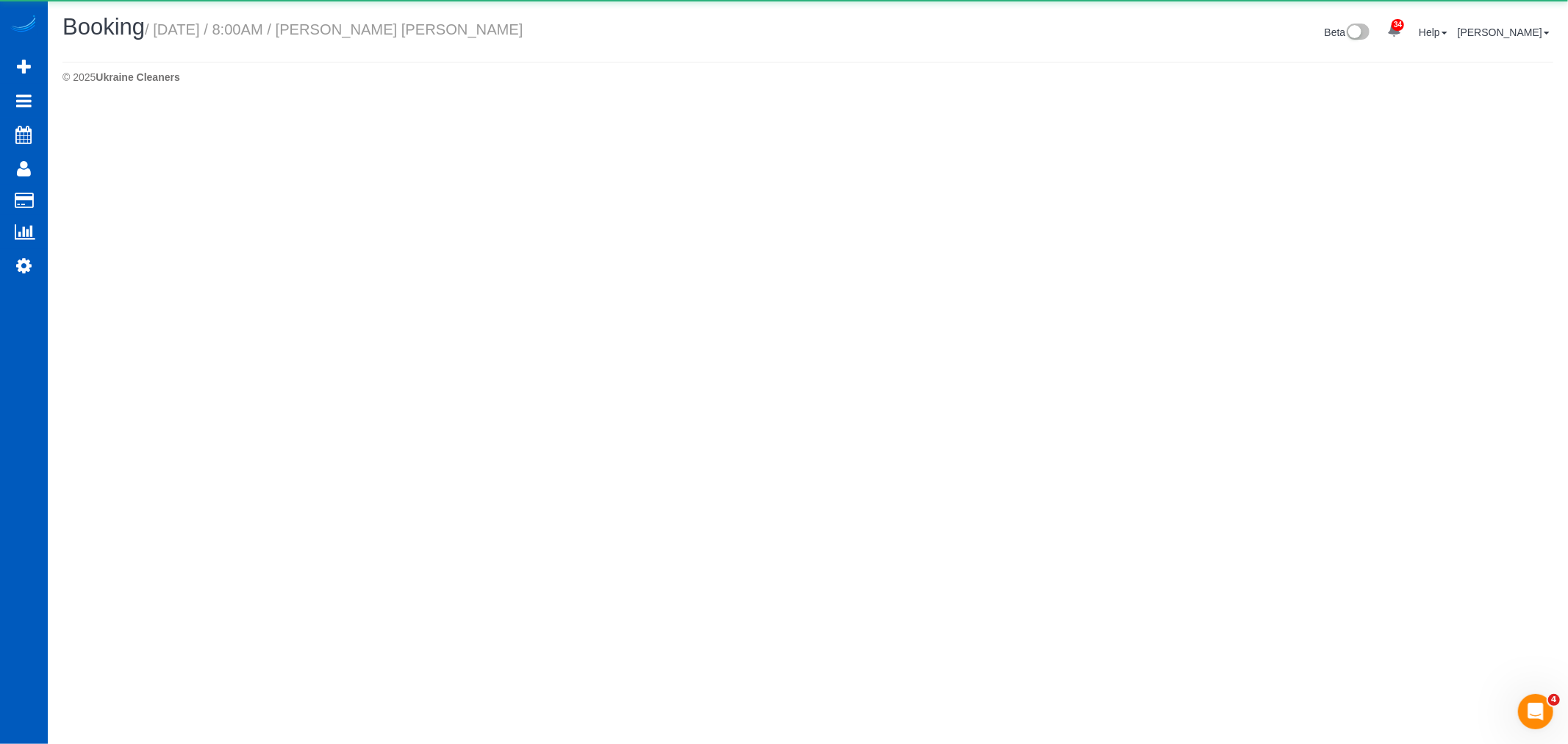
select select "WA"
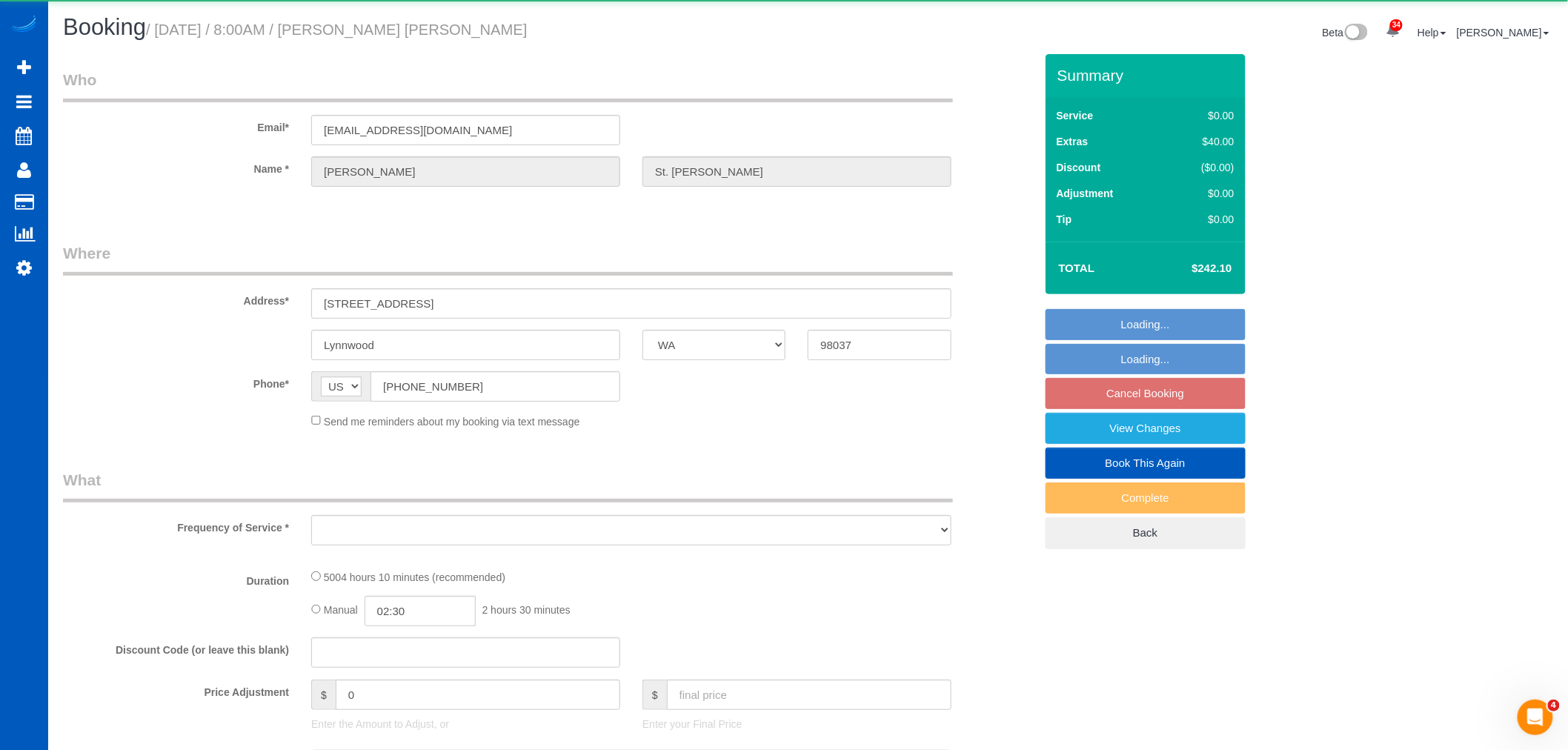
select select "object:8525"
select select "string:fspay-84ffe1d4-0ecb-4a73-88f0-5635c6ce745e"
select select "2001"
select select "3"
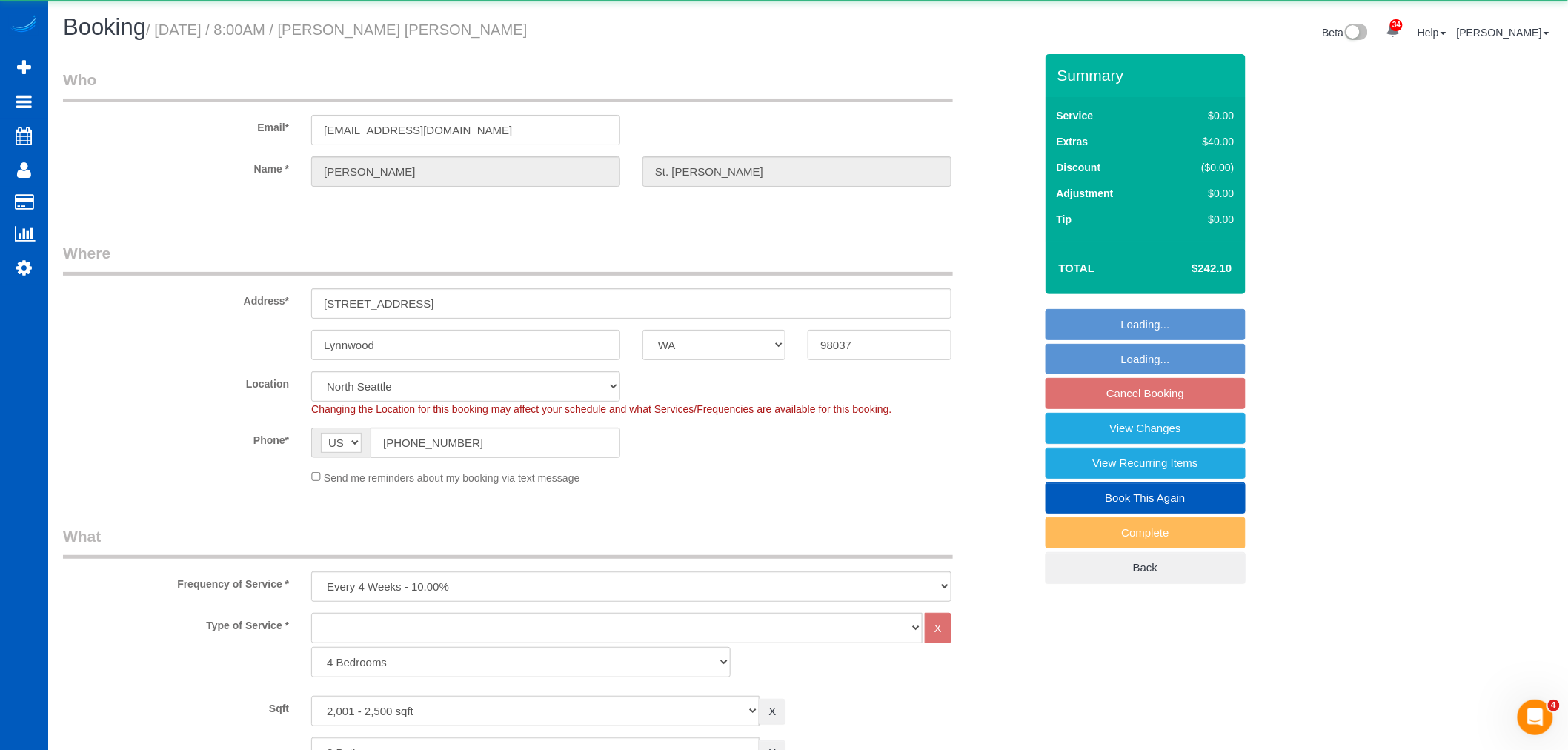
select select "object:8843"
select select "spot43"
select select "2001"
select select "3"
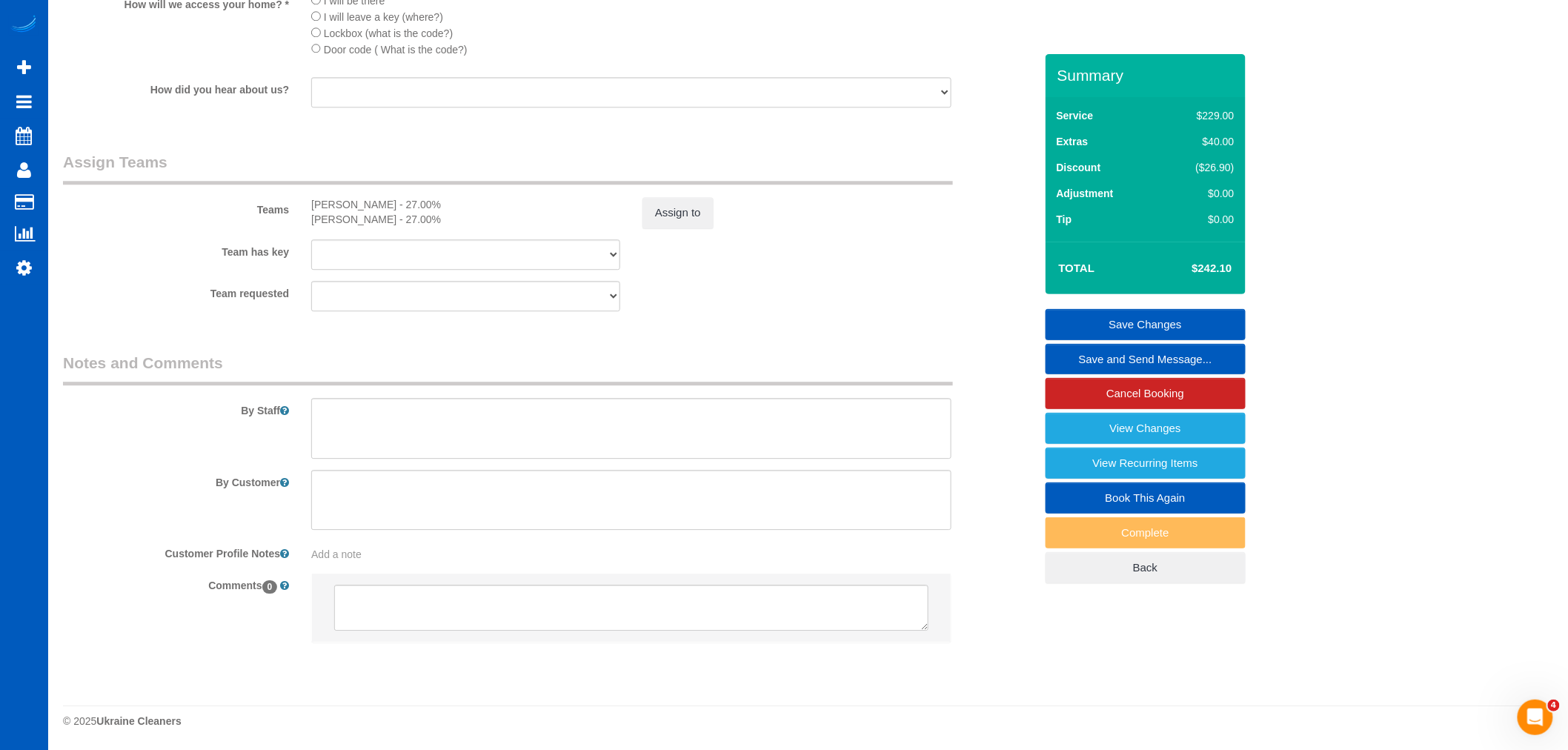
scroll to position [1556, 0]
click at [1190, 406] on link "Cancel Booking" at bounding box center [1145, 393] width 200 height 31
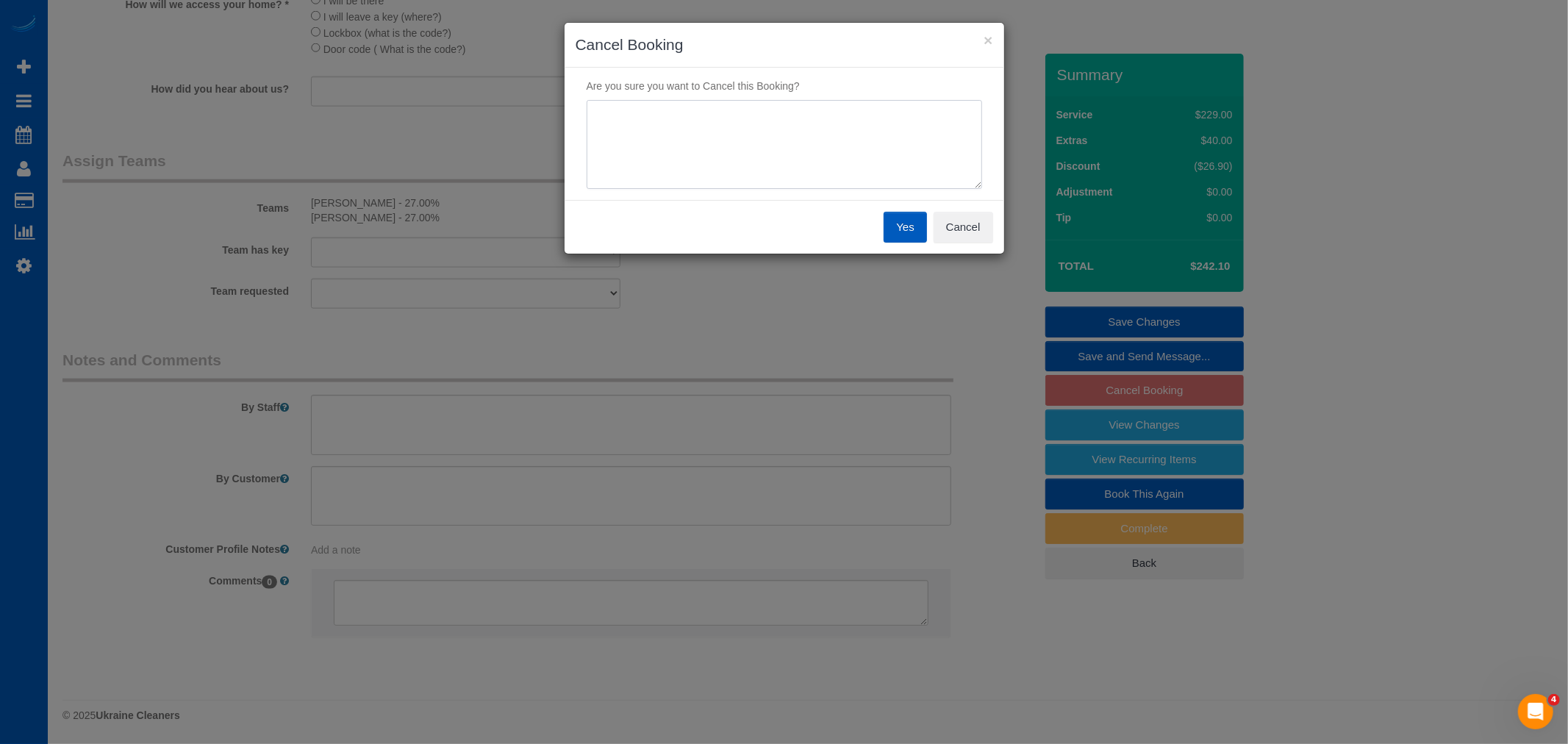
click at [703, 149] on textarea at bounding box center [784, 144] width 395 height 90
type textarea "text request"
click at [892, 227] on button "Yes" at bounding box center [905, 227] width 42 height 31
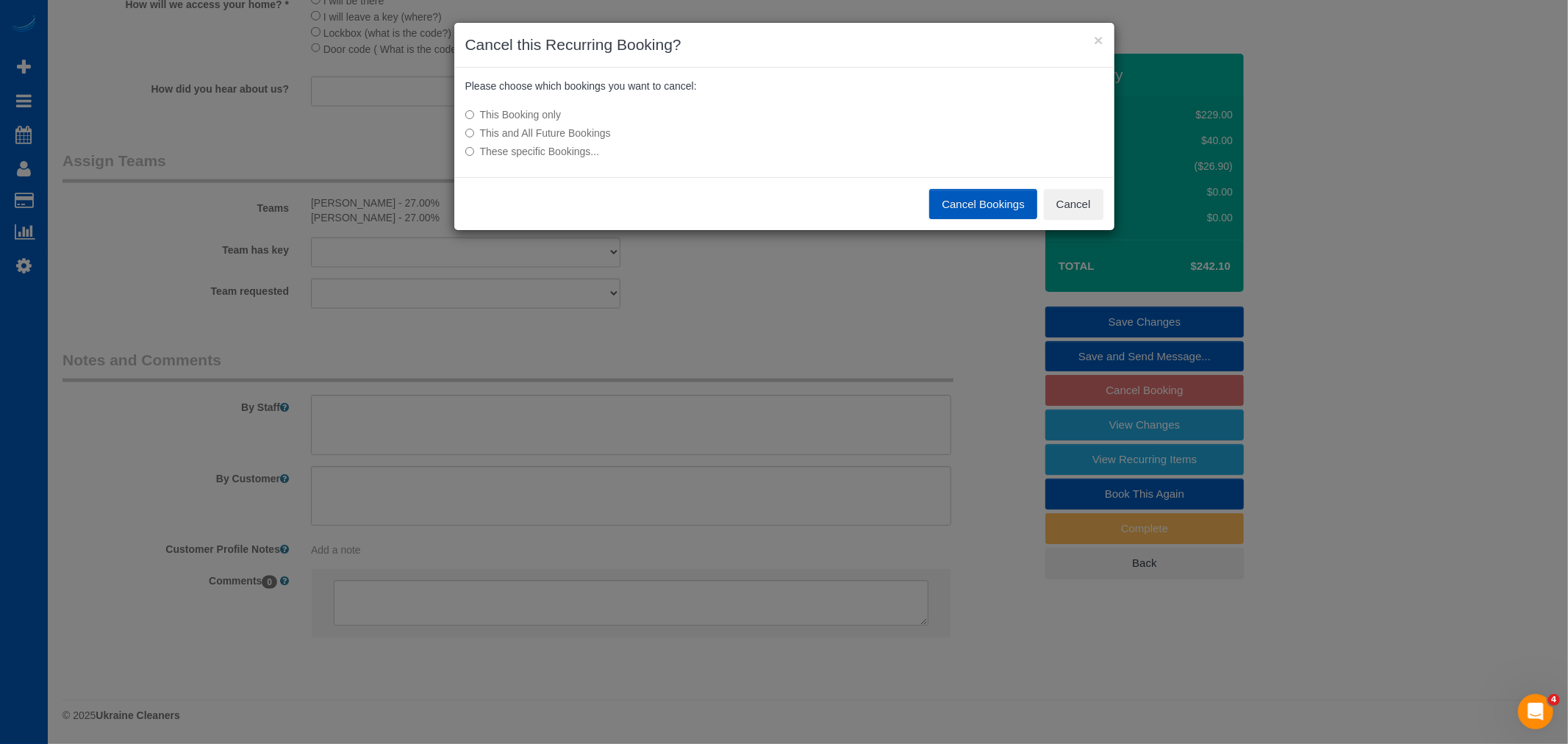
click at [1002, 202] on button "Cancel Bookings" at bounding box center [983, 204] width 108 height 31
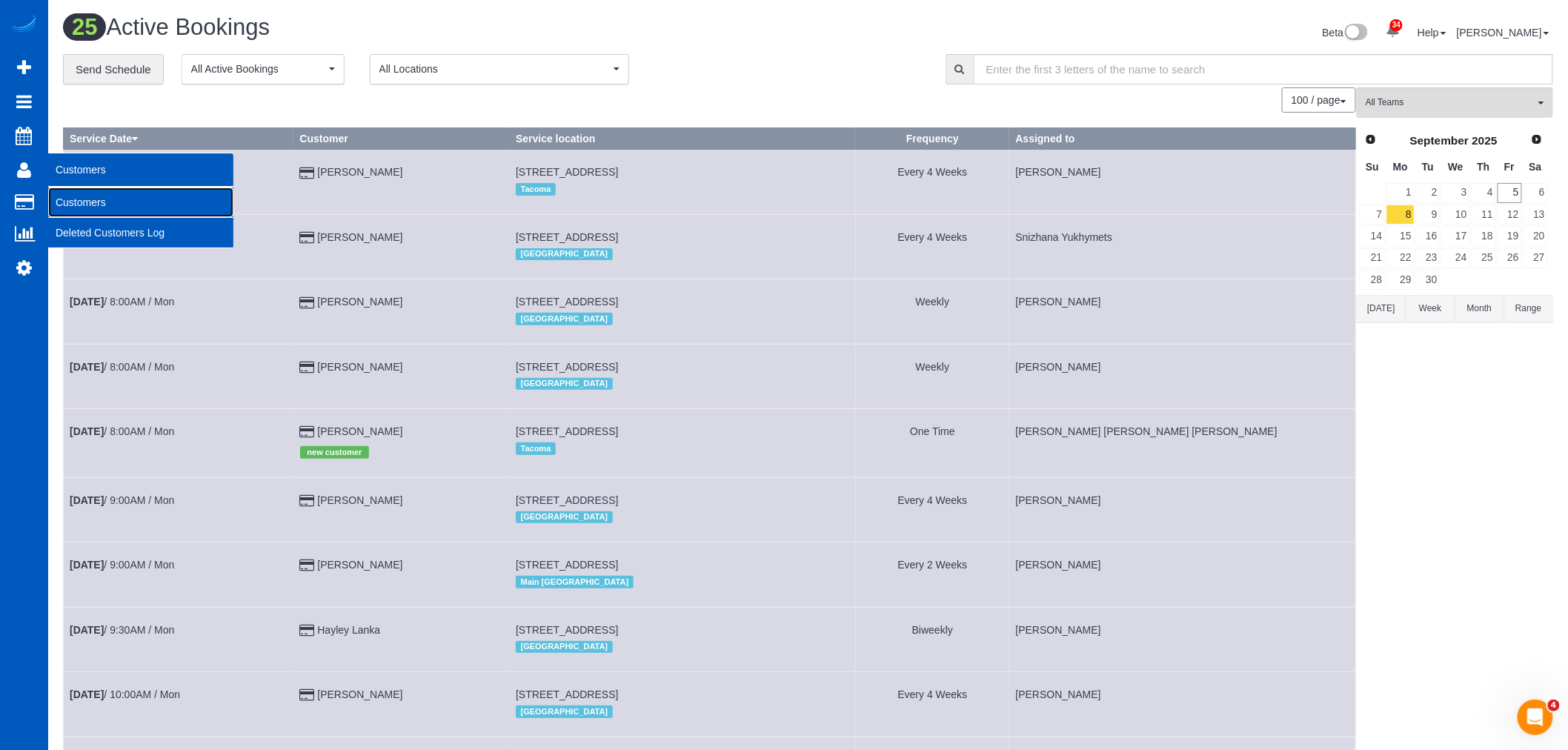
click at [102, 210] on link "Customers" at bounding box center [140, 202] width 185 height 30
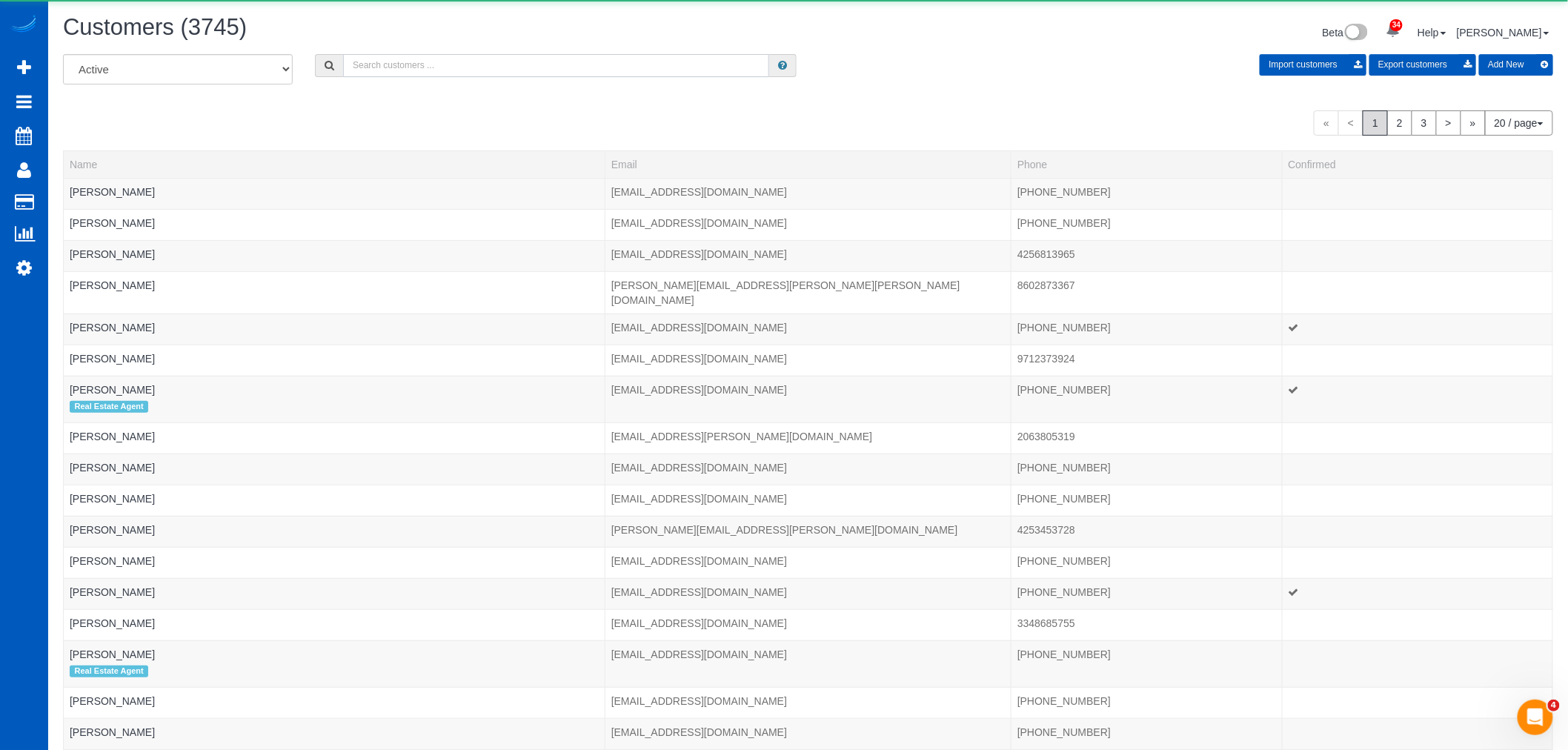
click at [431, 77] on input "text" at bounding box center [555, 66] width 426 height 23
click at [427, 74] on input "text" at bounding box center [555, 66] width 426 height 23
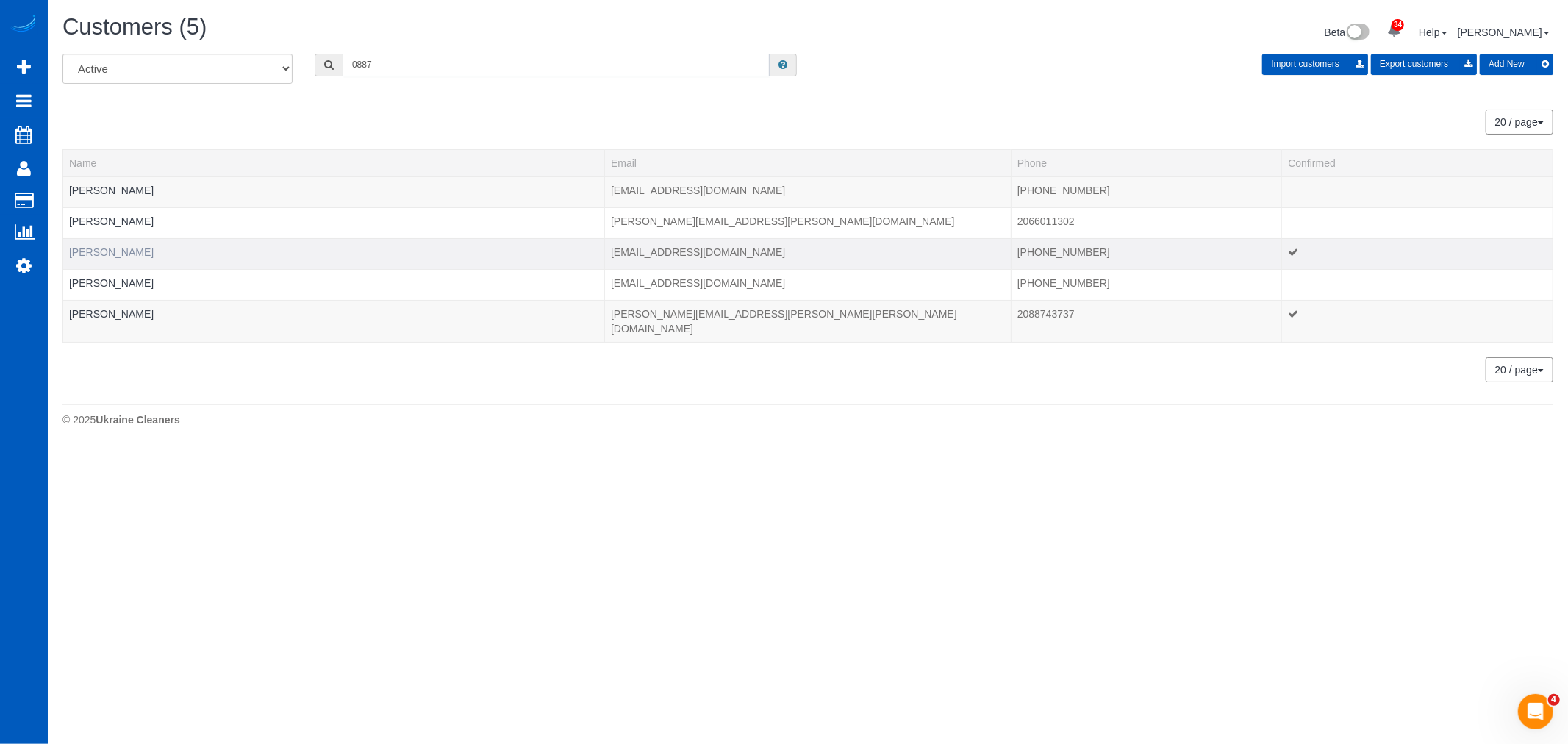
type input "0887"
click at [105, 257] on link "[PERSON_NAME]" at bounding box center [111, 253] width 85 height 12
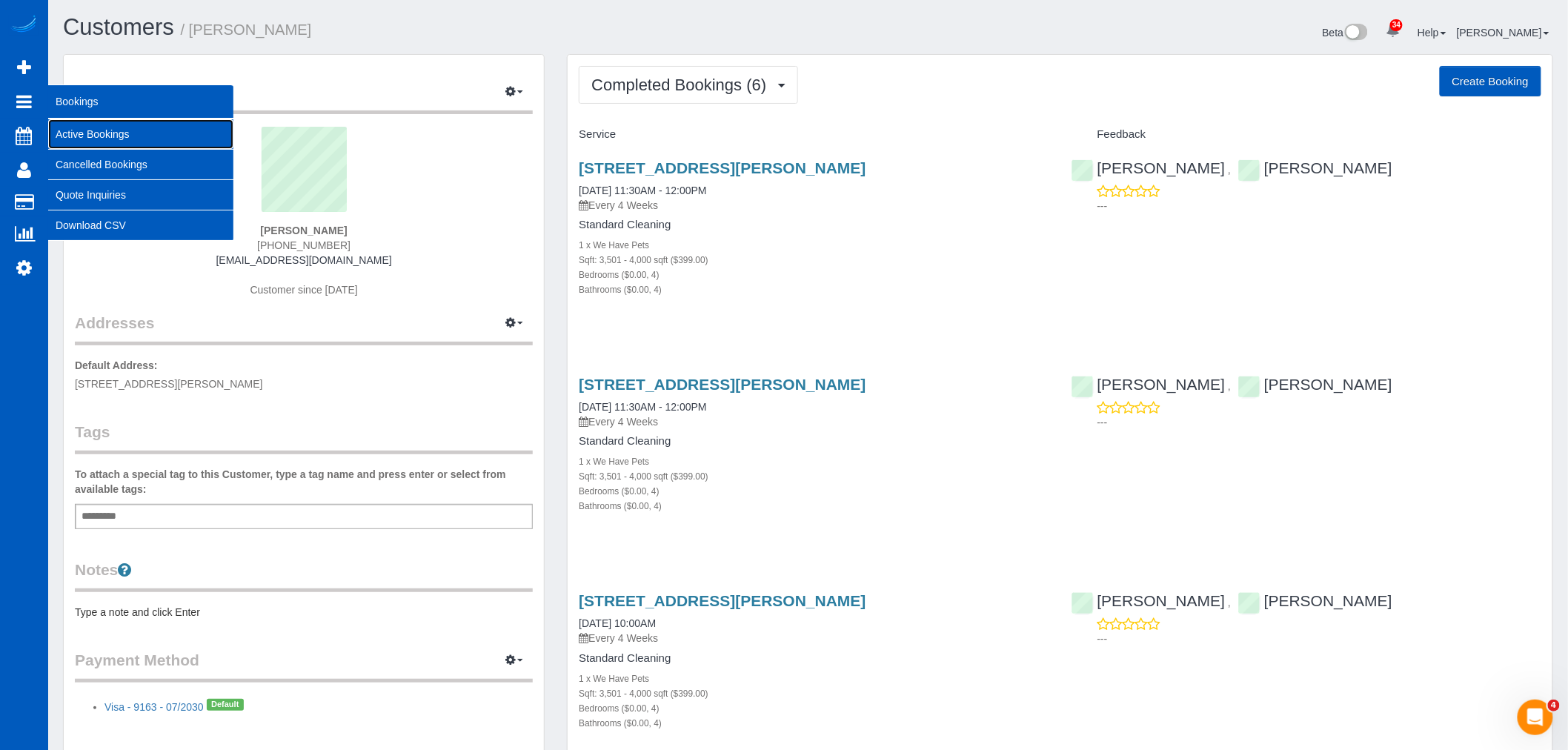
click at [93, 136] on link "Active Bookings" at bounding box center [140, 134] width 185 height 30
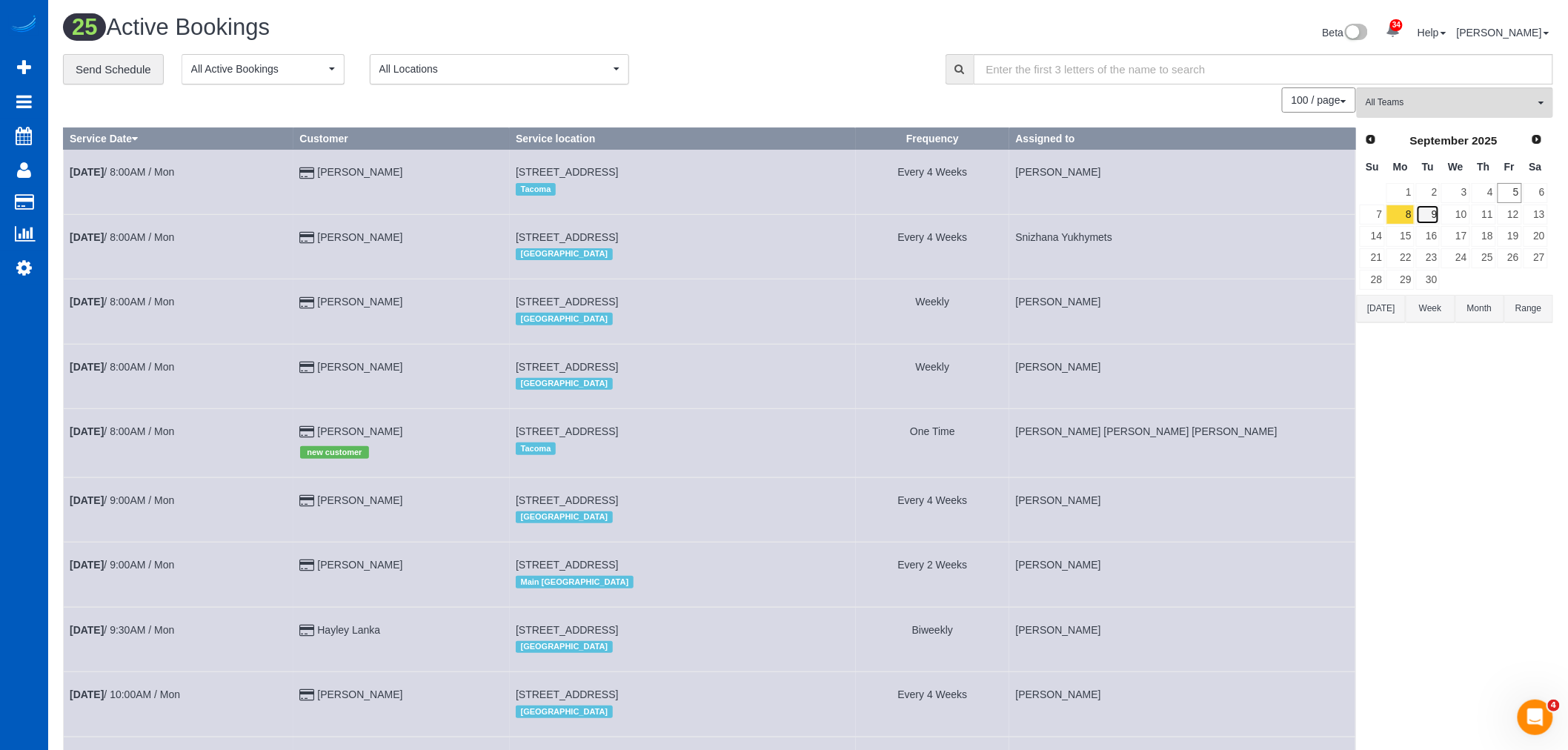
click at [1426, 217] on link "9" at bounding box center [1429, 214] width 24 height 20
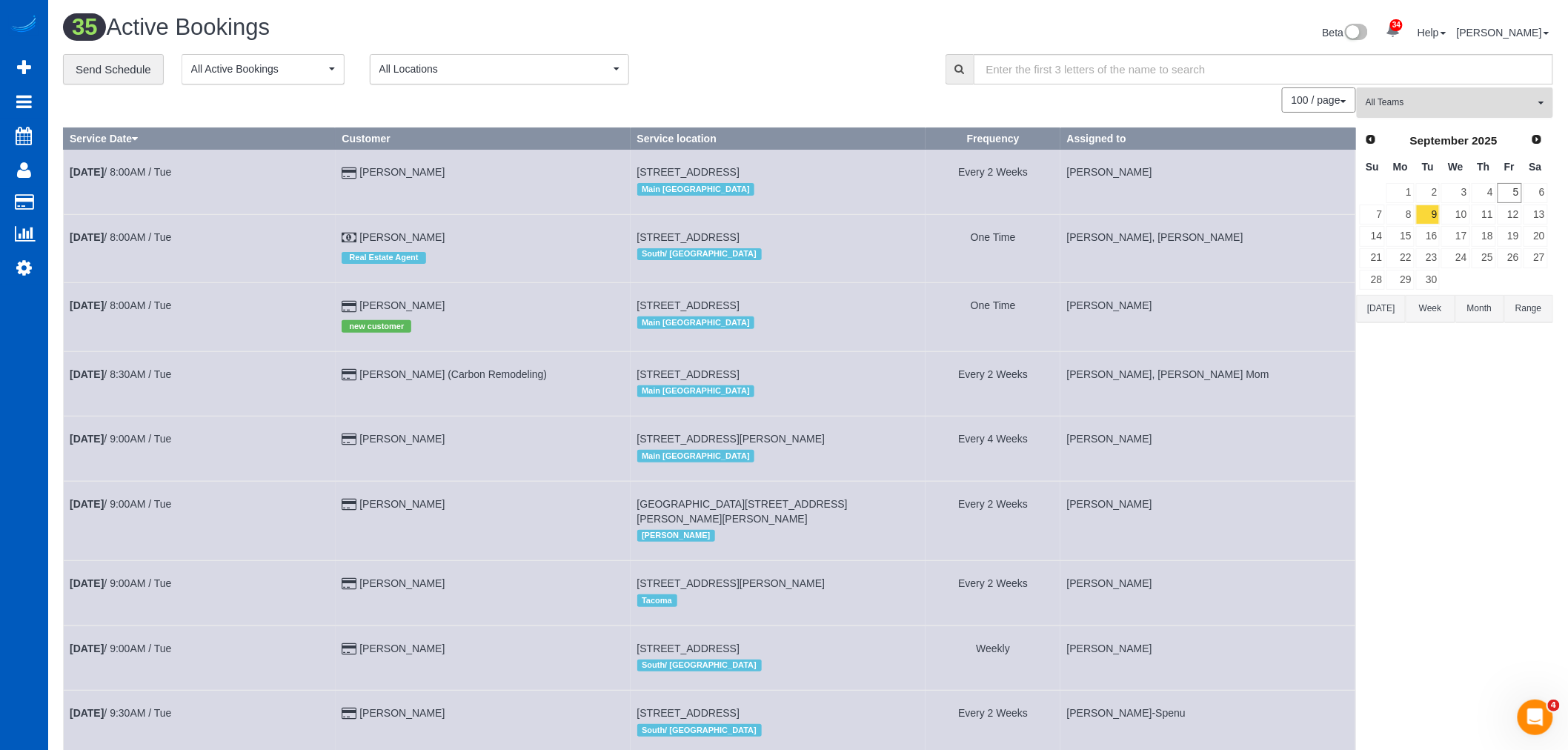
click at [1417, 105] on span "All Teams" at bounding box center [1450, 102] width 169 height 13
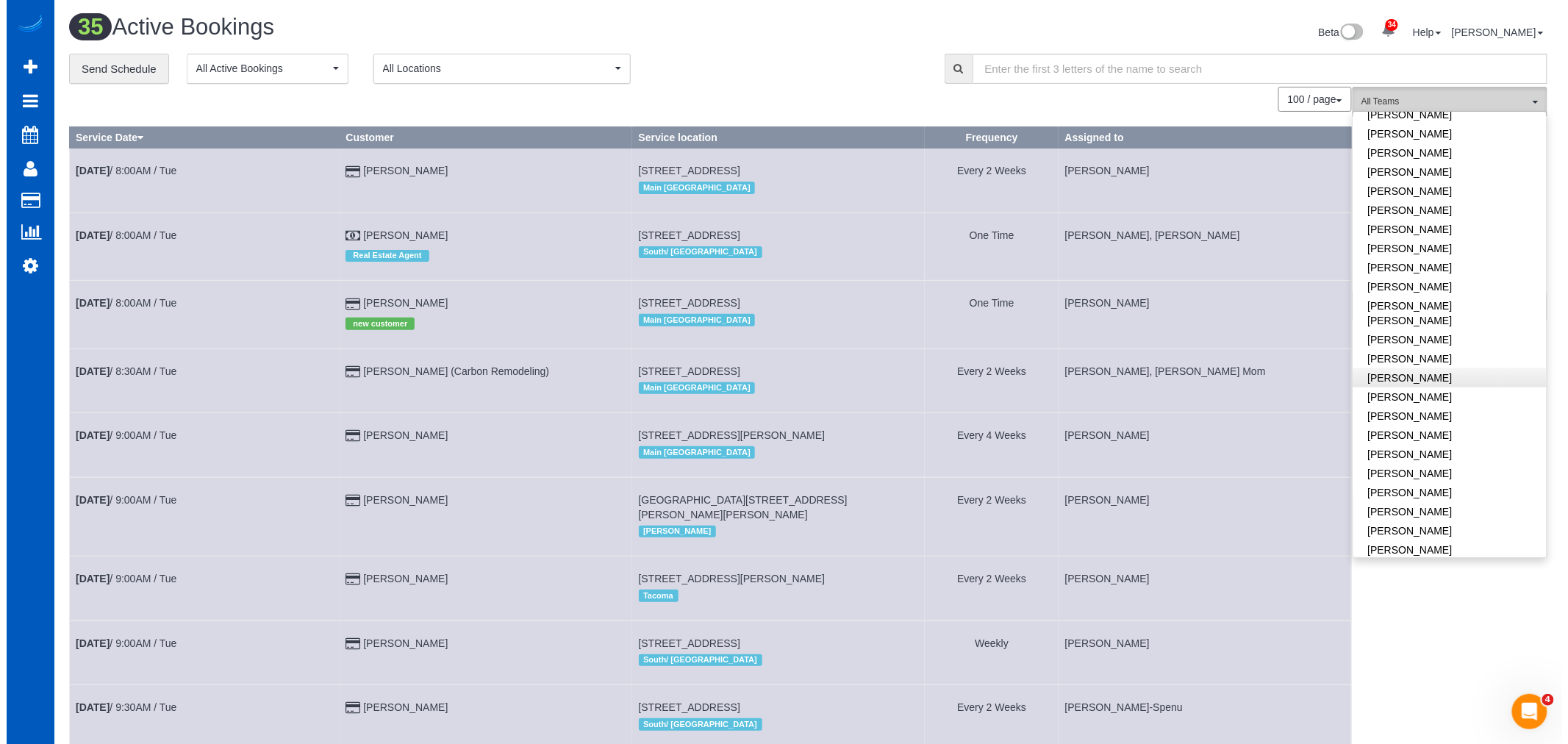
scroll to position [817, 0]
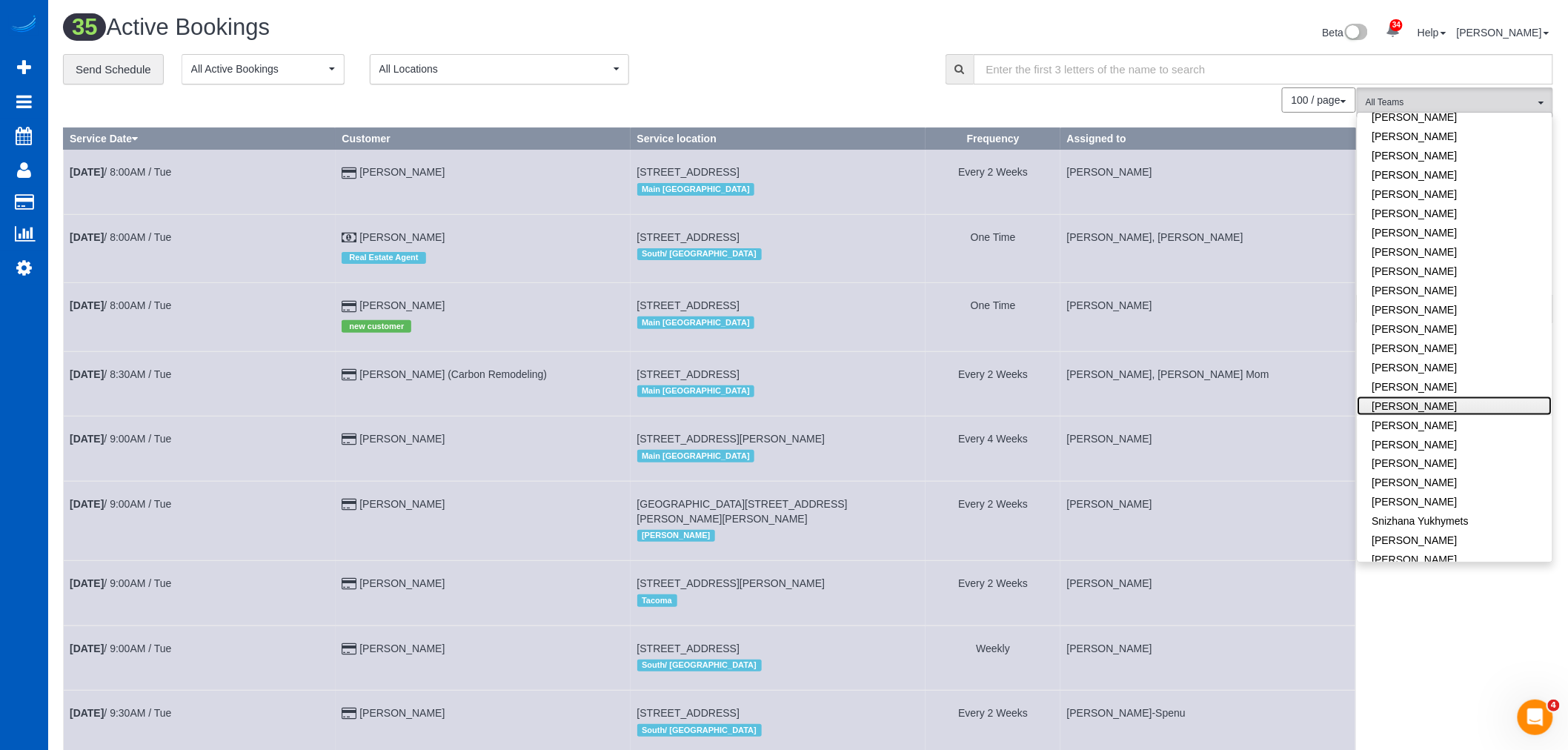
click at [1435, 396] on link "[PERSON_NAME]" at bounding box center [1455, 405] width 195 height 19
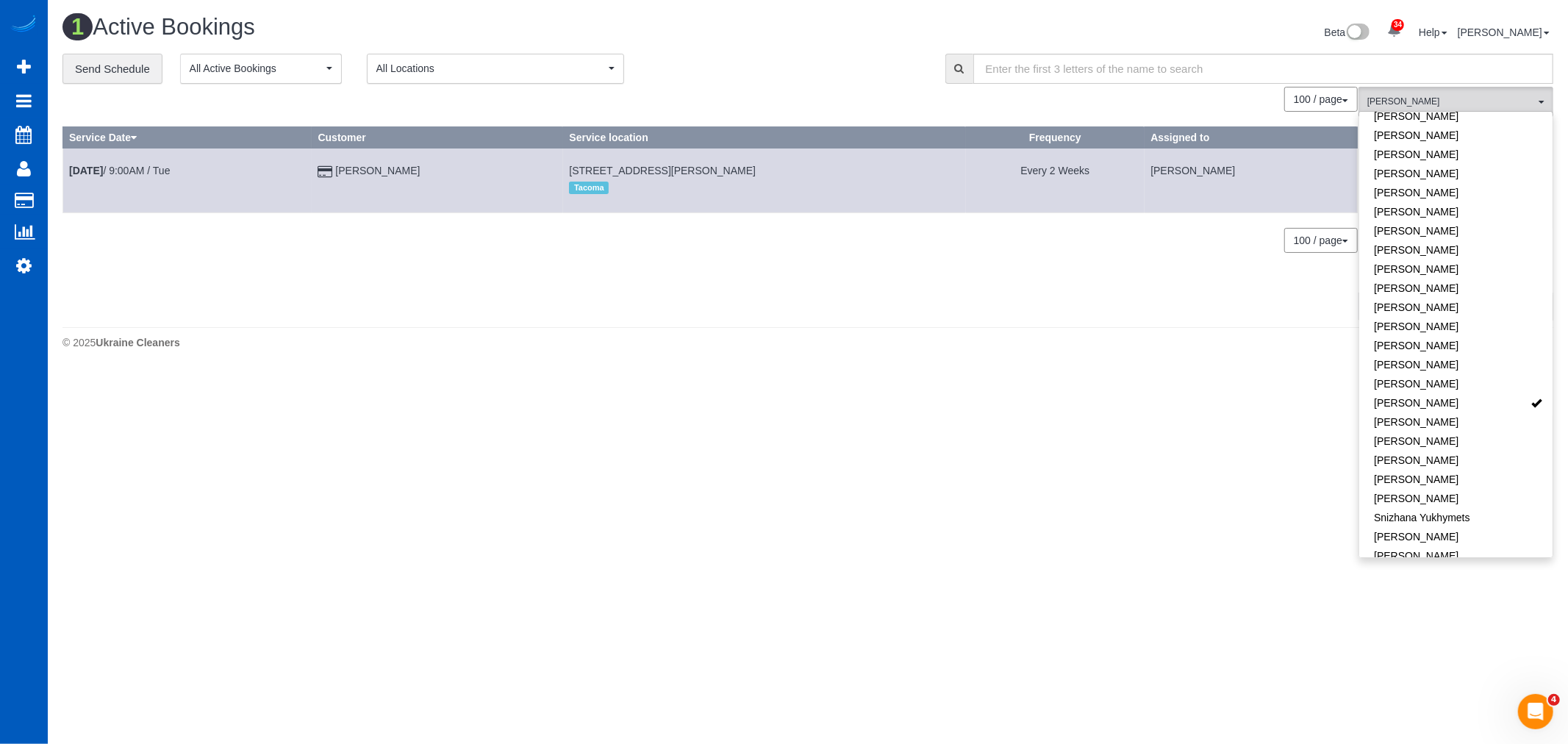
click at [937, 476] on body "34 Beta Your Notifications You have 0 alerts × You have 3 to charge for [DATE] …" at bounding box center [784, 372] width 1568 height 744
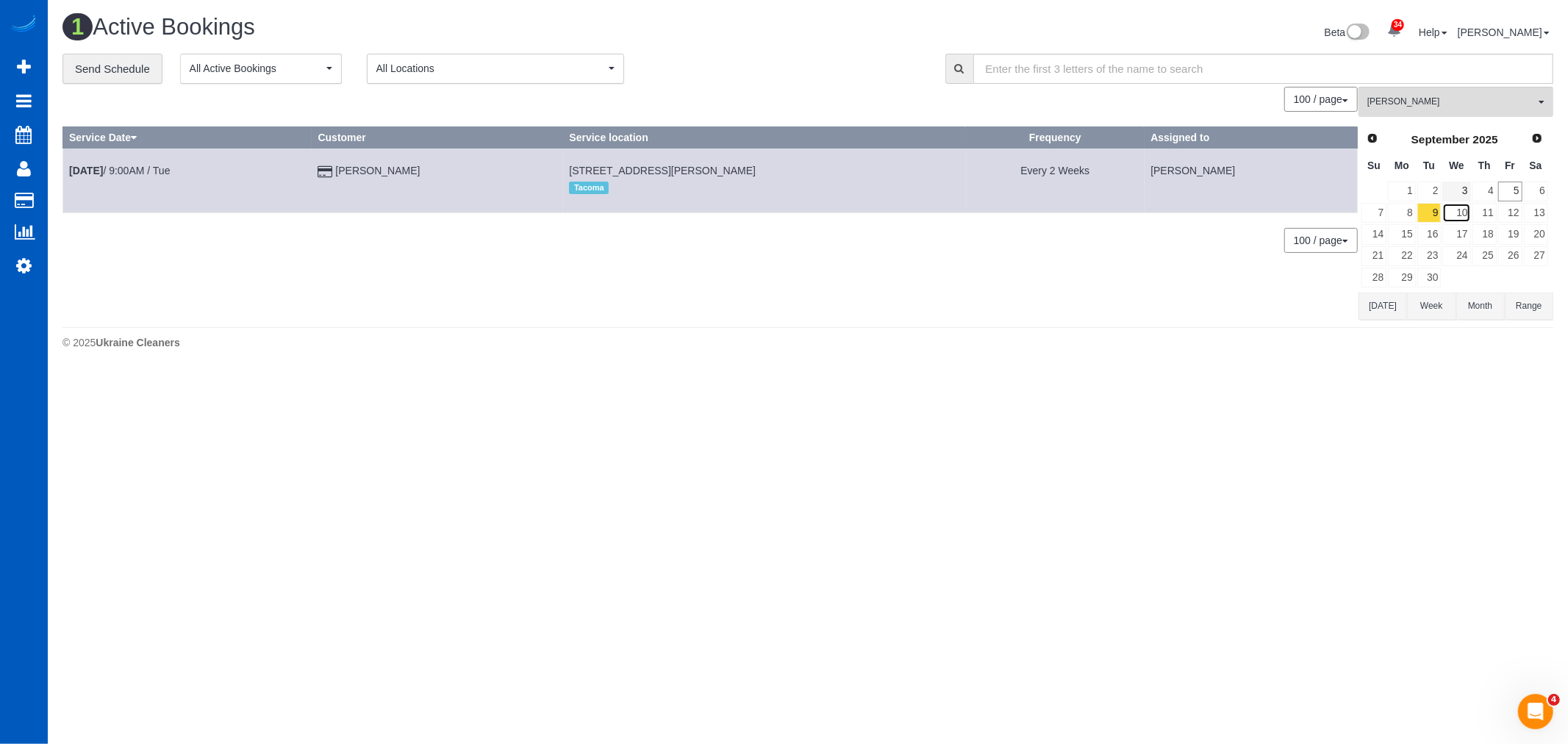
click at [1458, 213] on link "10" at bounding box center [1456, 212] width 28 height 20
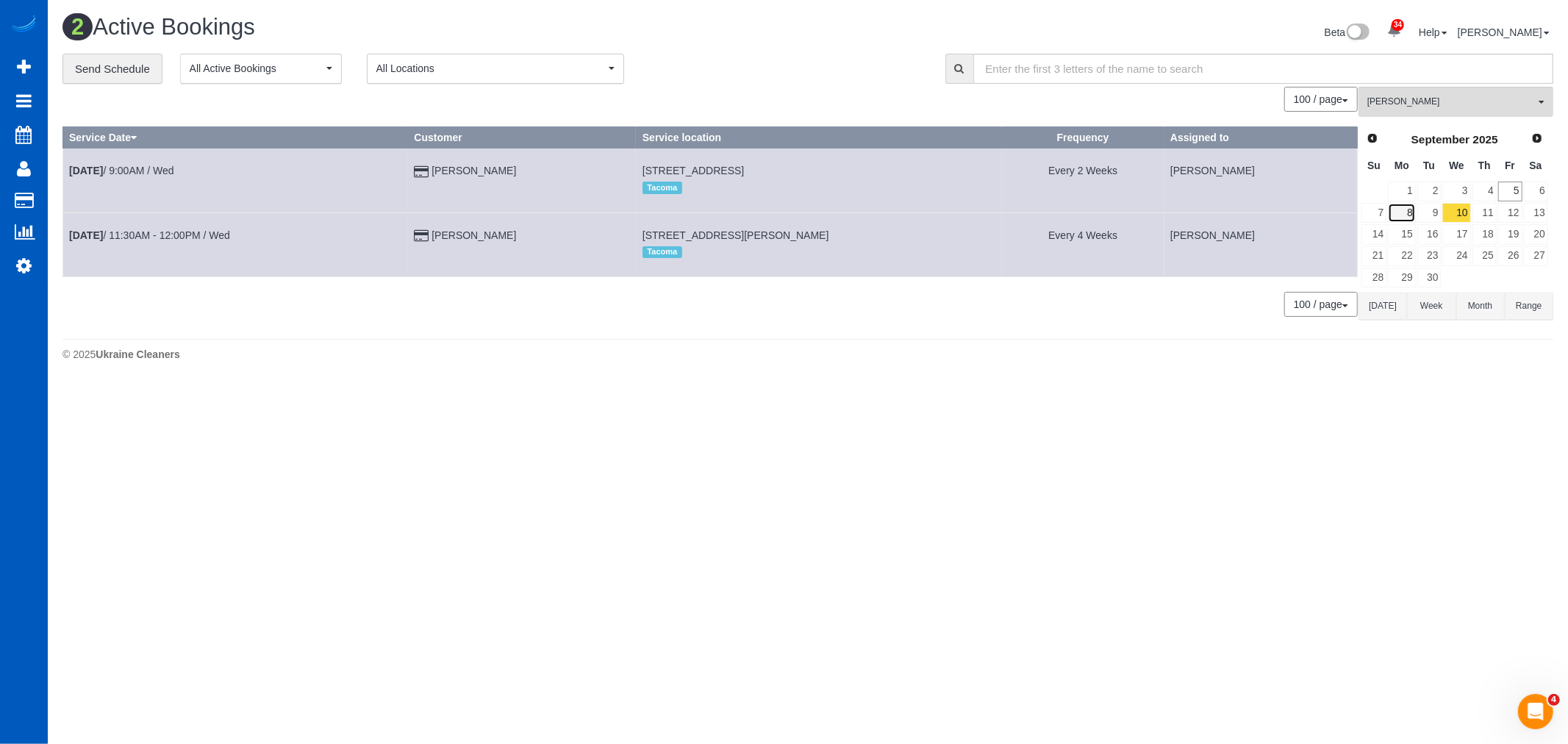
click at [1410, 215] on link "8" at bounding box center [1402, 212] width 27 height 20
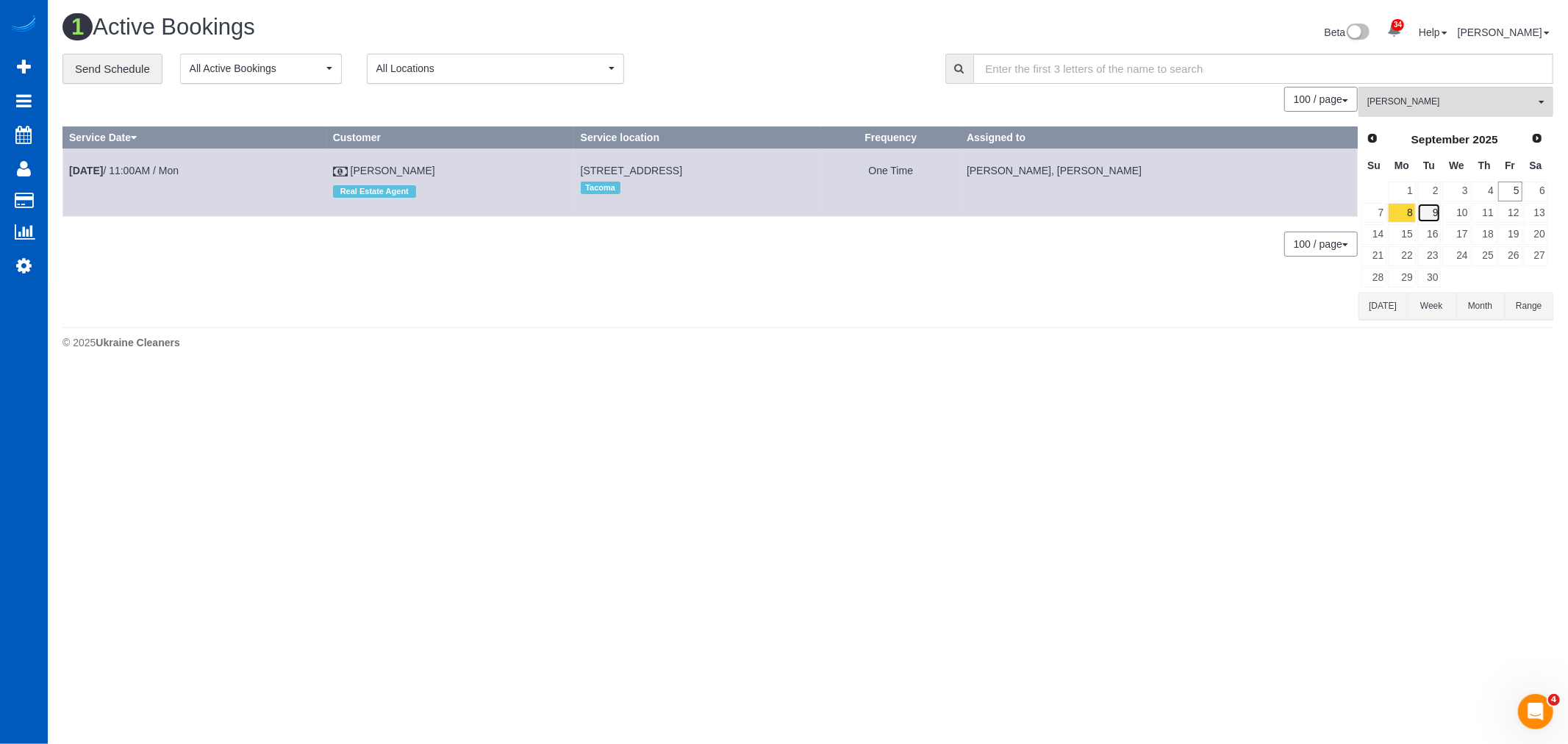
click at [1435, 215] on link "9" at bounding box center [1430, 212] width 24 height 20
click at [1459, 219] on link "10" at bounding box center [1456, 212] width 28 height 20
